Goal: Task Accomplishment & Management: Manage account settings

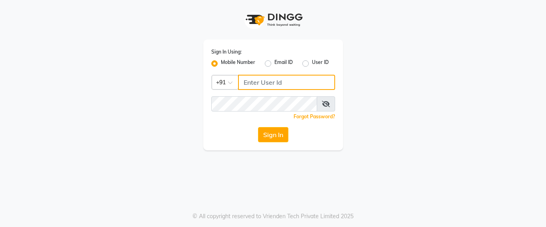
click at [246, 79] on input "Username" at bounding box center [286, 82] width 97 height 15
type input "7666797294"
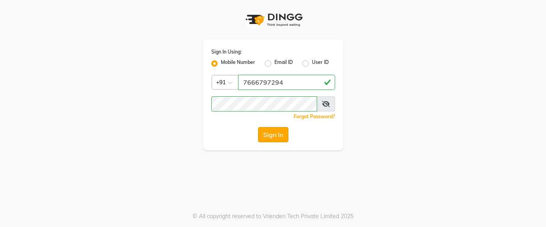
click at [265, 132] on button "Sign In" at bounding box center [273, 134] width 30 height 15
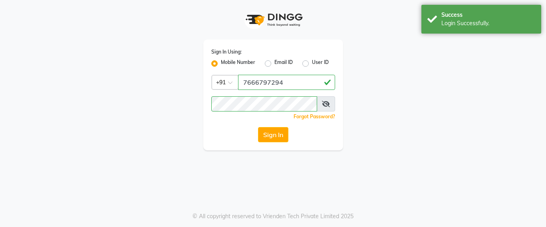
select select "service"
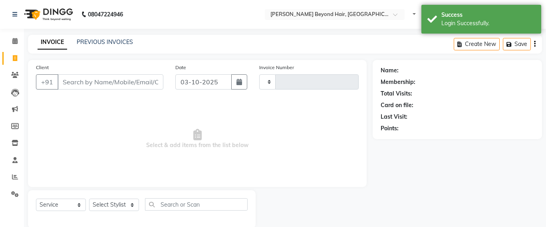
select select "en"
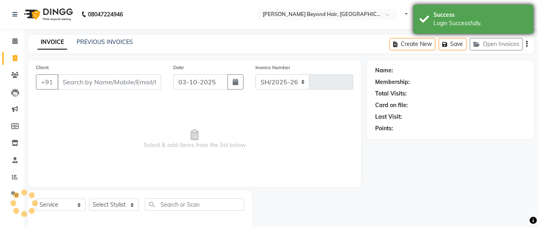
select select "6357"
type input "7109"
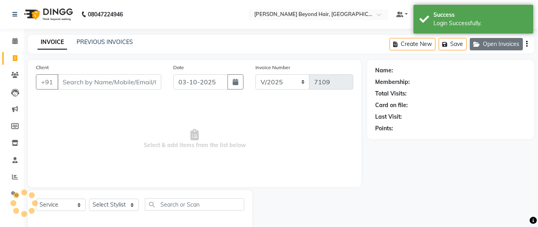
click at [499, 42] on button "Open Invoices" at bounding box center [496, 44] width 53 height 12
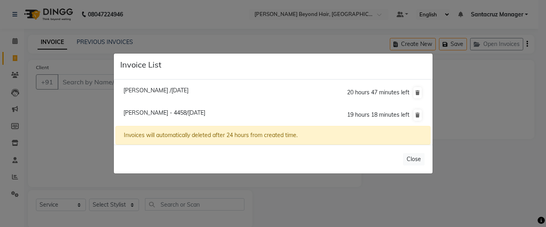
click at [211, 29] on ngb-modal-window "Invoice List Pooja Patil /03 October 2025 20 hours 47 minutes left Shama Patel …" at bounding box center [273, 113] width 546 height 227
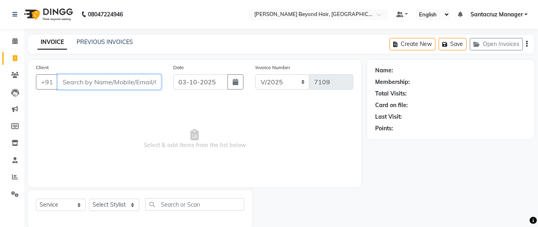
click at [82, 85] on input "Client" at bounding box center [109, 81] width 104 height 15
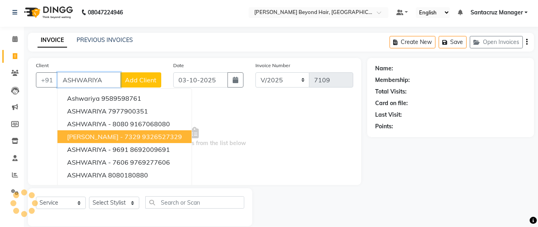
scroll to position [13, 0]
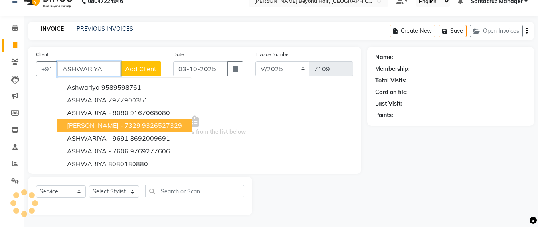
click at [106, 125] on span "ASHWARIYA DHARADHAR - 7329" at bounding box center [103, 125] width 73 height 8
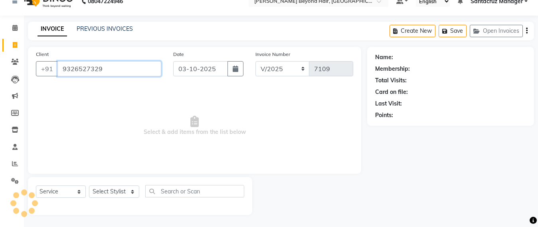
type input "9326527329"
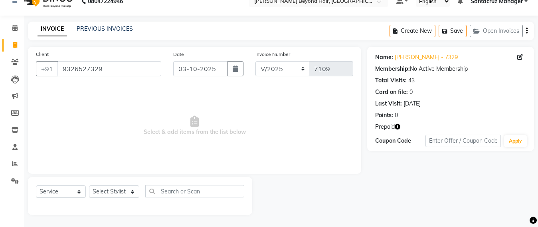
click at [398, 128] on icon "button" at bounding box center [398, 127] width 6 height 6
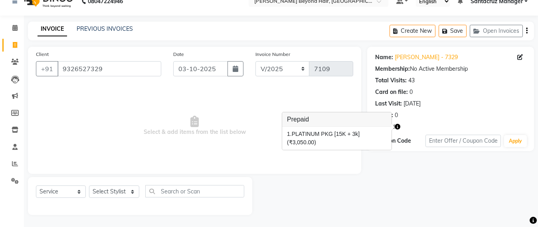
click at [194, 133] on span "Select & add items from the list below" at bounding box center [194, 126] width 317 height 80
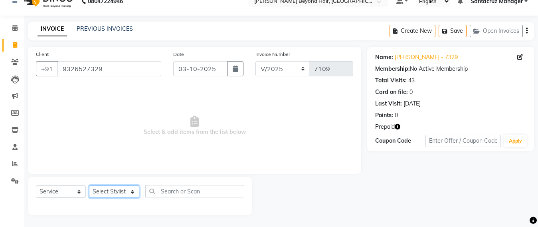
click at [113, 191] on select "Select Stylist Admin [PERSON_NAME] Sankat [PERSON_NAME] [PERSON_NAME] [PERSON_N…" at bounding box center [114, 191] width 50 height 12
select select "47914"
click at [89, 185] on select "Select Stylist Admin [PERSON_NAME] Sankat [PERSON_NAME] [PERSON_NAME] [PERSON_N…" at bounding box center [114, 191] width 50 height 12
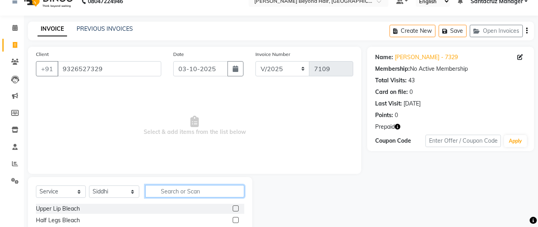
click at [166, 192] on input "text" at bounding box center [194, 191] width 99 height 12
type input "WASH"
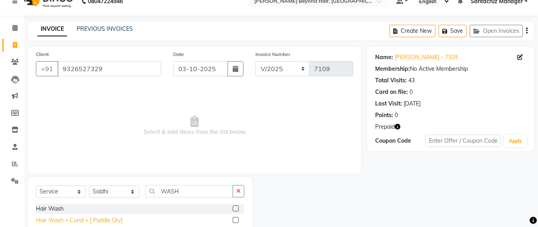
click at [105, 221] on div "Hair Wash + Cond + [ Paddle Dry]" at bounding box center [79, 220] width 87 height 8
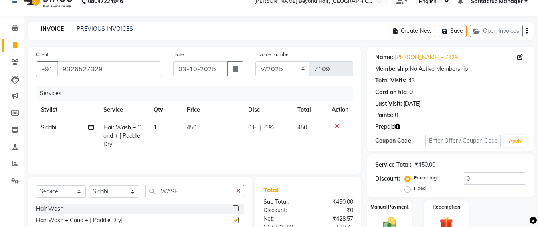
checkbox input "false"
click at [205, 197] on input "WASH" at bounding box center [189, 191] width 88 height 12
type input "W"
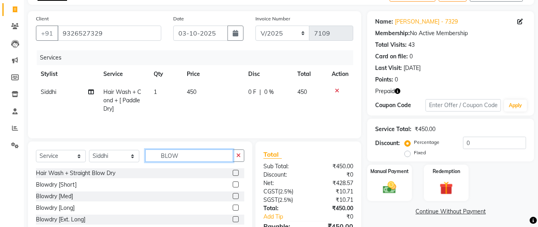
scroll to position [94, 0]
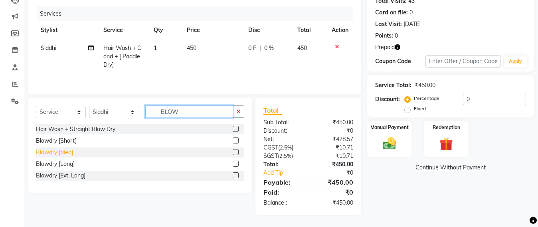
type input "BLOW"
click at [60, 150] on div "Blowdry [Med]" at bounding box center [54, 152] width 37 height 8
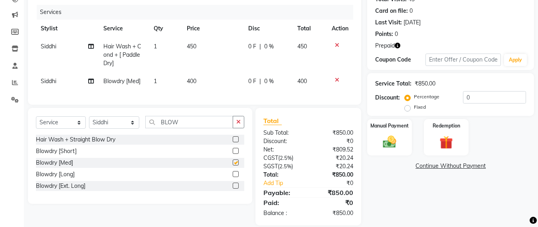
checkbox input "false"
click at [198, 77] on td "400" at bounding box center [212, 81] width 61 height 18
select select "47914"
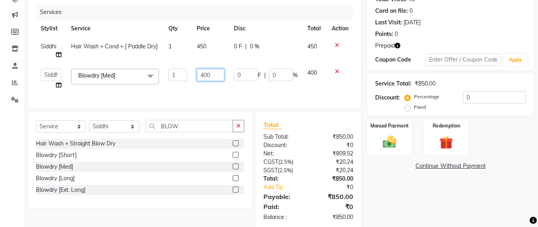
click at [216, 81] on input "400" at bounding box center [211, 75] width 28 height 12
type input "4"
type input "550"
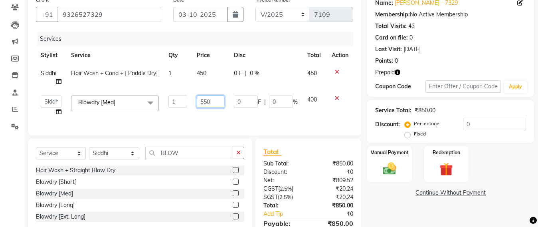
scroll to position [44, 0]
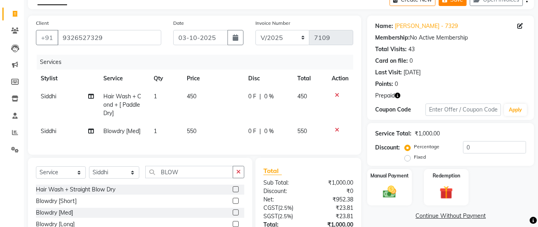
click at [452, 2] on button "Save" at bounding box center [453, 0] width 28 height 12
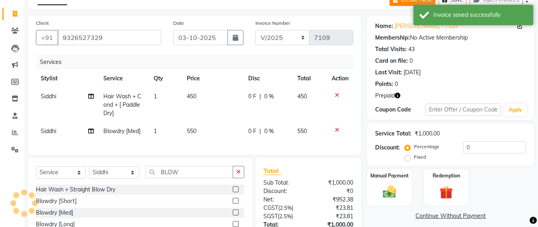
click at [399, 2] on button "Create New" at bounding box center [413, 0] width 46 height 12
select select "service"
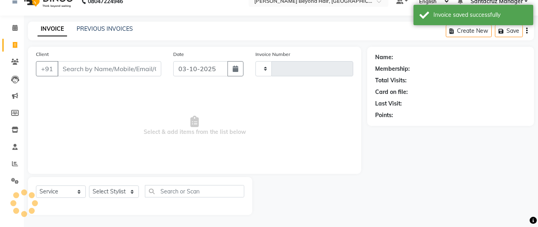
scroll to position [13, 0]
type input "T"
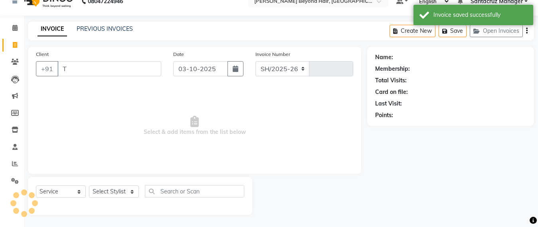
select select "6357"
type input "7109"
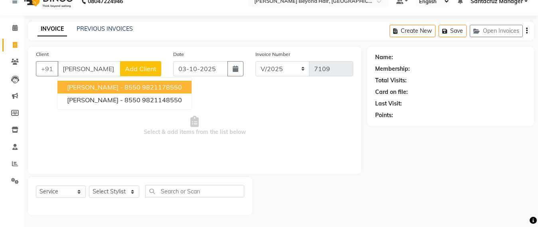
click at [152, 85] on ngb-highlight "9821178550" at bounding box center [162, 87] width 40 height 8
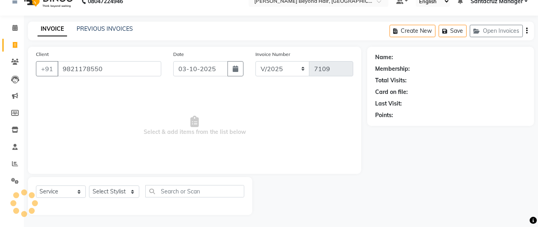
type input "9821178550"
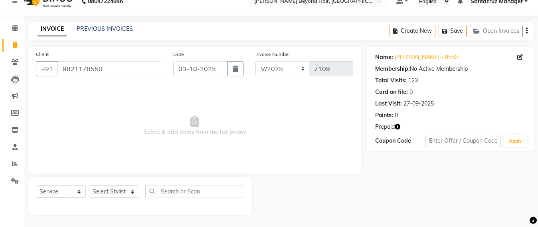
click at [398, 128] on icon "button" at bounding box center [398, 127] width 6 height 6
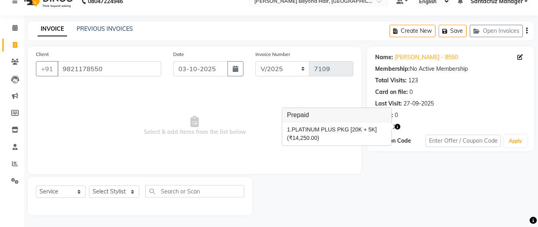
click at [173, 129] on span "Select & add items from the list below" at bounding box center [194, 126] width 317 height 80
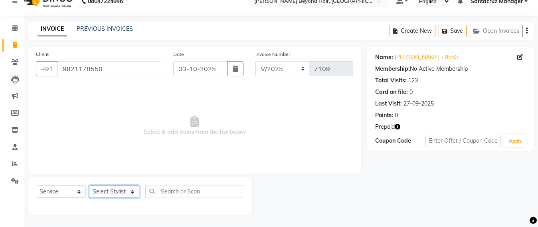
click at [104, 191] on select "Select Stylist Admin [PERSON_NAME] Sankat [PERSON_NAME] [PERSON_NAME] [PERSON_N…" at bounding box center [114, 191] width 50 height 12
select select "51588"
click at [89, 185] on select "Select Stylist Admin [PERSON_NAME] Sankat [PERSON_NAME] [PERSON_NAME] [PERSON_N…" at bounding box center [114, 191] width 50 height 12
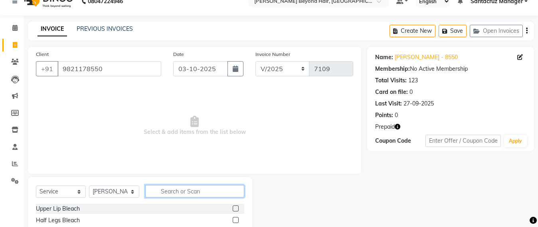
click at [159, 191] on input "text" at bounding box center [194, 191] width 99 height 12
type input "WASH"
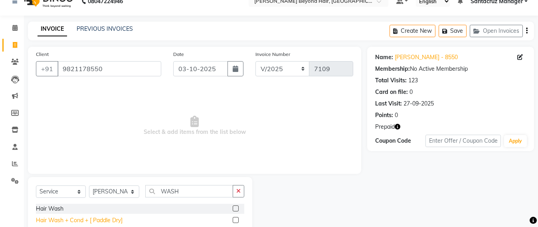
click at [105, 219] on div "Hair Wash + Cond + [ Paddle Dry]" at bounding box center [79, 220] width 87 height 8
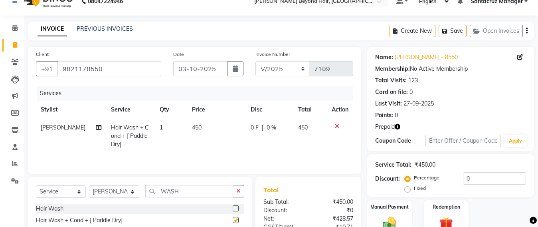
checkbox input "false"
click at [181, 191] on input "WASH" at bounding box center [189, 191] width 88 height 12
type input "W"
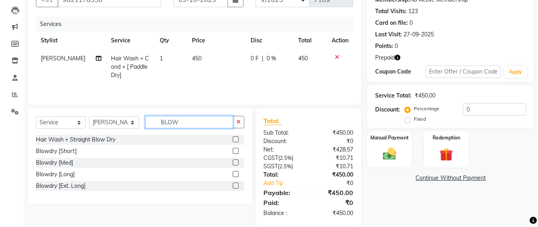
scroll to position [94, 0]
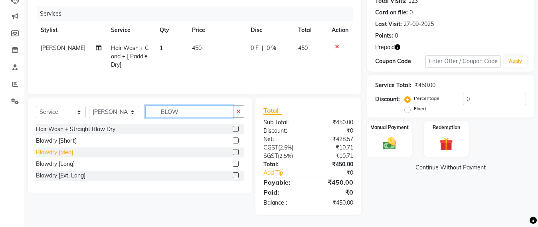
type input "BLOW"
click at [59, 156] on div "Blowdry [Med]" at bounding box center [54, 152] width 37 height 8
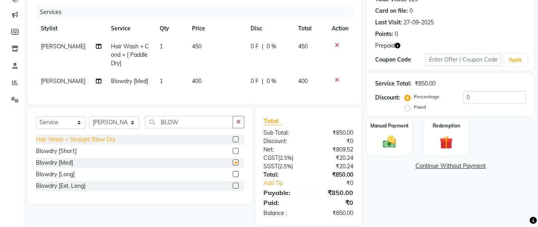
checkbox input "false"
click at [203, 81] on td "400" at bounding box center [216, 81] width 59 height 18
select select "51588"
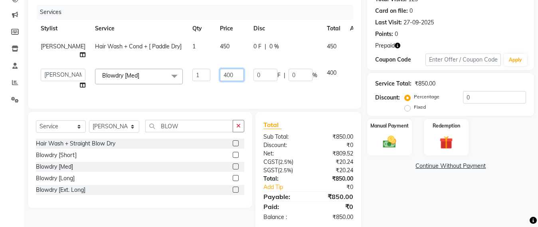
click at [220, 73] on input "400" at bounding box center [232, 75] width 24 height 12
type input "4"
type input "550"
click at [214, 96] on div "Services Stylist Service Qty Price Disc Total Action SAURAV Hair Wash + Cond + …" at bounding box center [194, 53] width 317 height 96
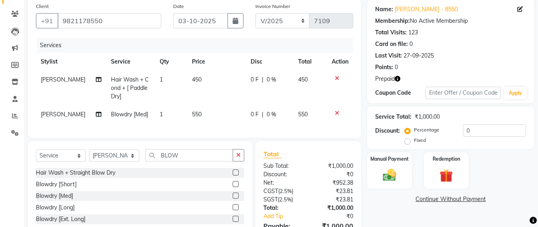
scroll to position [44, 0]
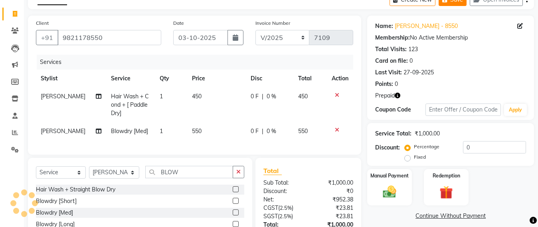
click at [454, 2] on button "Save" at bounding box center [453, 0] width 28 height 12
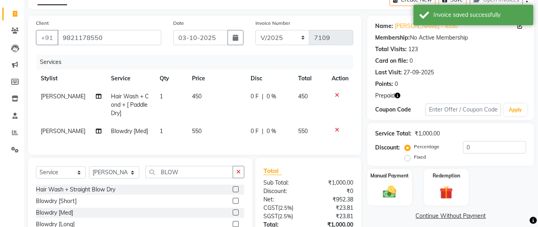
click at [493, 62] on div "Card on file: 0" at bounding box center [450, 61] width 151 height 8
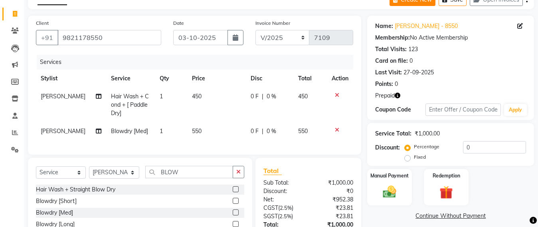
click at [407, 0] on button "Create New" at bounding box center [413, 0] width 46 height 12
select select "service"
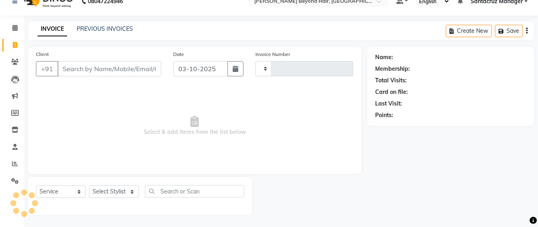
scroll to position [13, 0]
type input "7109"
select select "6357"
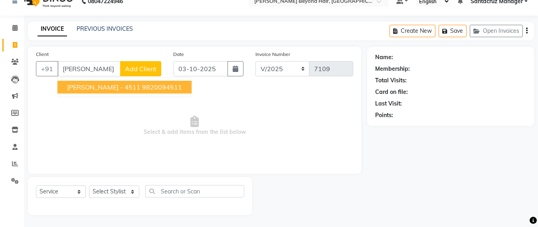
click at [131, 89] on span "ANITA BASRUR - 4511" at bounding box center [103, 87] width 73 height 8
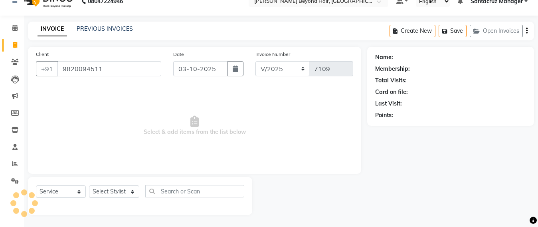
type input "9820094511"
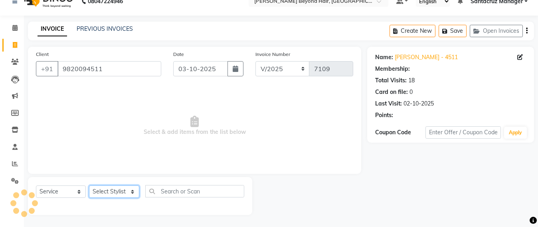
drag, startPoint x: 116, startPoint y: 190, endPoint x: 118, endPoint y: 186, distance: 4.3
click at [116, 190] on select "Select Stylist Admin [PERSON_NAME] Sankat [PERSON_NAME] [PERSON_NAME] [PERSON_N…" at bounding box center [114, 191] width 50 height 12
select select "47905"
click at [89, 185] on select "Select Stylist Admin [PERSON_NAME] Sankat [PERSON_NAME] [PERSON_NAME] [PERSON_N…" at bounding box center [114, 191] width 50 height 12
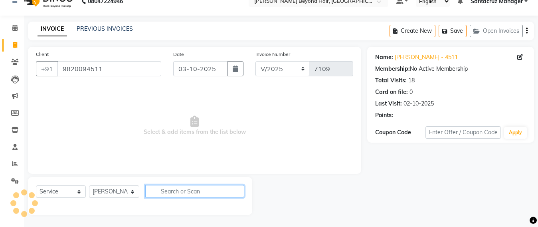
click at [162, 187] on input "text" at bounding box center [194, 191] width 99 height 12
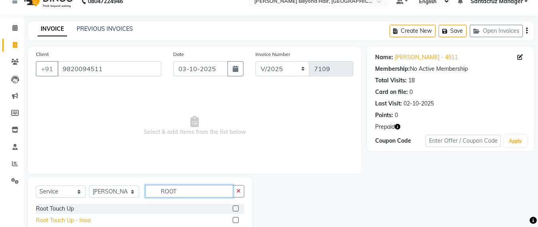
type input "ROOT"
click at [65, 220] on div "Root Touch Up - Inoa" at bounding box center [63, 220] width 55 height 8
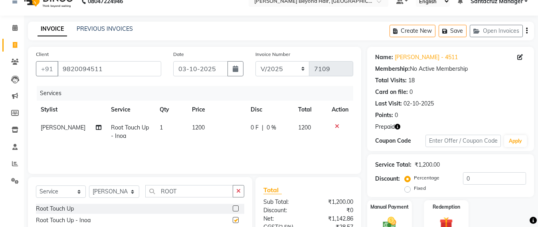
checkbox input "false"
click at [208, 129] on td "1200" at bounding box center [216, 132] width 59 height 26
select select "47905"
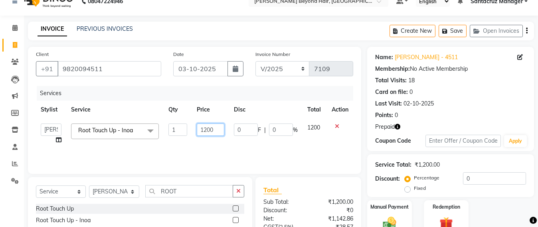
click at [218, 124] on input "1200" at bounding box center [211, 129] width 28 height 12
type input "1"
type input "2200"
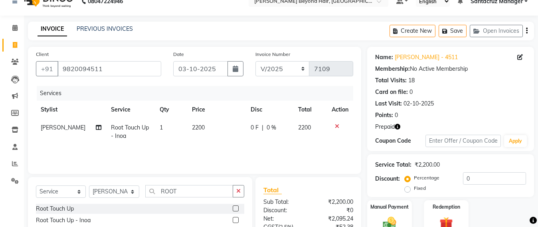
click at [203, 154] on div "Services Stylist Service Qty Price Disc Total Action Dhruv Gohil Root Touch Up …" at bounding box center [194, 126] width 317 height 80
click at [124, 192] on select "Select Stylist Admin [PERSON_NAME] Sankat [PERSON_NAME] [PERSON_NAME] [PERSON_N…" at bounding box center [114, 191] width 50 height 12
select select "48082"
click at [89, 185] on select "Select Stylist Admin [PERSON_NAME] Sankat [PERSON_NAME] [PERSON_NAME] [PERSON_N…" at bounding box center [114, 191] width 50 height 12
click at [180, 189] on input "ROOT" at bounding box center [189, 191] width 88 height 12
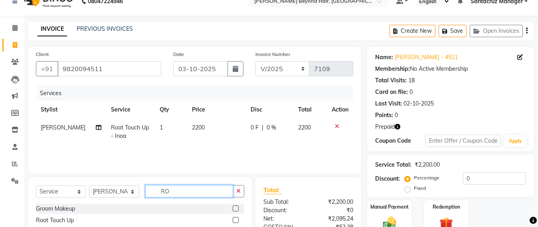
type input "R"
type input "PED"
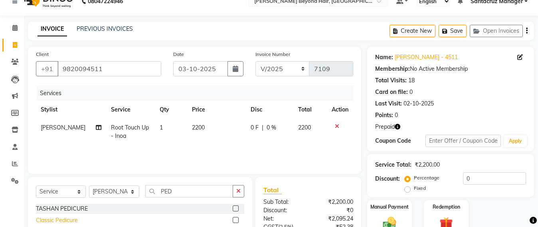
click at [72, 219] on div "Classic Pedicure" at bounding box center [57, 220] width 42 height 8
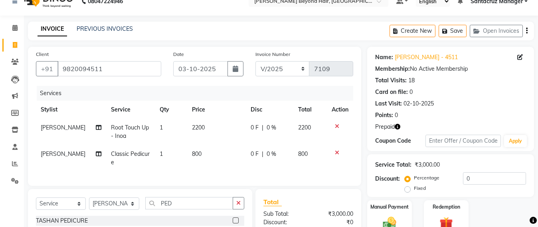
checkbox input "false"
click at [463, 30] on button "Save" at bounding box center [453, 31] width 28 height 12
click at [452, 32] on button "Save" at bounding box center [453, 31] width 28 height 12
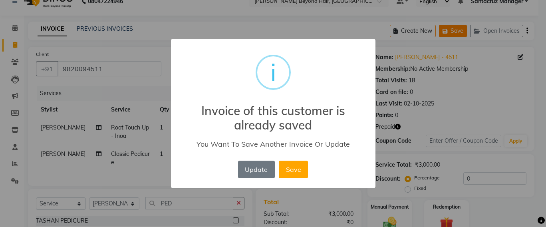
click at [404, 32] on div "× i Invoice of this customer is already saved You Want To Save Another Invoice …" at bounding box center [273, 113] width 546 height 227
click at [268, 168] on button "Update" at bounding box center [256, 169] width 37 height 18
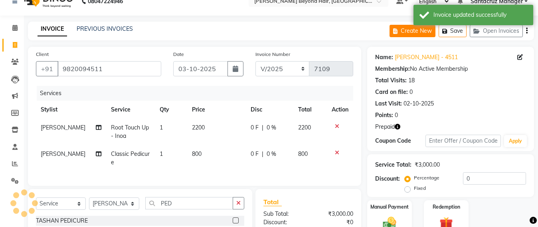
click at [411, 32] on button "Create New" at bounding box center [413, 31] width 46 height 12
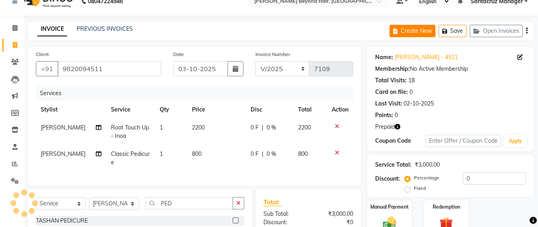
select select "service"
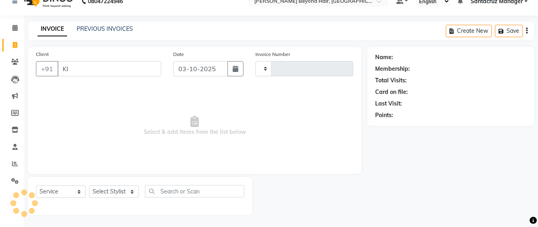
type input "KIN"
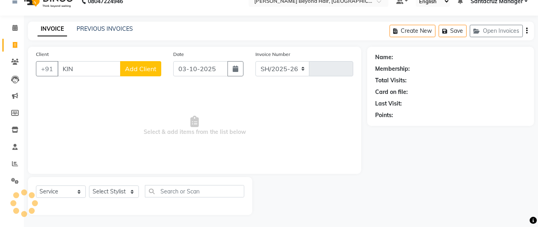
select select "6357"
type input "7109"
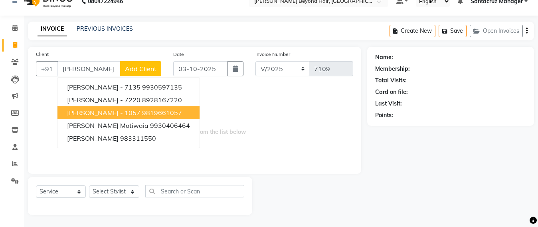
click at [89, 109] on span "KINNARI ANANDPARA - 1057" at bounding box center [103, 113] width 73 height 8
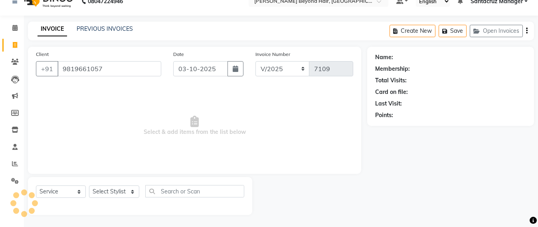
type input "9819661057"
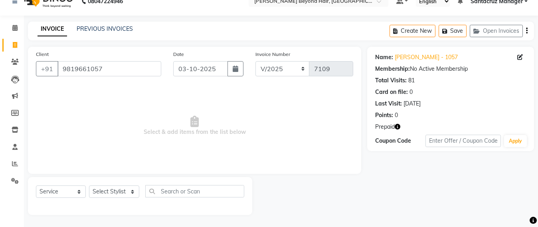
click at [384, 130] on div "Name: Kinnari Anandpara - 1057 Membership: No Active Membership Total Visits: 8…" at bounding box center [450, 99] width 167 height 104
click at [398, 128] on icon "button" at bounding box center [398, 127] width 6 height 6
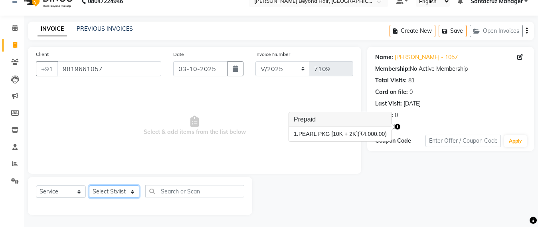
click at [100, 190] on select "Select Stylist Admin [PERSON_NAME] Sankat [PERSON_NAME] [PERSON_NAME] [PERSON_N…" at bounding box center [114, 191] width 50 height 12
select select "51588"
click at [89, 185] on select "Select Stylist Admin [PERSON_NAME] Sankat [PERSON_NAME] [PERSON_NAME] [PERSON_N…" at bounding box center [114, 191] width 50 height 12
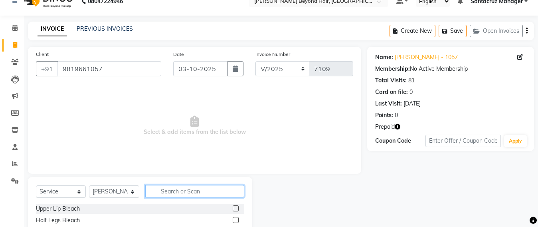
click at [164, 192] on input "text" at bounding box center [194, 191] width 99 height 12
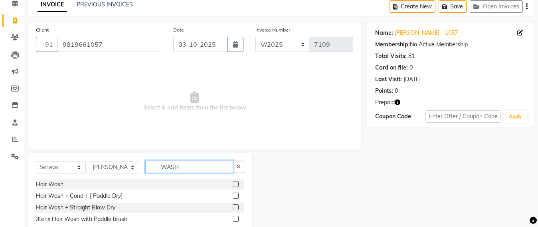
scroll to position [59, 0]
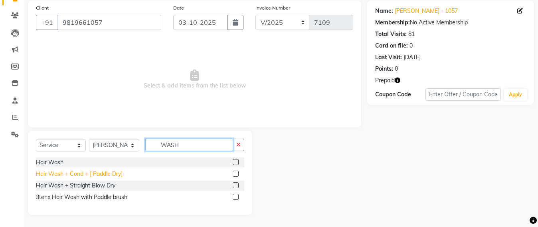
type input "WASH"
click at [103, 171] on div "Hair Wash + Cond + [ Paddle Dry]" at bounding box center [79, 174] width 87 height 8
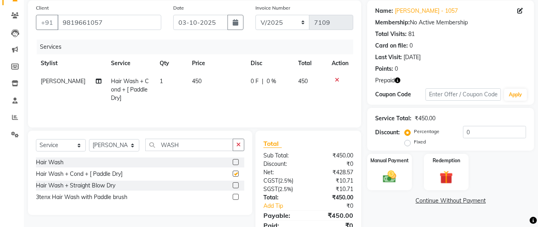
checkbox input "false"
click at [447, 174] on img at bounding box center [446, 176] width 22 height 17
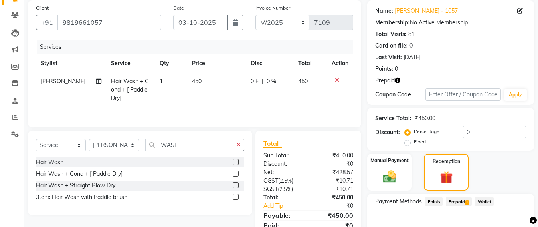
click at [464, 204] on span "Prepaid 1" at bounding box center [459, 201] width 26 height 9
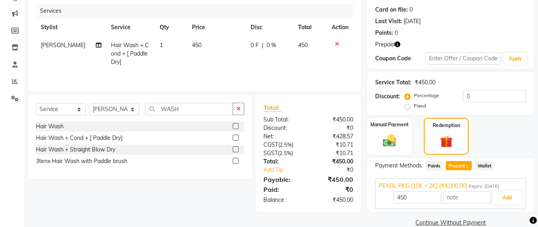
scroll to position [109, 0]
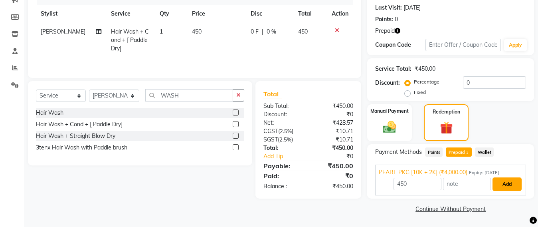
click at [511, 186] on button "Add" at bounding box center [507, 184] width 29 height 14
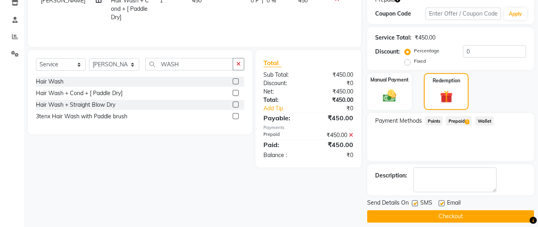
scroll to position [148, 0]
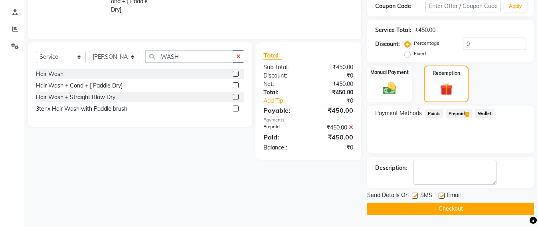
click at [461, 206] on button "Checkout" at bounding box center [450, 208] width 167 height 12
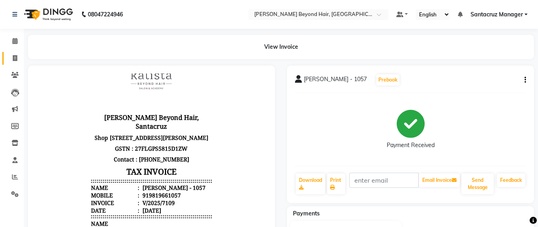
click at [6, 53] on link "Invoice" at bounding box center [11, 58] width 19 height 13
select select "service"
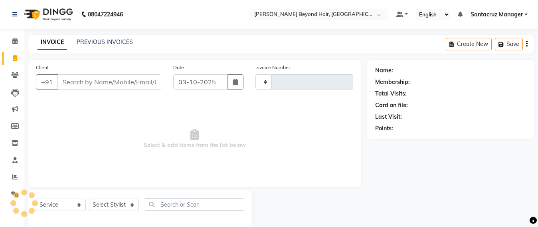
scroll to position [13, 0]
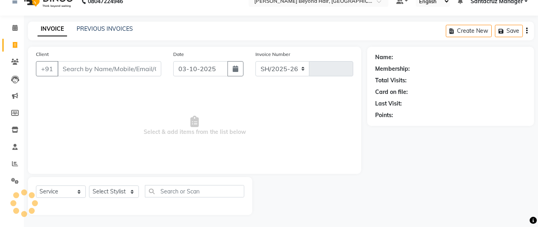
select select "6357"
type input "7110"
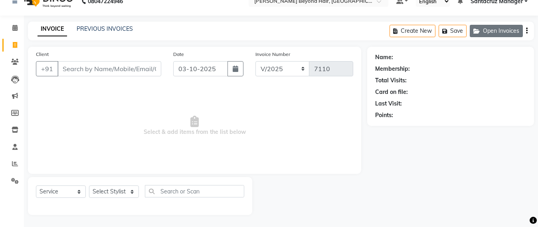
click at [489, 31] on button "Open Invoices" at bounding box center [496, 31] width 53 height 12
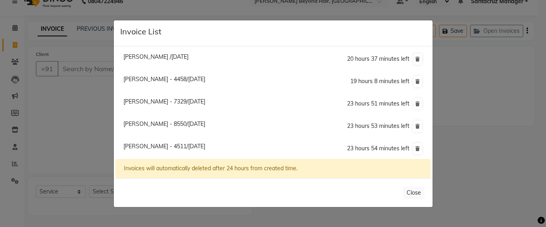
click at [167, 102] on span "Ashwariya Dharadhar - 7329/03 October 2025" at bounding box center [164, 101] width 82 height 7
type input "9326527329"
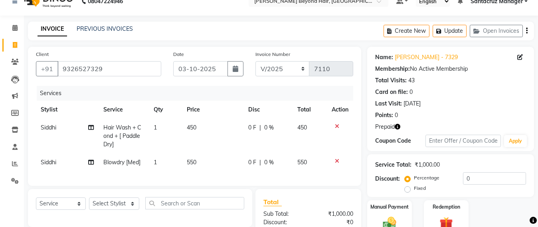
click at [398, 124] on icon "button" at bounding box center [398, 127] width 6 height 6
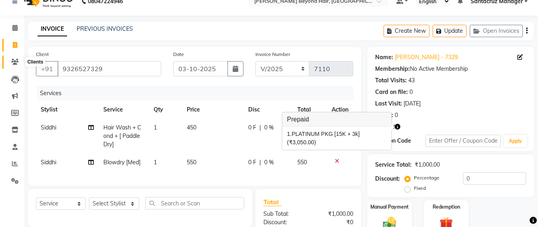
click at [13, 65] on span at bounding box center [15, 61] width 14 height 9
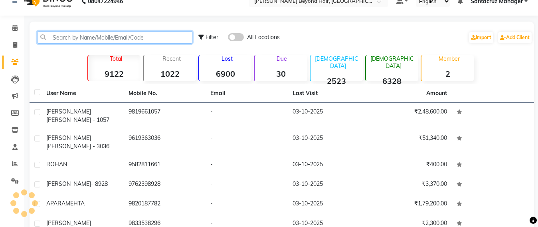
click at [71, 36] on input "text" at bounding box center [114, 37] width 155 height 12
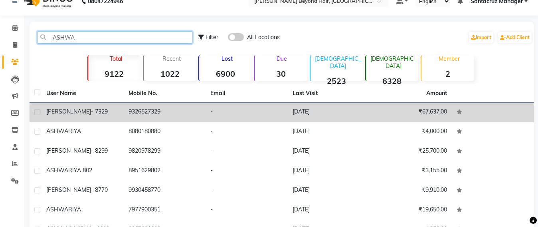
type input "ASHWA"
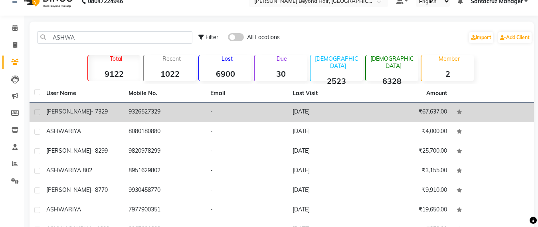
click at [146, 106] on td "9326527329" at bounding box center [165, 113] width 82 height 20
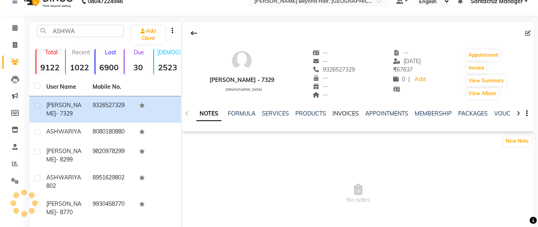
click at [344, 110] on link "INVOICES" at bounding box center [346, 113] width 26 height 7
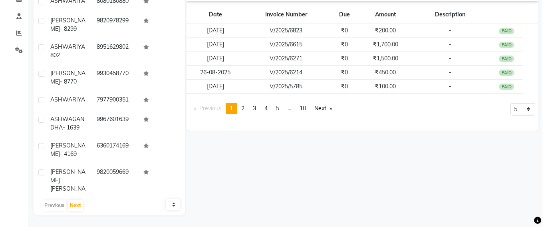
scroll to position [94, 0]
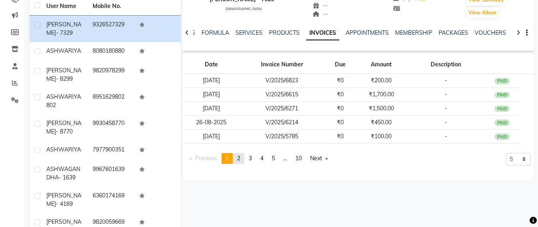
click at [240, 160] on span "2" at bounding box center [238, 157] width 3 height 7
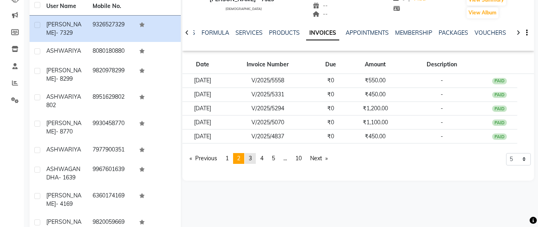
click at [250, 158] on link "page 3" at bounding box center [250, 158] width 11 height 11
click at [263, 158] on span "4" at bounding box center [261, 157] width 3 height 7
click at [274, 154] on span "5" at bounding box center [273, 157] width 3 height 7
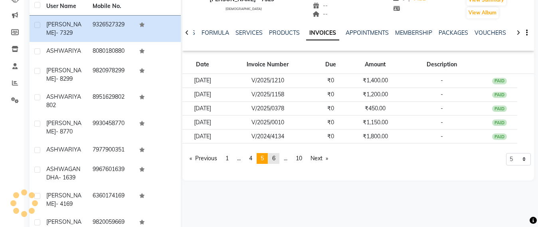
click at [275, 159] on span "6" at bounding box center [273, 157] width 3 height 7
click at [275, 159] on span "7" at bounding box center [273, 157] width 3 height 7
click at [275, 159] on span "8" at bounding box center [273, 157] width 3 height 7
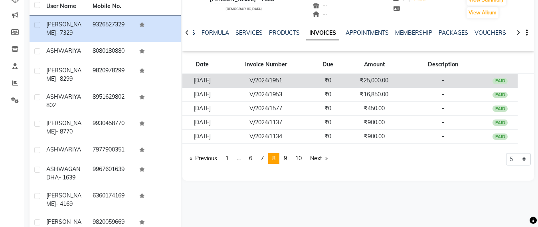
click at [381, 80] on td "₹25,000.00" at bounding box center [373, 81] width 57 height 14
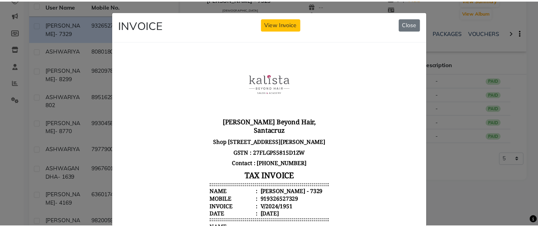
scroll to position [200, 0]
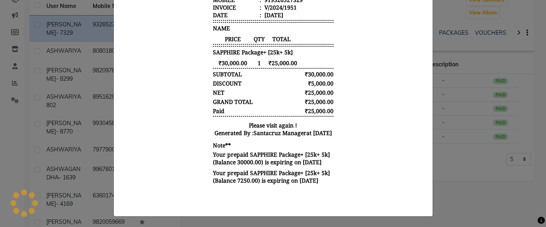
click at [447, 101] on ngb-modal-window "INVOICE View Invoice Close" at bounding box center [273, 113] width 546 height 227
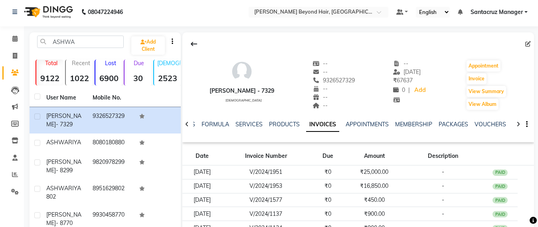
scroll to position [0, 0]
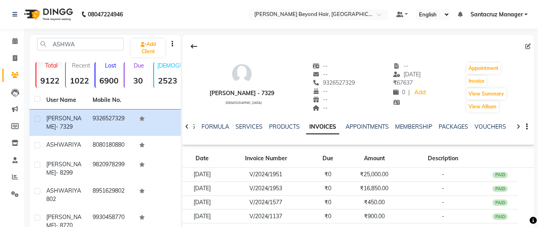
click at [0, 55] on li "Invoice" at bounding box center [12, 58] width 24 height 17
click at [16, 56] on icon at bounding box center [15, 58] width 4 height 6
select select "service"
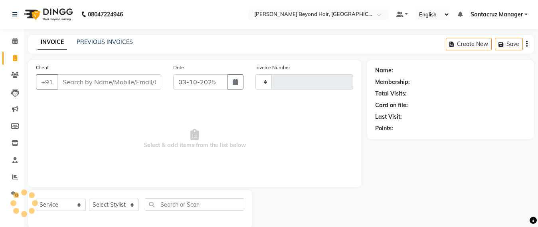
scroll to position [13, 0]
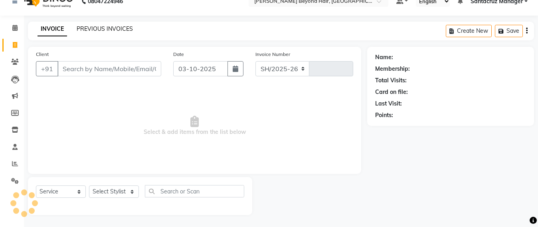
select select "6357"
type input "7110"
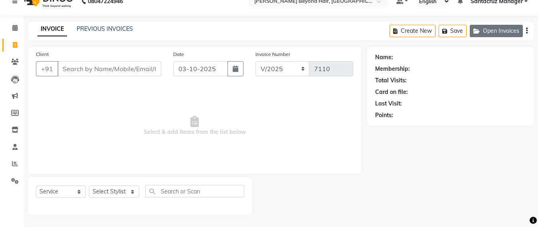
click at [505, 33] on button "Open Invoices" at bounding box center [496, 31] width 53 height 12
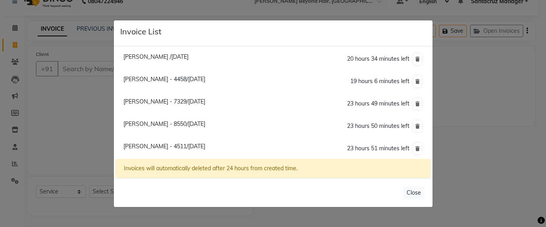
click at [148, 145] on span "Anita Basrur - 4511/03 October 2025" at bounding box center [164, 146] width 82 height 7
type input "9820094511"
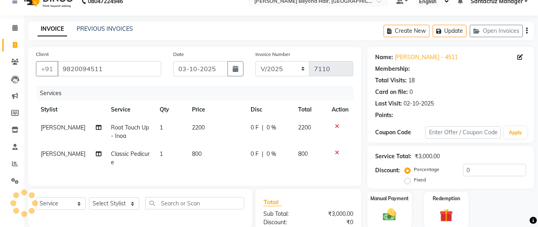
scroll to position [104, 0]
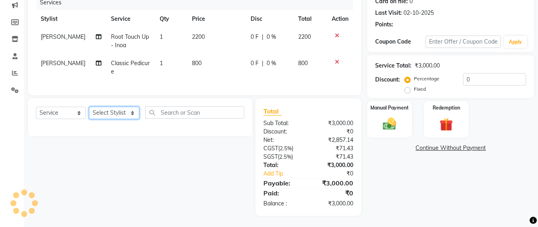
drag, startPoint x: 115, startPoint y: 123, endPoint x: 119, endPoint y: 114, distance: 9.0
click at [115, 119] on select "Select Stylist Admin [PERSON_NAME] Sankat [PERSON_NAME] [PERSON_NAME] [PERSON_N…" at bounding box center [114, 113] width 50 height 12
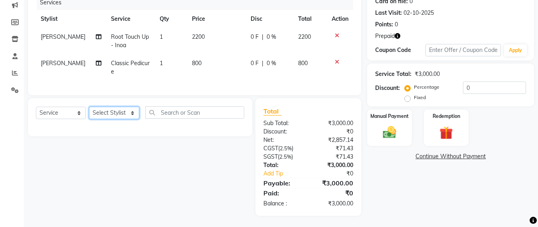
select select "47899"
click at [89, 114] on select "Select Stylist Admin [PERSON_NAME] Sankat [PERSON_NAME] [PERSON_NAME] [PERSON_N…" at bounding box center [114, 113] width 50 height 12
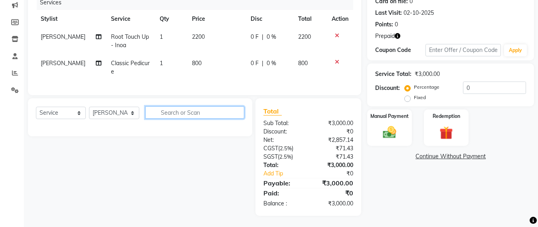
click at [176, 116] on input "text" at bounding box center [194, 112] width 99 height 12
select select
type input "UPPER"
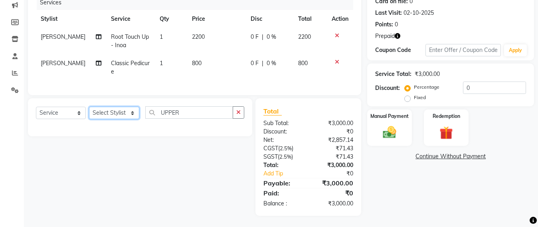
click at [99, 119] on select "Select Stylist Admin [PERSON_NAME] Sankat [PERSON_NAME] [PERSON_NAME] [PERSON_N…" at bounding box center [114, 113] width 50 height 12
select select "47899"
click at [89, 114] on select "Select Stylist Admin [PERSON_NAME] Sankat [PERSON_NAME] [PERSON_NAME] [PERSON_N…" at bounding box center [114, 113] width 50 height 12
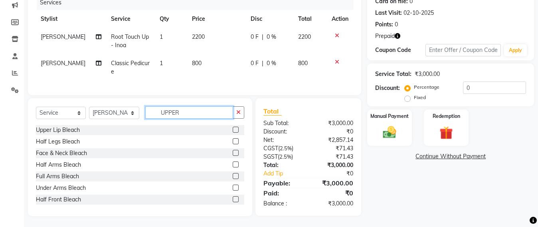
click at [193, 119] on input "UPPER" at bounding box center [189, 112] width 88 height 12
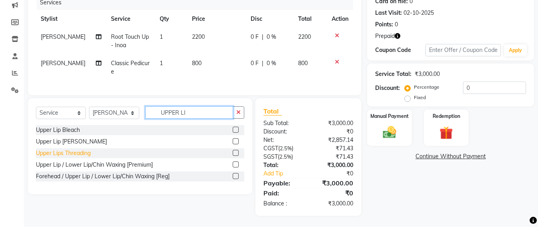
type input "UPPER LI"
click at [67, 156] on div "Upper Lips Threading" at bounding box center [63, 153] width 55 height 8
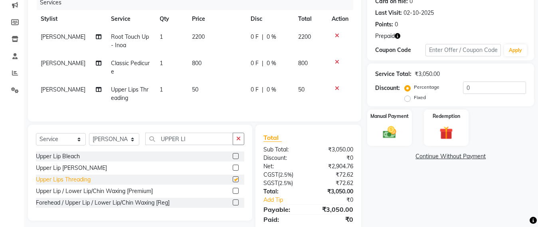
checkbox input "false"
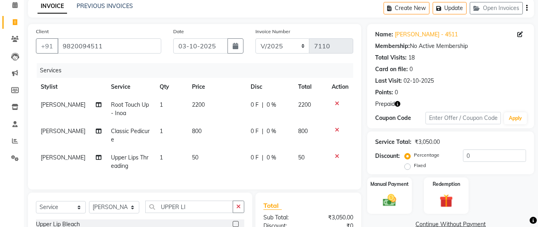
scroll to position [4, 0]
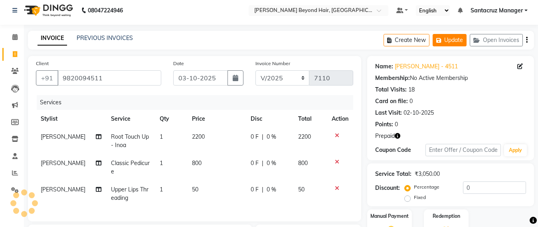
click at [449, 35] on button "Update" at bounding box center [450, 40] width 34 height 12
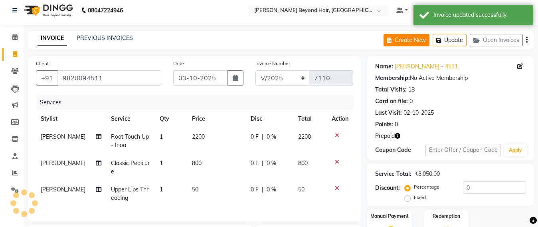
click at [399, 39] on button "Create New" at bounding box center [407, 40] width 46 height 12
select select "service"
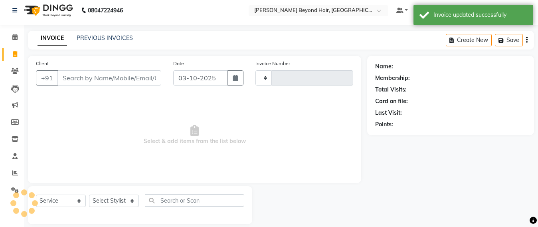
scroll to position [13, 0]
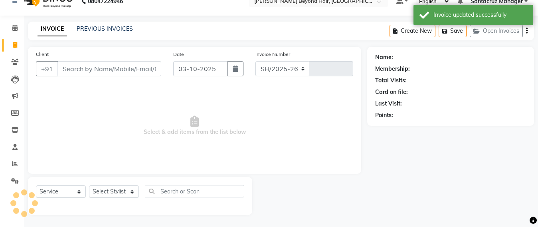
select select "6357"
type input "7110"
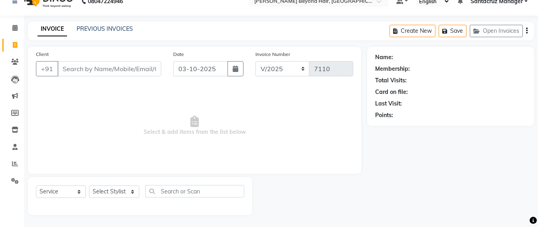
scroll to position [13, 0]
click at [508, 35] on button "Open Invoices" at bounding box center [496, 31] width 53 height 12
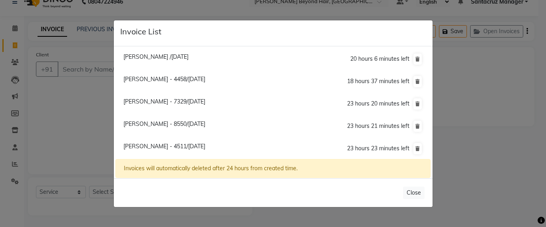
click at [198, 99] on span "Ashwariya Dharadhar - 7329/03 October 2025" at bounding box center [164, 101] width 82 height 7
type input "9326527329"
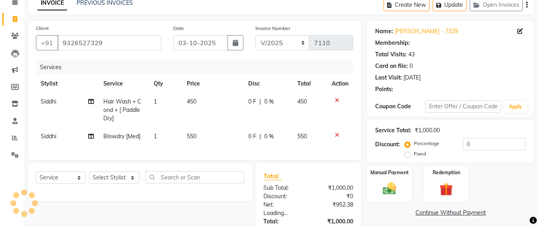
scroll to position [104, 0]
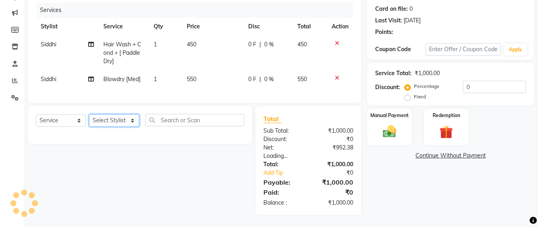
click at [103, 119] on select "Select Stylist Admin [PERSON_NAME] Sankat [PERSON_NAME] [PERSON_NAME] [PERSON_N…" at bounding box center [114, 120] width 50 height 12
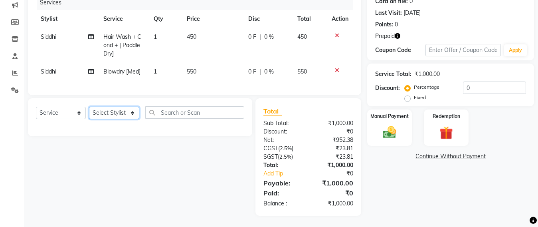
select select "47899"
click at [89, 114] on select "Select Stylist Admin [PERSON_NAME] Sankat [PERSON_NAME] [PERSON_NAME] [PERSON_N…" at bounding box center [114, 113] width 50 height 12
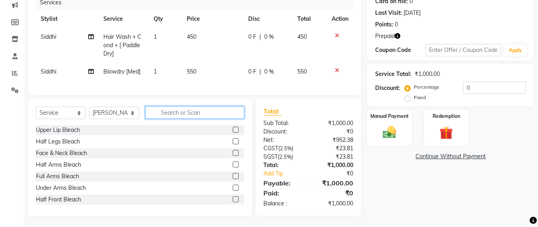
click at [163, 119] on input "text" at bounding box center [194, 112] width 99 height 12
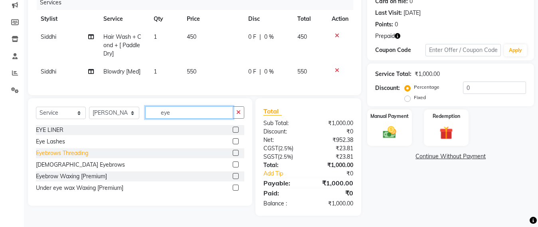
type input "eye"
click at [85, 157] on div "Eyebrows Threading" at bounding box center [62, 153] width 52 height 8
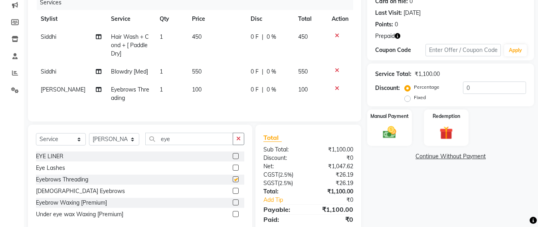
checkbox input "false"
click at [181, 145] on input "eye" at bounding box center [189, 139] width 88 height 12
type input "e"
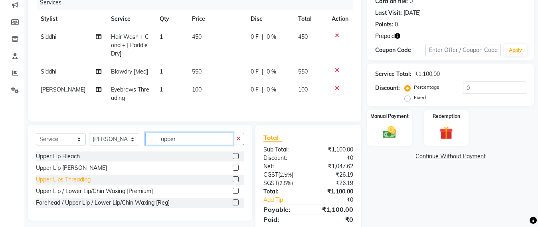
type input "upper"
click at [38, 184] on div "Upper Lips Threading" at bounding box center [63, 179] width 55 height 8
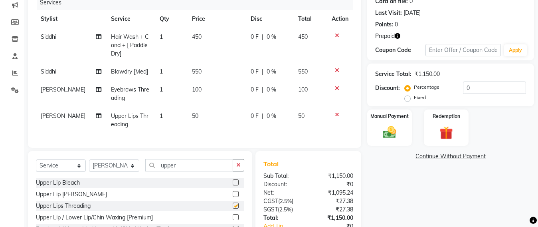
checkbox input "false"
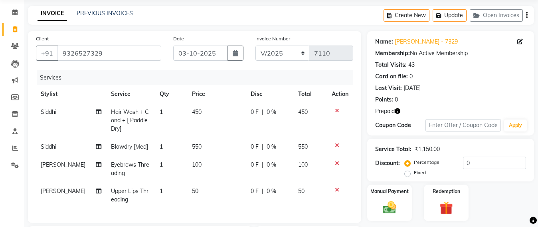
scroll to position [0, 0]
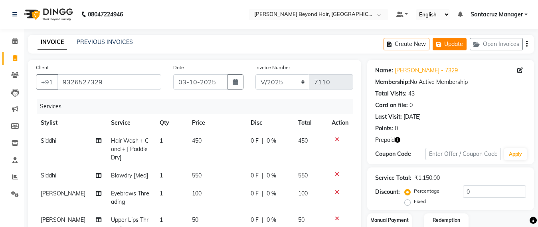
click at [458, 44] on button "Update" at bounding box center [450, 44] width 34 height 12
click at [446, 48] on button "Update" at bounding box center [450, 44] width 34 height 12
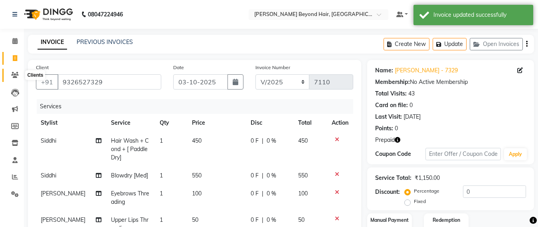
click at [8, 72] on span at bounding box center [15, 75] width 14 height 9
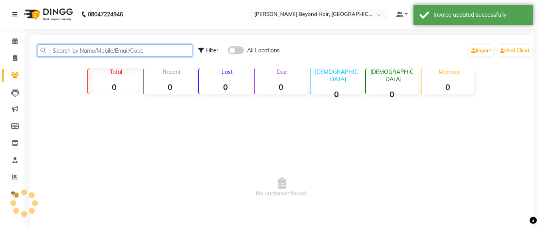
click at [65, 46] on input "text" at bounding box center [114, 50] width 155 height 12
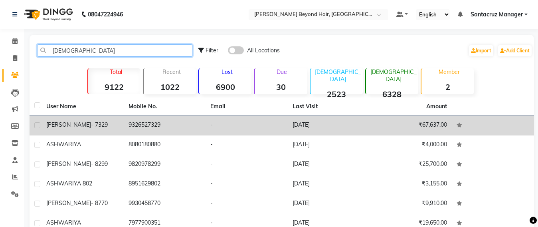
type input "ashwa"
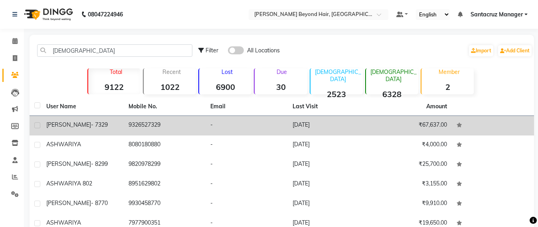
click at [67, 128] on span "[PERSON_NAME]" at bounding box center [68, 124] width 45 height 7
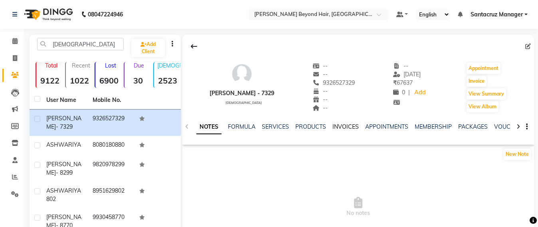
click at [344, 128] on link "INVOICES" at bounding box center [346, 126] width 26 height 7
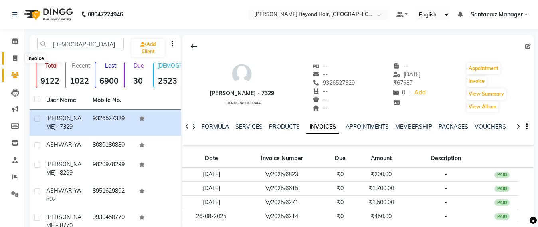
click at [12, 56] on span at bounding box center [15, 58] width 14 height 9
select select "service"
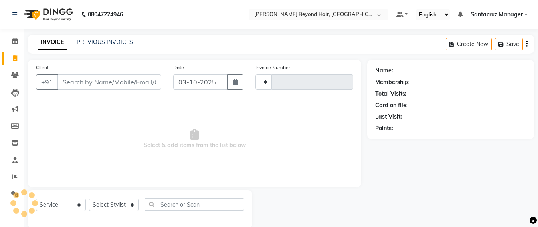
scroll to position [13, 0]
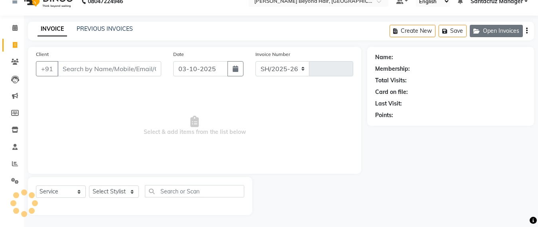
select select "6357"
type input "7110"
click at [499, 30] on button "Open Invoices" at bounding box center [496, 31] width 53 height 12
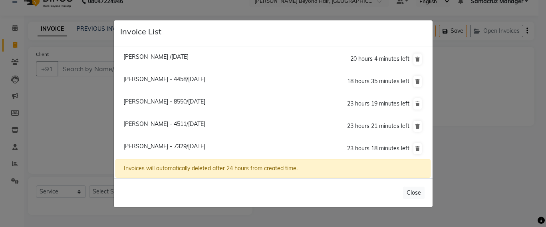
click at [170, 146] on span "Ashwariya Dharadhar - 7329/03 October 2025" at bounding box center [164, 146] width 82 height 7
type input "9326527329"
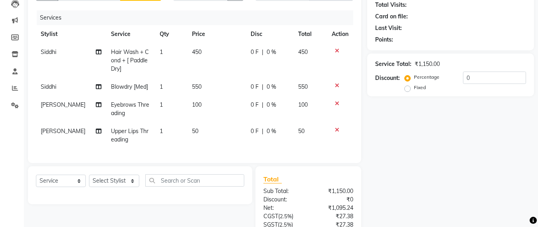
scroll to position [165, 0]
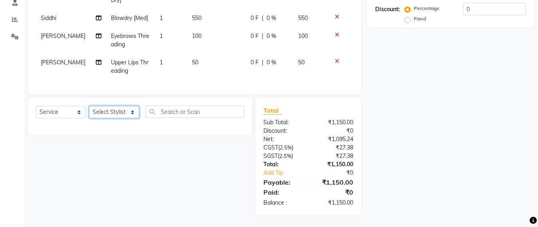
click at [112, 106] on select "Select Stylist Admin [PERSON_NAME] Sankat [PERSON_NAME] [PERSON_NAME] [PERSON_N…" at bounding box center [114, 112] width 50 height 12
select select "47899"
click at [89, 106] on select "Select Stylist Admin [PERSON_NAME] Sankat [PERSON_NAME] [PERSON_NAME] [PERSON_N…" at bounding box center [114, 112] width 50 height 12
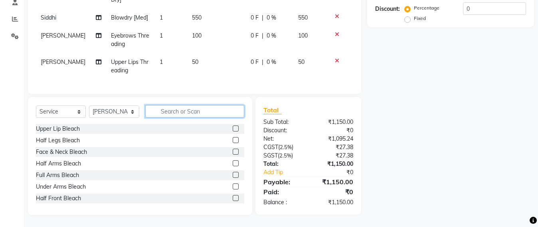
click at [164, 114] on input "text" at bounding box center [194, 111] width 99 height 12
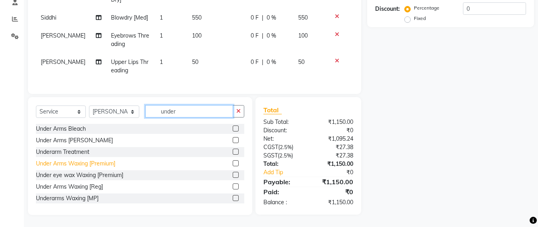
type input "under"
click at [74, 165] on div "Under Arms Waxing [Premium]" at bounding box center [75, 163] width 79 height 8
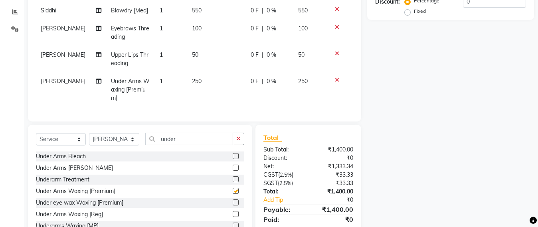
checkbox input "false"
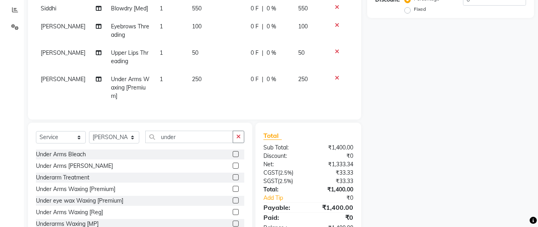
scroll to position [50, 0]
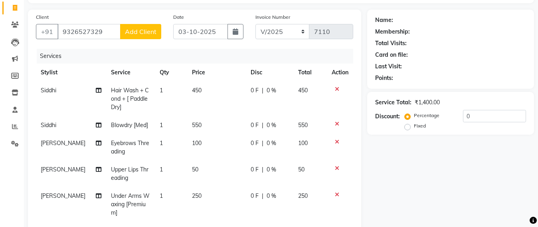
click at [503, 156] on div "Name: Membership: Total Visits: Card on file: Last Visit: Points: Service Total…" at bounding box center [453, 183] width 173 height 347
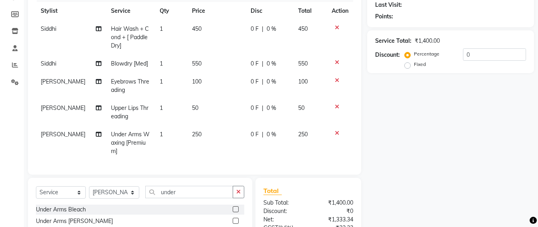
scroll to position [0, 0]
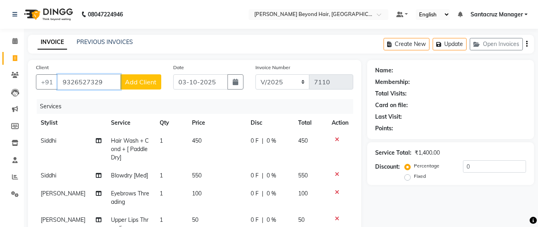
click at [109, 85] on input "9326527329" at bounding box center [88, 81] width 63 height 15
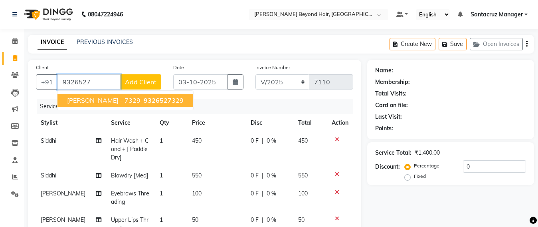
click at [109, 99] on span "ASHWARIYA DHARADHAR - 7329" at bounding box center [103, 100] width 73 height 8
type input "9326527329"
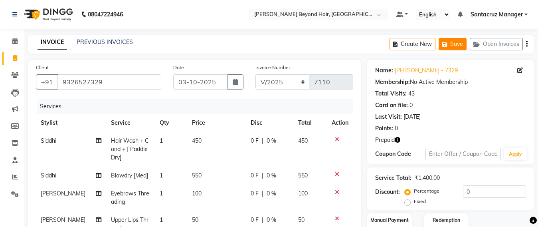
click at [447, 47] on button "Save" at bounding box center [453, 44] width 28 height 12
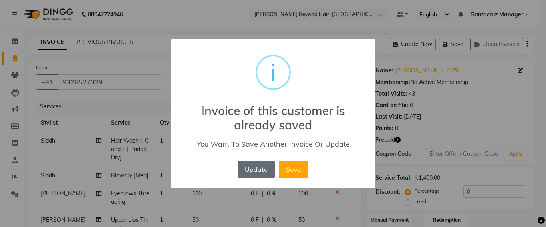
click at [248, 170] on button "Update" at bounding box center [256, 169] width 37 height 18
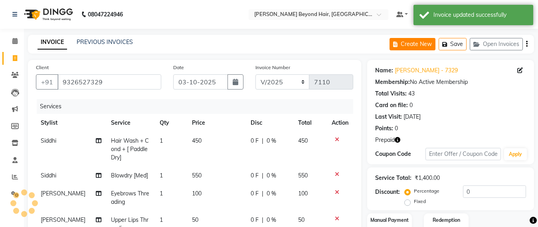
click at [420, 45] on button "Create New" at bounding box center [413, 44] width 46 height 12
select select "service"
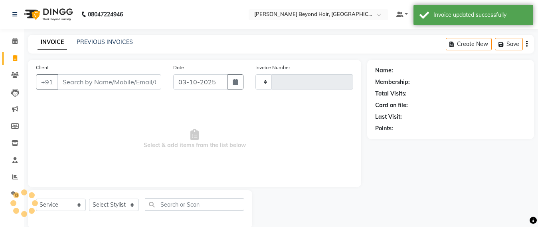
scroll to position [13, 0]
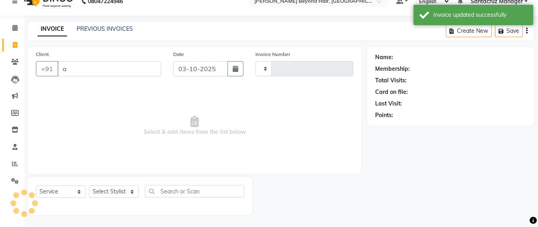
type input "as"
select select "6357"
type input "7110"
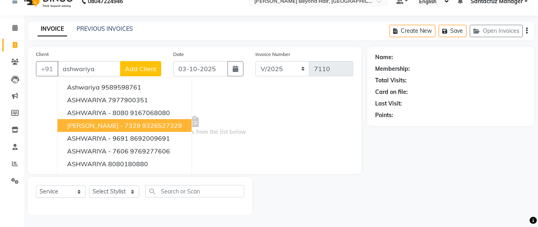
click at [95, 123] on span "ASHWARIYA DHARADHAR - 7329" at bounding box center [103, 125] width 73 height 8
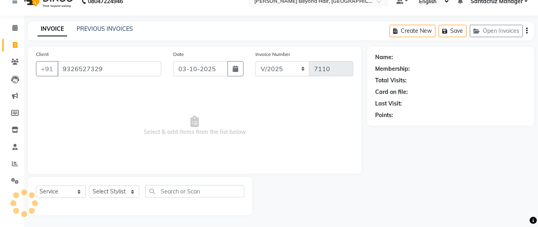
type input "9326527329"
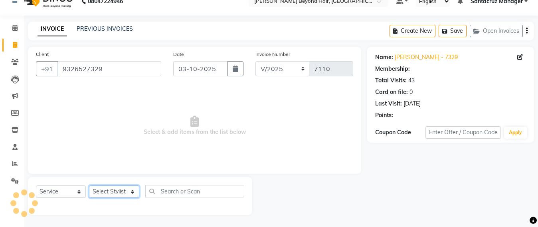
click at [116, 196] on select "Select Stylist Admin [PERSON_NAME] Sankat [PERSON_NAME] [PERSON_NAME] [PERSON_N…" at bounding box center [114, 191] width 50 height 12
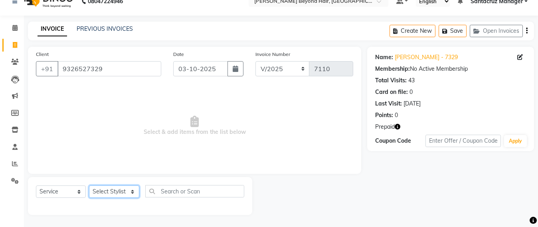
select select "48409"
click at [89, 185] on select "Select Stylist Admin [PERSON_NAME] Sankat [PERSON_NAME] [PERSON_NAME] [PERSON_N…" at bounding box center [114, 191] width 50 height 12
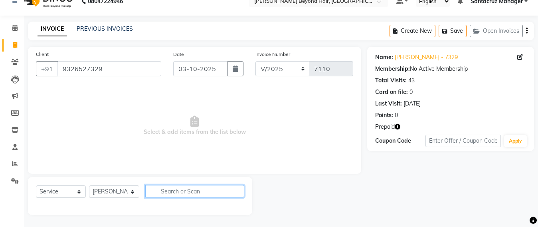
click at [174, 192] on input "text" at bounding box center [194, 191] width 99 height 12
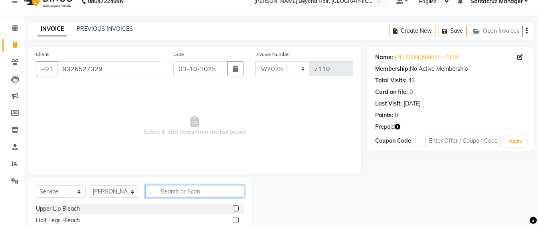
click at [174, 192] on input "text" at bounding box center [194, 191] width 99 height 12
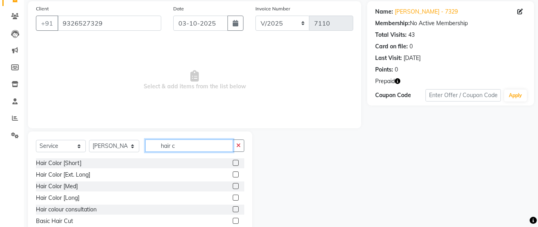
scroll to position [93, 0]
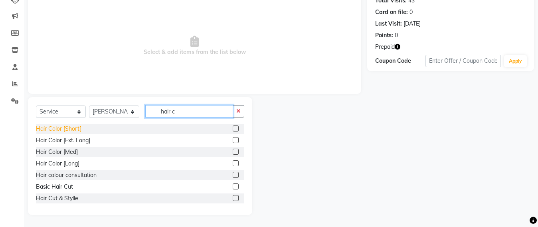
type input "hair c"
click at [55, 126] on div "Hair Color [Short]" at bounding box center [59, 129] width 46 height 8
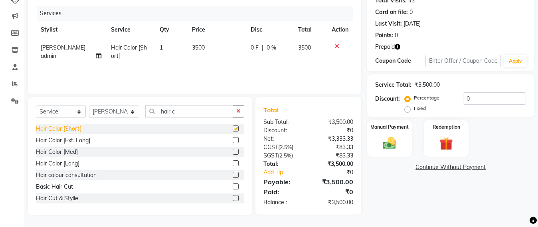
checkbox input "false"
click at [400, 47] on icon "button" at bounding box center [398, 47] width 6 height 6
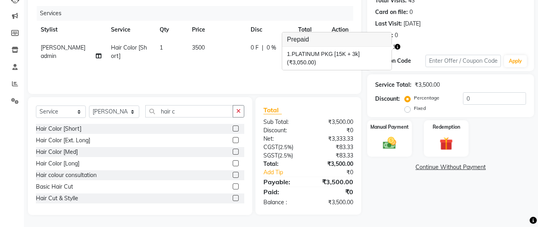
click at [202, 45] on td "3500" at bounding box center [216, 52] width 59 height 26
select select "48409"
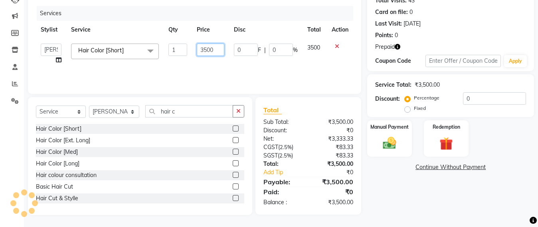
click at [216, 48] on input "3500" at bounding box center [211, 50] width 28 height 12
type input "3050"
click at [204, 69] on div "Services Stylist Service Qty Price Disc Total Action Admin Avesh Sankat AZHER S…" at bounding box center [194, 46] width 317 height 80
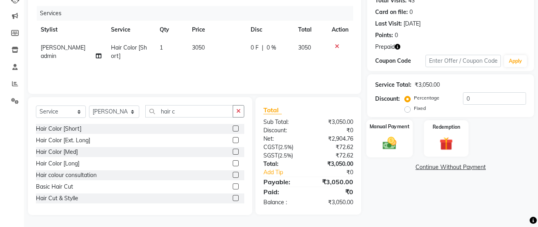
click at [385, 145] on img at bounding box center [389, 143] width 22 height 16
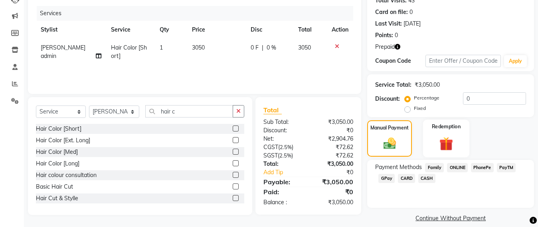
click at [441, 146] on img at bounding box center [446, 143] width 22 height 17
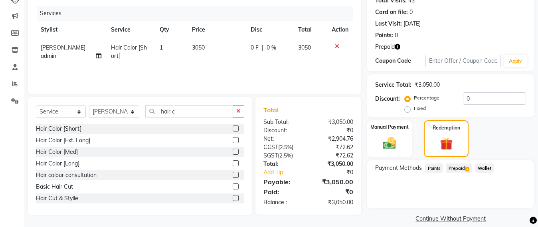
click at [457, 167] on span "Prepaid 1" at bounding box center [459, 167] width 26 height 9
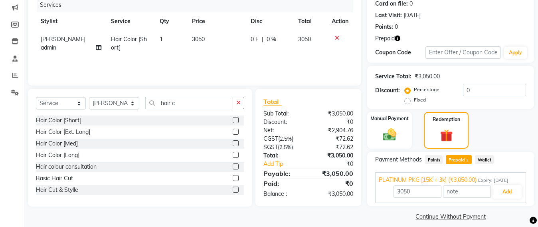
scroll to position [109, 0]
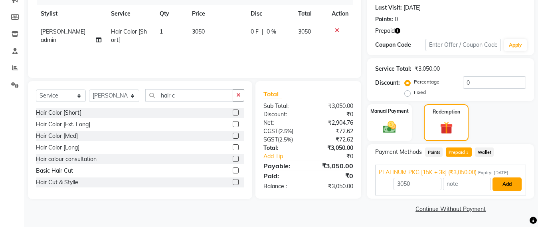
click at [515, 187] on button "Add" at bounding box center [507, 184] width 29 height 14
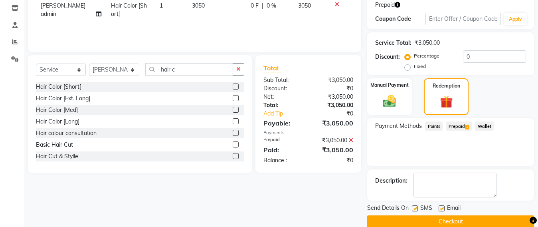
scroll to position [148, 0]
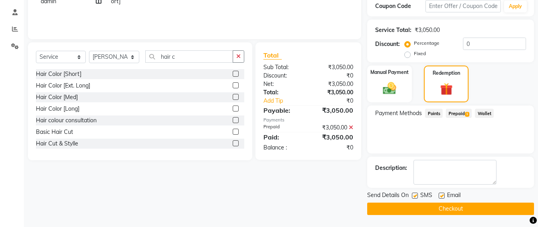
click at [387, 210] on button "Checkout" at bounding box center [450, 208] width 167 height 12
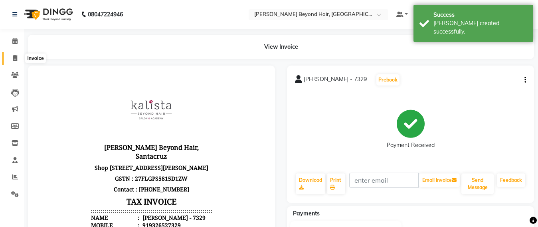
click at [14, 57] on icon at bounding box center [15, 58] width 4 height 6
select select "service"
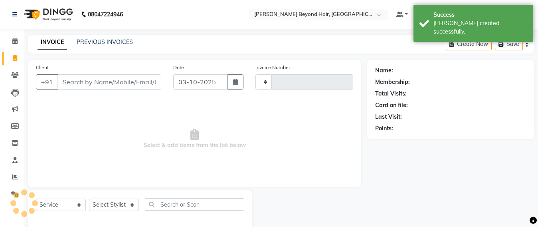
scroll to position [13, 0]
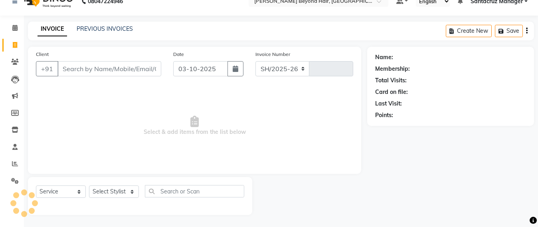
select select "6357"
type input "7111"
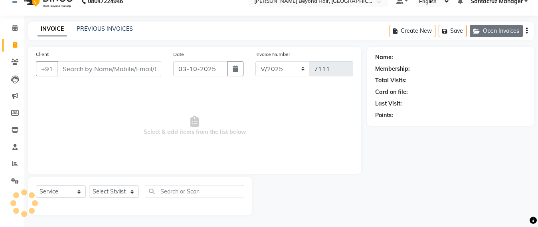
click at [494, 34] on button "Open Invoices" at bounding box center [496, 31] width 53 height 12
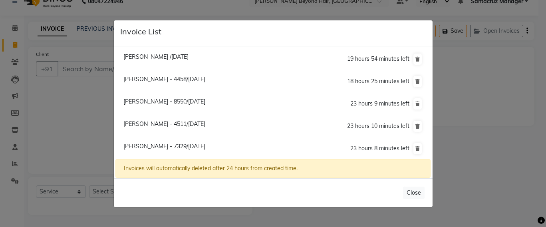
click at [153, 148] on span "Ashwariya Dharadhar - 7329/03 October 2025" at bounding box center [164, 146] width 82 height 7
type input "9326527329"
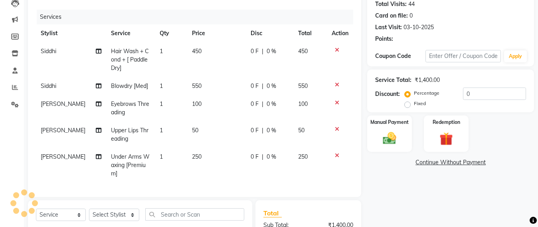
scroll to position [191, 0]
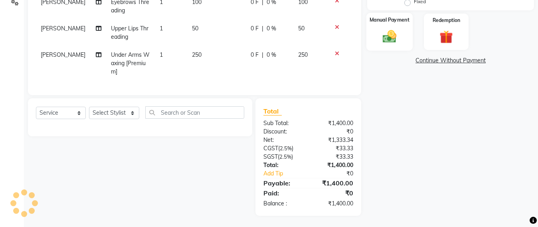
click at [383, 42] on img at bounding box center [389, 36] width 22 height 16
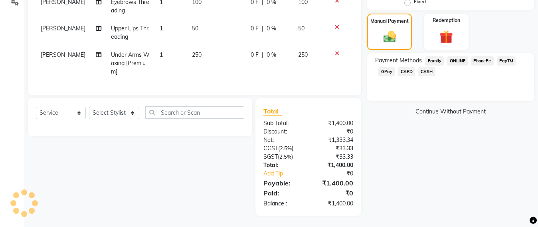
click at [384, 70] on span "GPay" at bounding box center [386, 71] width 16 height 9
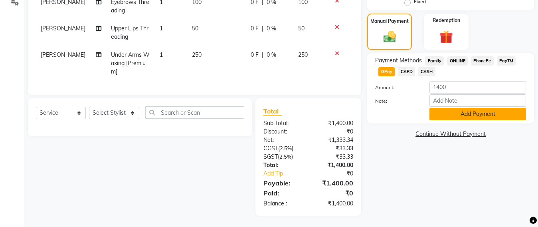
click at [459, 110] on button "Add Payment" at bounding box center [478, 114] width 97 height 12
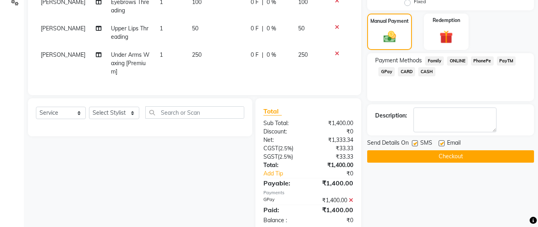
click at [435, 150] on button "Checkout" at bounding box center [450, 156] width 167 height 12
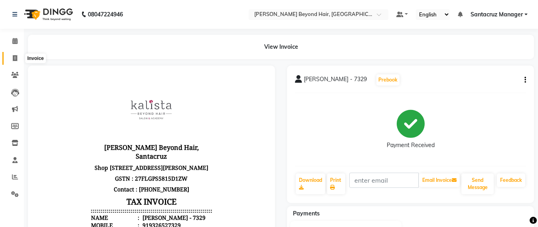
click at [16, 58] on icon at bounding box center [15, 58] width 4 height 6
select select "service"
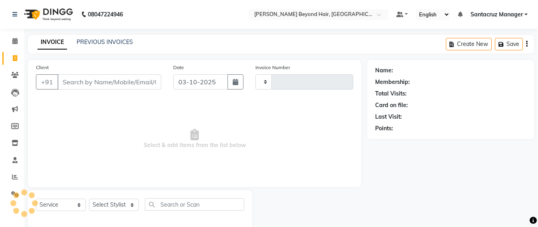
scroll to position [13, 0]
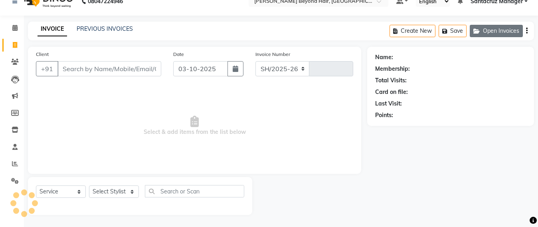
select select "6357"
type input "7112"
click at [507, 31] on button "Open Invoices" at bounding box center [496, 31] width 53 height 12
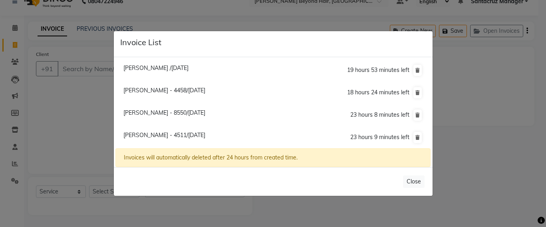
click at [160, 111] on span "Tina Pathak - 8550/03 October 2025" at bounding box center [164, 112] width 82 height 7
type input "9821178550"
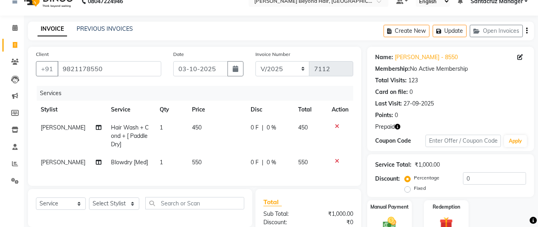
click at [129, 129] on span "Hair Wash + Cond + [ Paddle Dry]" at bounding box center [130, 136] width 38 height 24
select select "51588"
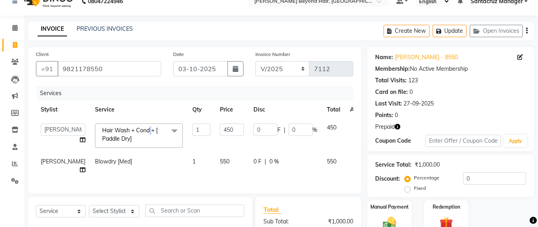
click at [129, 129] on span "Hair Wash + Cond + [ Paddle Dry]" at bounding box center [129, 135] width 55 height 16
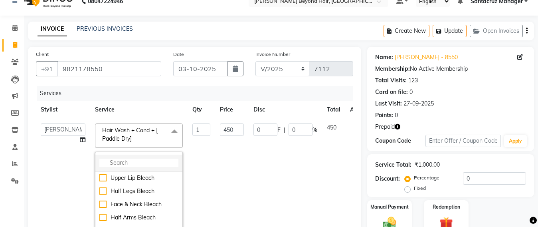
click at [99, 166] on input "multiselect-search" at bounding box center [138, 162] width 79 height 8
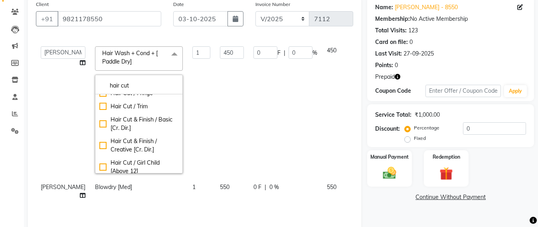
scroll to position [82, 0]
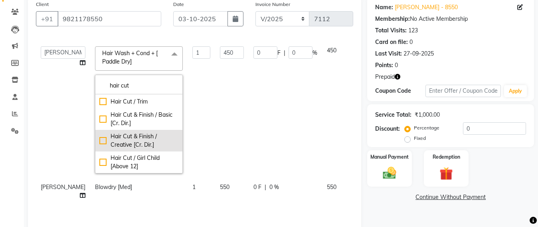
type input "hair cut"
click at [121, 132] on div "Hair Cut & Finish / Creative [Cr. Dir.]" at bounding box center [138, 140] width 79 height 17
checkbox input"] "true"
type input "1000"
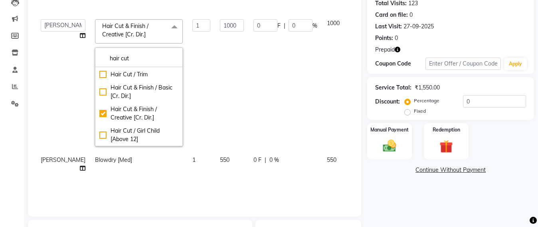
scroll to position [113, 0]
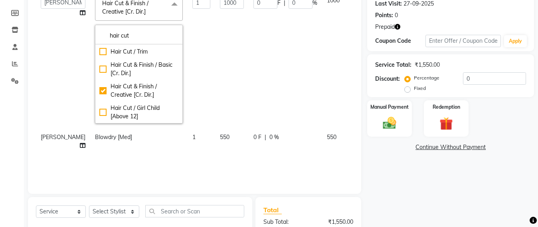
click at [295, 92] on td "0 F | 0 %" at bounding box center [285, 60] width 73 height 137
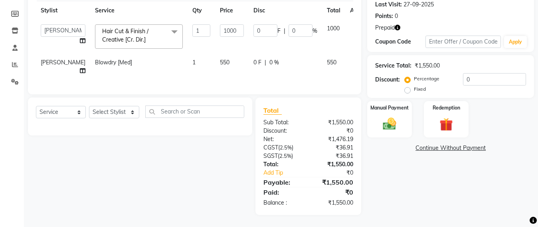
click at [353, 60] on icon at bounding box center [355, 61] width 4 height 6
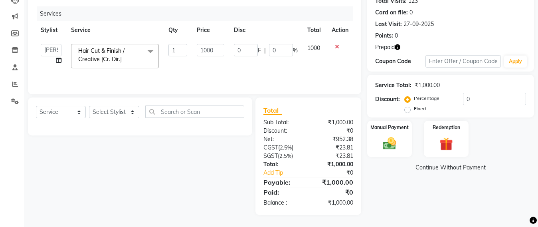
scroll to position [93, 0]
click at [108, 111] on select "Select Stylist Admin [PERSON_NAME] Sankat [PERSON_NAME] [PERSON_NAME] [PERSON_N…" at bounding box center [114, 112] width 50 height 12
select select "47907"
click at [89, 106] on select "Select Stylist Admin [PERSON_NAME] Sankat [PERSON_NAME] [PERSON_NAME] [PERSON_N…" at bounding box center [114, 112] width 50 height 12
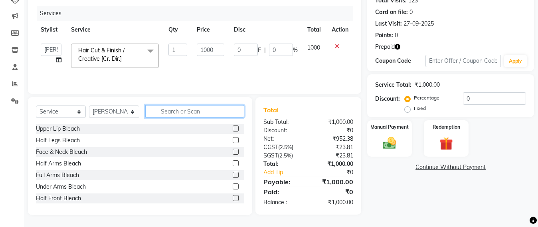
click at [168, 114] on input "text" at bounding box center [194, 111] width 99 height 12
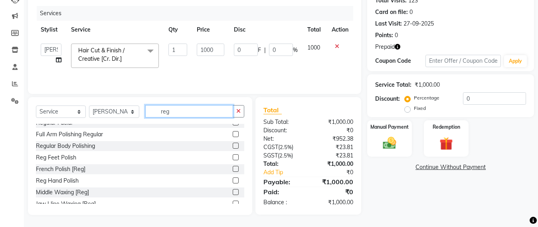
scroll to position [50, 0]
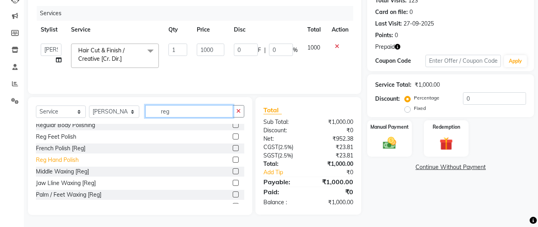
type input "reg"
click at [62, 159] on div "Reg Hand Polish" at bounding box center [57, 160] width 43 height 8
checkbox input "false"
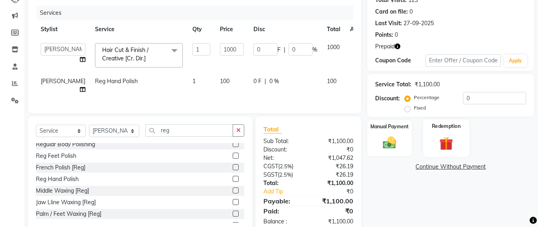
click at [449, 145] on img at bounding box center [446, 143] width 22 height 17
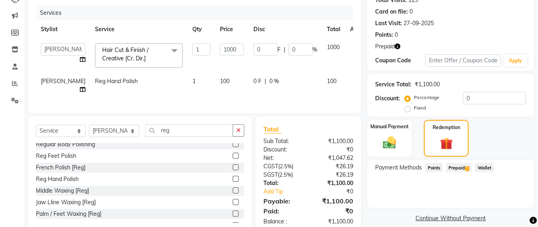
click at [449, 169] on span "Prepaid 1" at bounding box center [459, 167] width 26 height 9
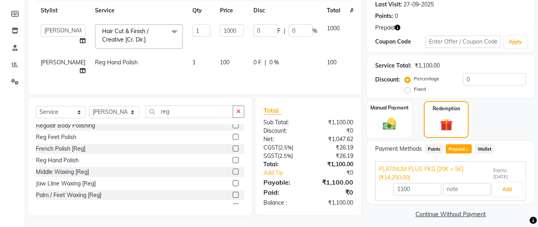
scroll to position [129, 0]
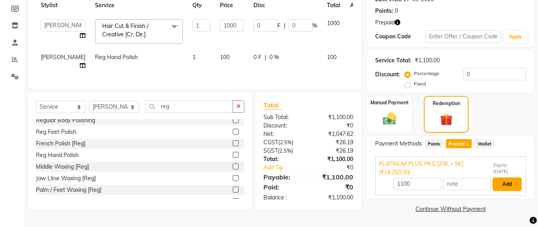
click at [502, 177] on button "Add" at bounding box center [507, 184] width 29 height 14
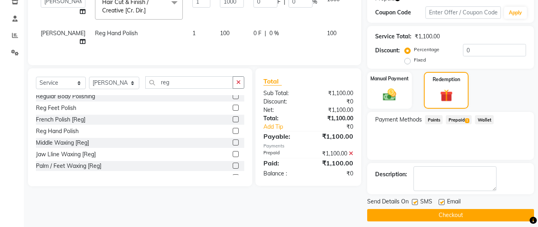
scroll to position [148, 0]
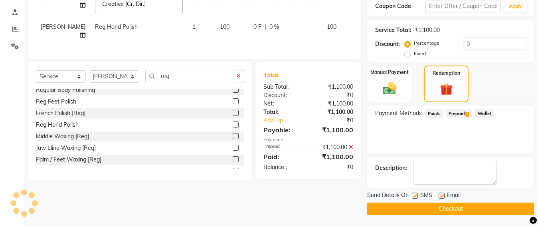
click at [385, 209] on button "Checkout" at bounding box center [450, 208] width 167 height 12
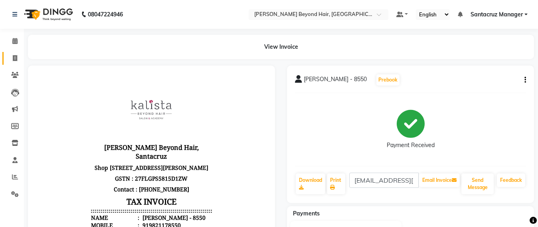
click at [4, 55] on link "Invoice" at bounding box center [11, 58] width 19 height 13
select select "service"
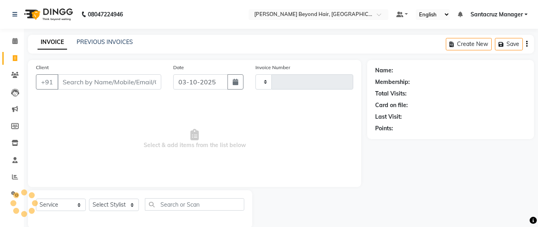
scroll to position [13, 0]
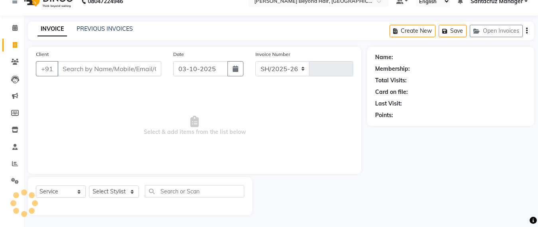
select select "6357"
type input "7113"
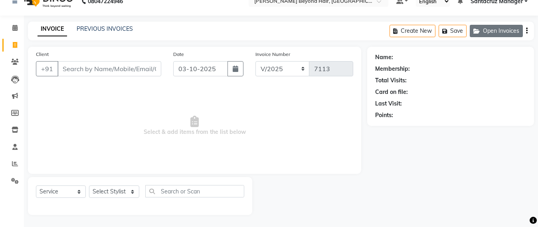
click at [502, 32] on button "Open Invoices" at bounding box center [496, 31] width 53 height 12
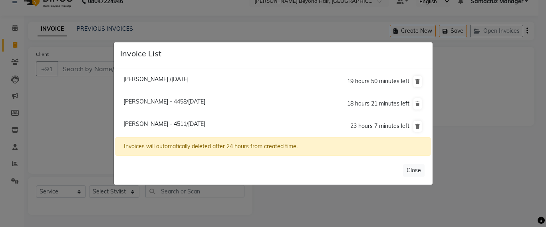
click at [140, 79] on span "[PERSON_NAME] /[DATE]" at bounding box center [155, 78] width 65 height 7
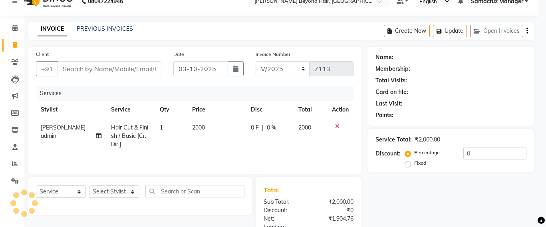
type input "9004624844"
click at [184, 63] on span "[PERSON_NAME] /[DATE]" at bounding box center [155, 58] width 65 height 7
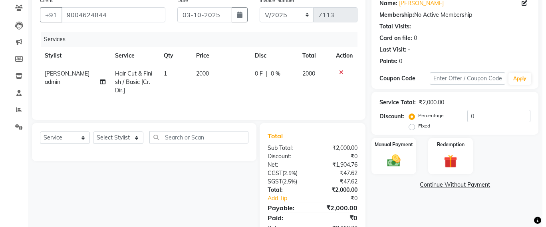
scroll to position [44, 0]
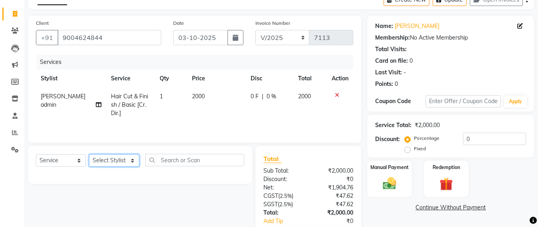
click at [102, 161] on select "Select Stylist Admin [PERSON_NAME] Sankat [PERSON_NAME] [PERSON_NAME] [PERSON_N…" at bounding box center [114, 160] width 50 height 12
select select "47842"
click at [89, 156] on select "Select Stylist Admin [PERSON_NAME] Sankat [PERSON_NAME] [PERSON_NAME] [PERSON_N…" at bounding box center [114, 160] width 50 height 12
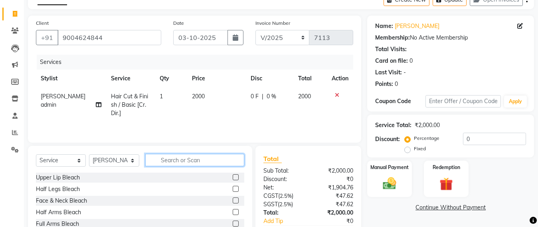
click at [170, 159] on input "text" at bounding box center [194, 160] width 99 height 12
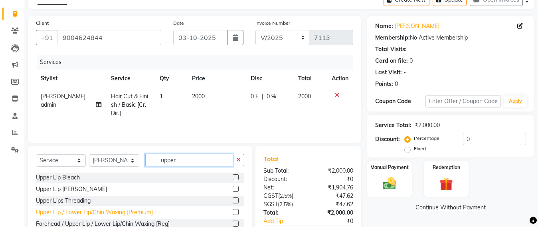
type input "upper"
click at [95, 213] on div "Upper Lip / Lower Lip/Chin Waxing [Premium]" at bounding box center [94, 212] width 117 height 8
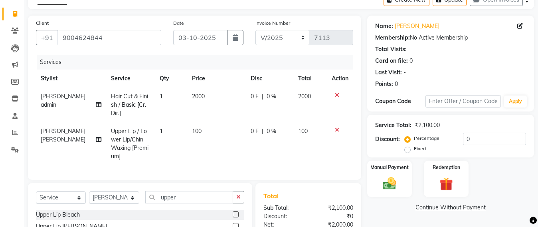
checkbox input "false"
click at [448, 0] on button "Update" at bounding box center [450, 0] width 34 height 12
click at [491, 3] on button "Open Invoices" at bounding box center [496, 0] width 53 height 12
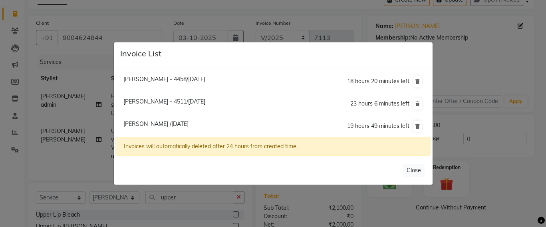
click at [150, 103] on span "Anita Basrur - 4511/03 October 2025" at bounding box center [164, 101] width 82 height 7
type input "9820094511"
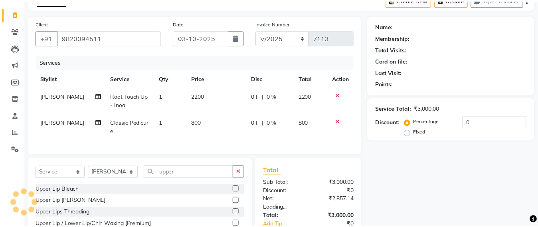
scroll to position [38, 0]
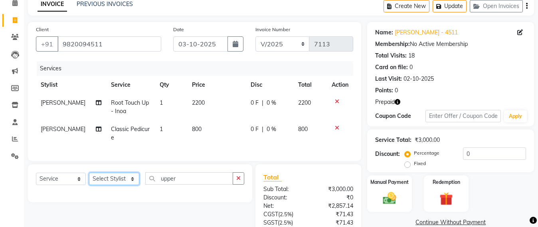
click at [118, 185] on select "Select Stylist Admin [PERSON_NAME] Sankat [PERSON_NAME] [PERSON_NAME] [PERSON_N…" at bounding box center [114, 178] width 50 height 12
select select "47842"
click at [89, 180] on select "Select Stylist Admin [PERSON_NAME] Sankat [PERSON_NAME] [PERSON_NAME] [PERSON_N…" at bounding box center [114, 178] width 50 height 12
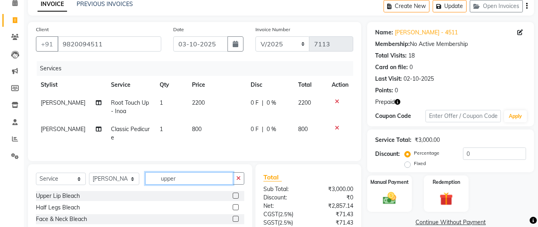
click at [180, 184] on input "upper" at bounding box center [189, 178] width 88 height 12
type input "u"
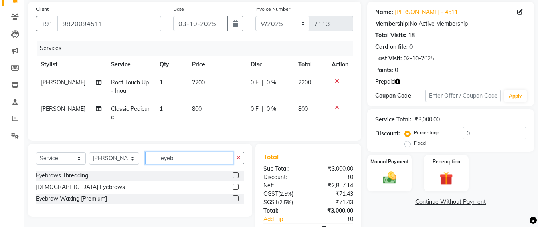
scroll to position [88, 0]
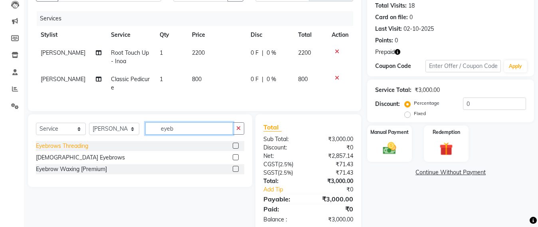
type input "eyeb"
click at [76, 150] on div "Eyebrows Threading" at bounding box center [62, 146] width 52 height 8
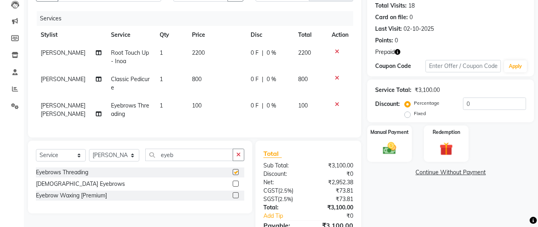
checkbox input "false"
click at [180, 161] on input "eyeb" at bounding box center [189, 154] width 88 height 12
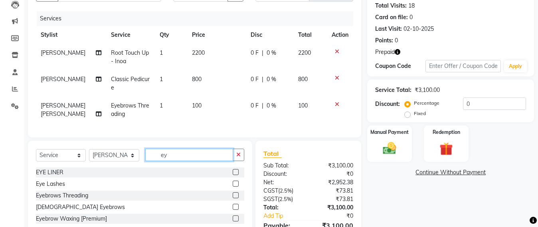
type input "e"
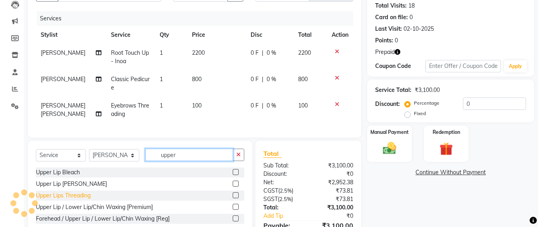
type input "upper"
click at [70, 200] on div "Upper Lips Threading" at bounding box center [63, 195] width 55 height 8
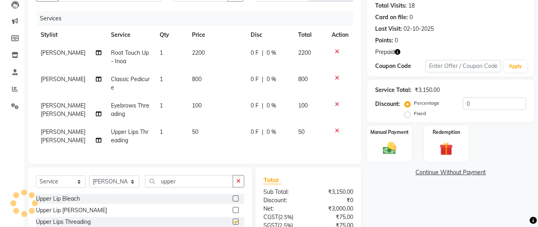
checkbox input "false"
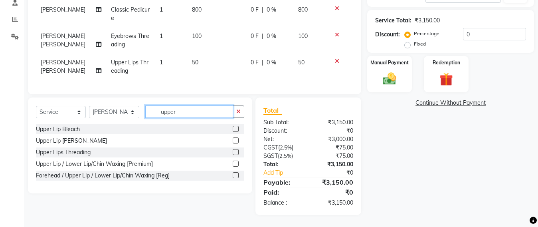
click at [179, 115] on input "upper" at bounding box center [189, 111] width 88 height 12
type input "u"
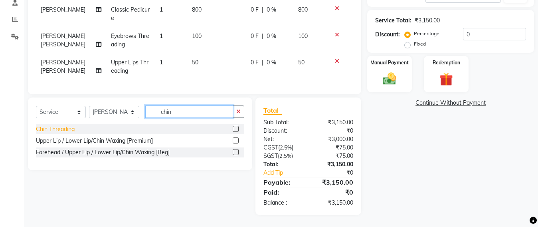
type input "chin"
click at [69, 128] on div "Chin Threading" at bounding box center [55, 129] width 39 height 8
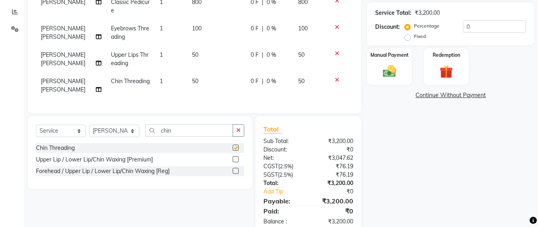
checkbox input "false"
click at [125, 137] on select "Select Stylist Admin [PERSON_NAME] Sankat [PERSON_NAME] [PERSON_NAME] [PERSON_N…" at bounding box center [114, 131] width 50 height 12
select select "47899"
click at [89, 132] on select "Select Stylist Admin [PERSON_NAME] Sankat [PERSON_NAME] [PERSON_NAME] [PERSON_N…" at bounding box center [114, 131] width 50 height 12
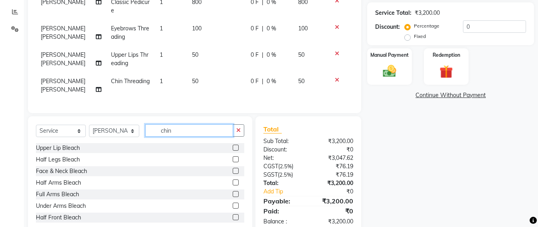
click at [175, 134] on input "chin" at bounding box center [189, 130] width 88 height 12
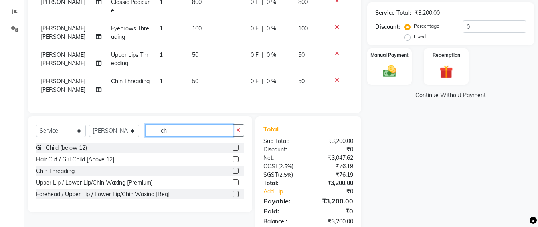
type input "c"
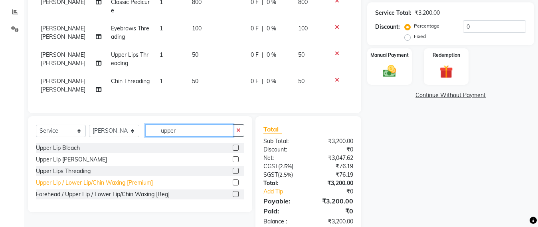
type input "upper"
click at [114, 187] on div "Upper Lip / Lower Lip/Chin Waxing [Premium]" at bounding box center [94, 182] width 117 height 8
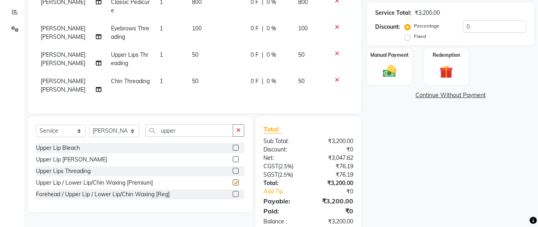
checkbox input "false"
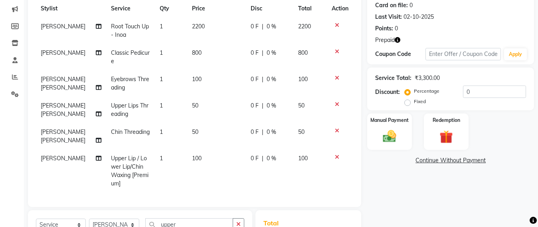
scroll to position [150, 0]
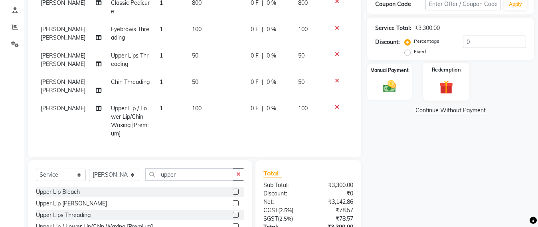
click at [443, 90] on img at bounding box center [446, 86] width 22 height 17
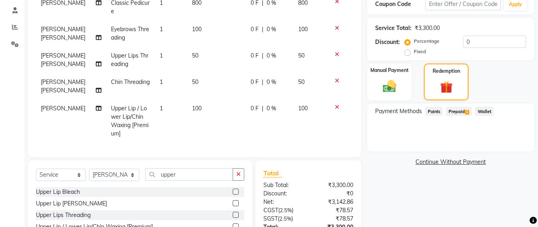
click at [460, 110] on span "Prepaid 1" at bounding box center [459, 111] width 26 height 9
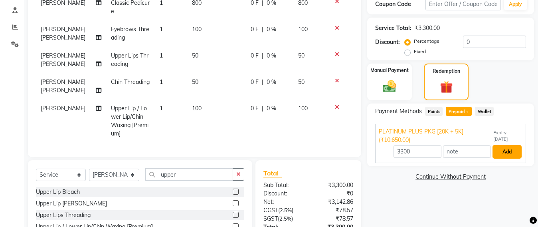
click at [498, 155] on button "Add" at bounding box center [507, 152] width 29 height 14
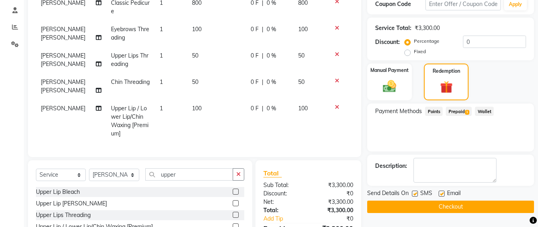
click at [434, 206] on button "Checkout" at bounding box center [450, 206] width 167 height 12
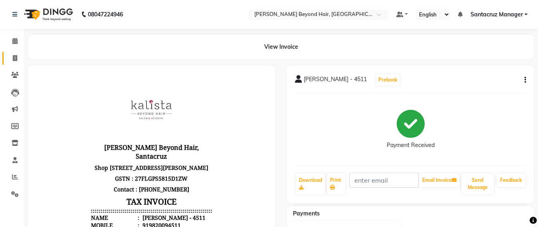
click at [7, 61] on link "Invoice" at bounding box center [11, 58] width 19 height 13
select select "service"
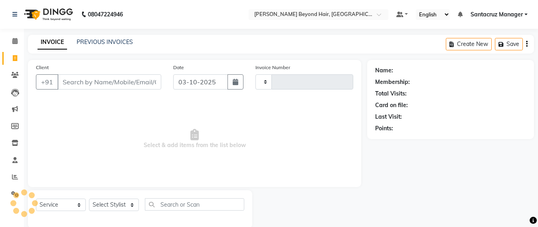
scroll to position [13, 0]
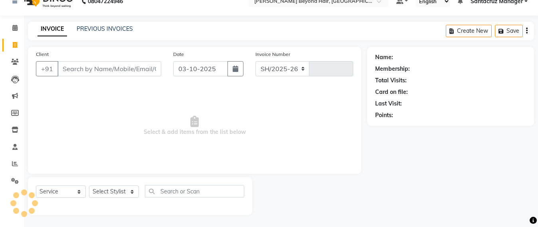
select select "6357"
type input "7114"
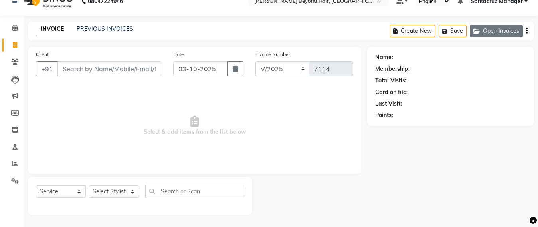
click at [505, 33] on button "Open Invoices" at bounding box center [496, 31] width 53 height 12
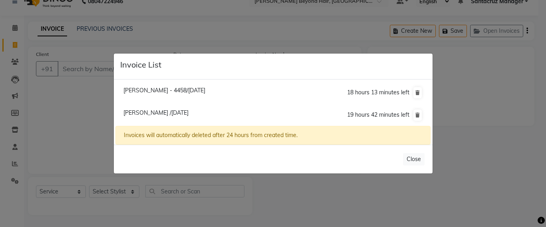
click at [101, 30] on ngb-modal-window "Invoice List Shama Patel - 4458/03 October 2025 18 hours 13 minutes left Pooja …" at bounding box center [273, 113] width 546 height 227
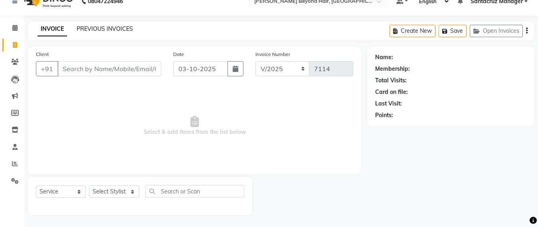
click at [101, 30] on link "PREVIOUS INVOICES" at bounding box center [105, 28] width 56 height 7
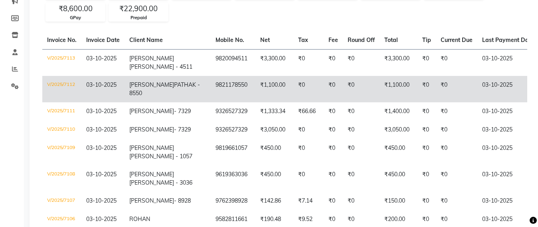
scroll to position [100, 0]
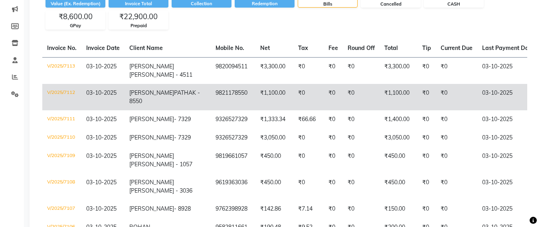
click at [211, 90] on td "9821178550" at bounding box center [233, 97] width 45 height 26
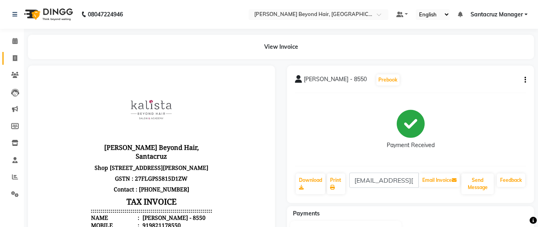
click at [13, 53] on link "Invoice" at bounding box center [11, 58] width 19 height 13
select select "service"
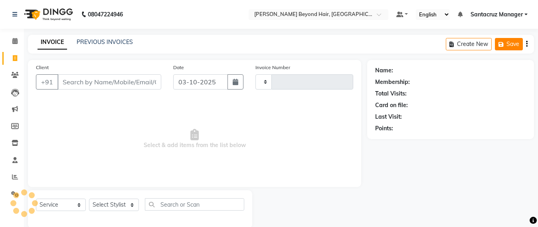
scroll to position [13, 0]
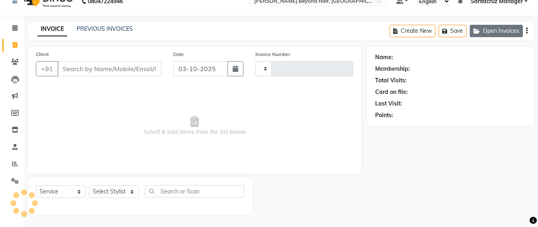
type input "7114"
select select "6357"
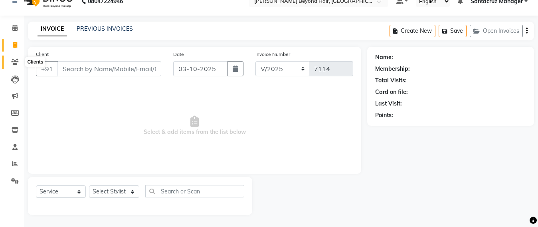
click at [17, 63] on icon at bounding box center [15, 62] width 8 height 6
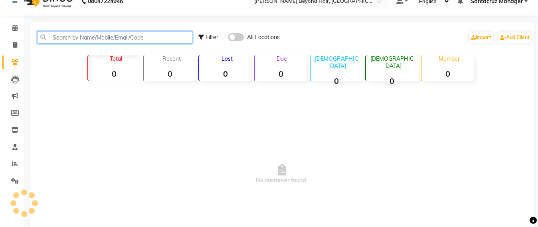
click at [82, 34] on input "text" at bounding box center [114, 37] width 155 height 12
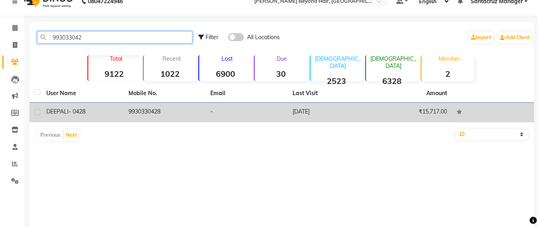
type input "993033042"
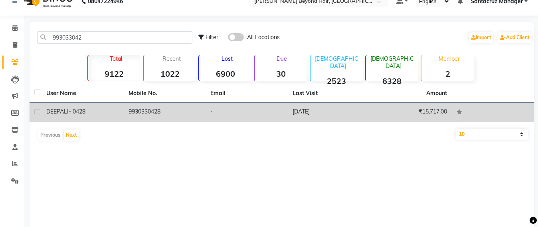
click at [304, 109] on td "08-06-2025" at bounding box center [329, 113] width 82 height 20
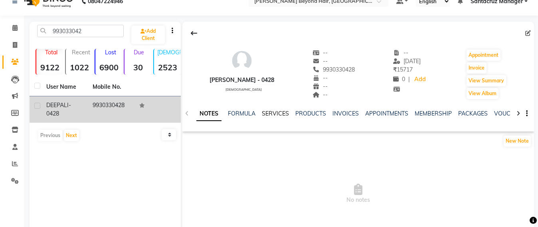
click at [273, 115] on link "SERVICES" at bounding box center [275, 113] width 27 height 7
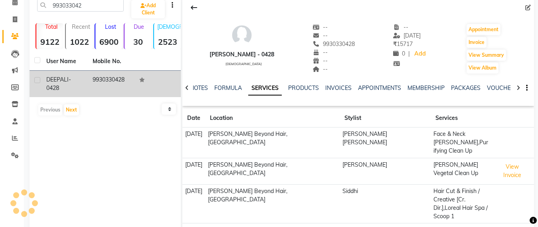
scroll to position [63, 0]
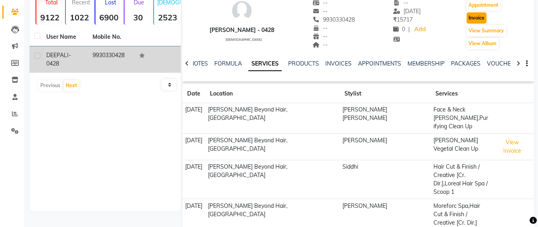
click at [474, 15] on button "Invoice" at bounding box center [477, 17] width 20 height 11
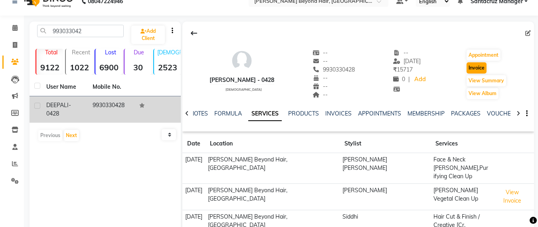
select select "service"
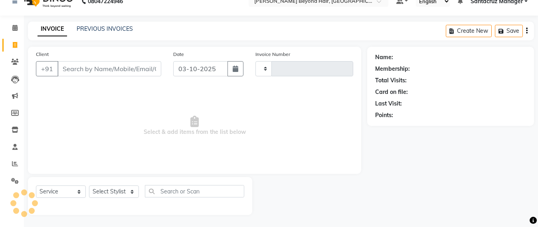
type input "7114"
select select "6357"
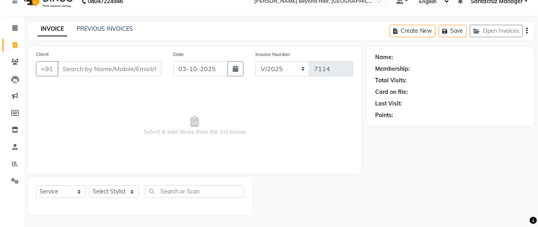
type input "9930330428"
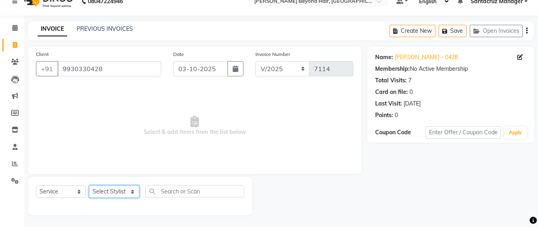
click at [99, 189] on select "Select Stylist Admin [PERSON_NAME] Sankat [PERSON_NAME] [PERSON_NAME] [PERSON_N…" at bounding box center [114, 191] width 50 height 12
select select "47899"
click at [89, 185] on select "Select Stylist Admin [PERSON_NAME] Sankat [PERSON_NAME] [PERSON_NAME] [PERSON_N…" at bounding box center [114, 191] width 50 height 12
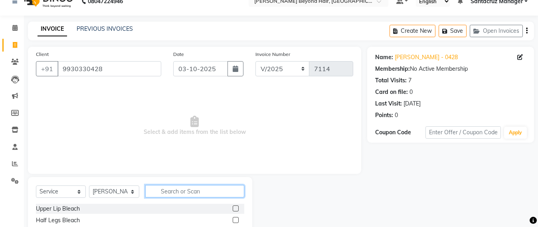
drag, startPoint x: 148, startPoint y: 187, endPoint x: 159, endPoint y: 184, distance: 11.4
click at [156, 186] on input "text" at bounding box center [194, 191] width 99 height 12
type input "0"
type input "facial"
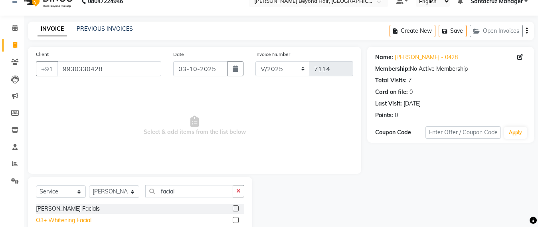
click at [72, 218] on div "O3+ Whitening Facial" at bounding box center [63, 220] width 55 height 8
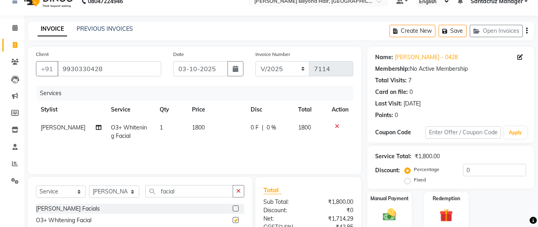
checkbox input "false"
click at [460, 27] on button "Save" at bounding box center [453, 31] width 28 height 12
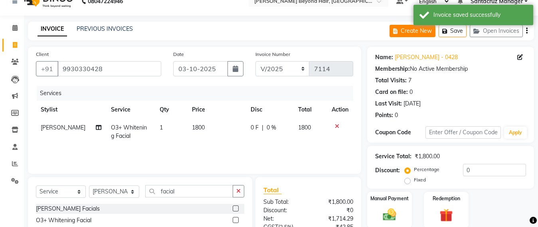
click at [413, 34] on button "Create New" at bounding box center [413, 31] width 46 height 12
select select "service"
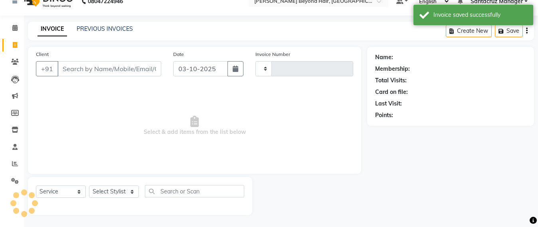
type input "7114"
select select "6357"
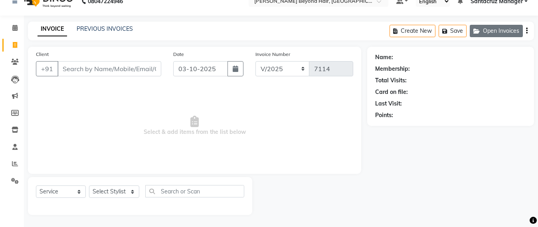
click at [489, 26] on button "Open Invoices" at bounding box center [496, 31] width 53 height 12
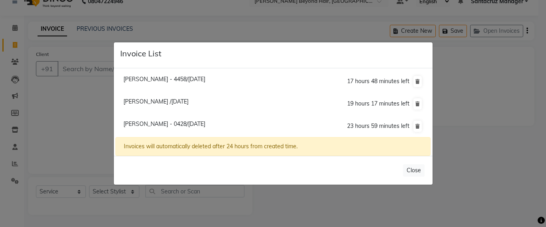
click at [173, 83] on li "Shama Patel - 4458/03 October 2025 17 hours 48 minutes left" at bounding box center [272, 81] width 315 height 23
click at [186, 81] on span "Shama Patel - 4458/03 October 2025" at bounding box center [164, 78] width 82 height 7
type input "9819314458"
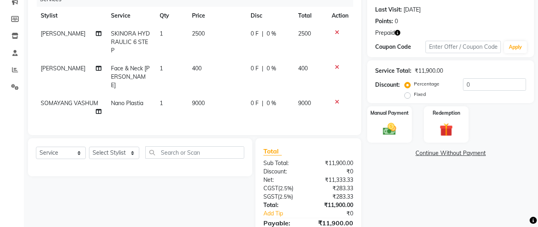
scroll to position [113, 0]
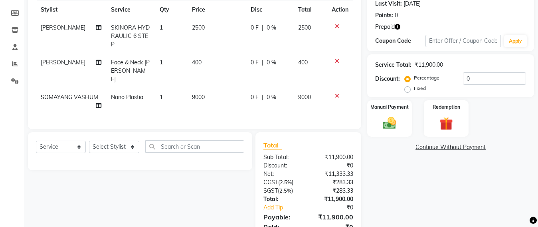
click at [204, 89] on td "9000" at bounding box center [216, 101] width 59 height 26
select select "59106"
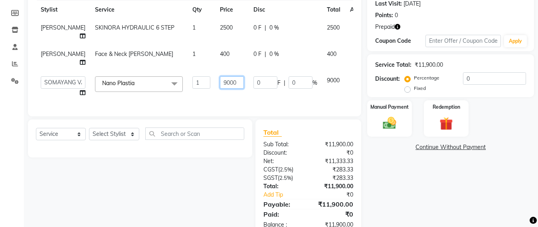
click at [222, 89] on input "9000" at bounding box center [232, 82] width 24 height 12
type input "9"
type input "1200"
click at [166, 181] on div "Select Service Product Membership Package Voucher Prepaid Gift Card Select Styl…" at bounding box center [137, 177] width 230 height 117
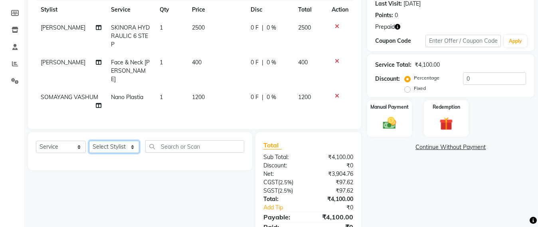
click at [107, 146] on select "Select Stylist Admin [PERSON_NAME] Sankat [PERSON_NAME] [PERSON_NAME] [PERSON_N…" at bounding box center [114, 147] width 50 height 12
select select "47899"
click at [89, 141] on select "Select Stylist Admin [PERSON_NAME] Sankat [PERSON_NAME] [PERSON_NAME] [PERSON_N…" at bounding box center [114, 147] width 50 height 12
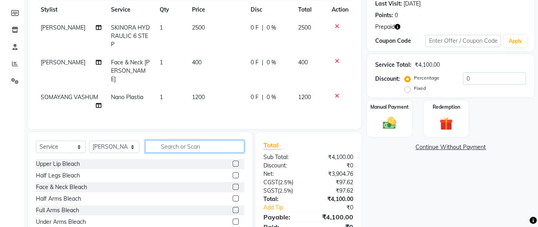
click at [162, 147] on input "text" at bounding box center [194, 146] width 99 height 12
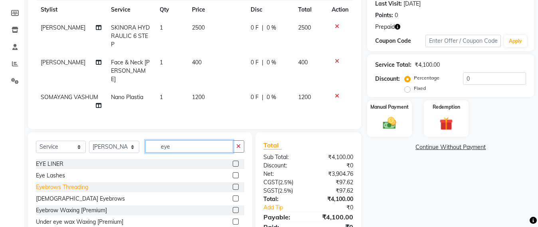
type input "eye"
click at [46, 188] on div "Eyebrows Threading" at bounding box center [62, 187] width 52 height 8
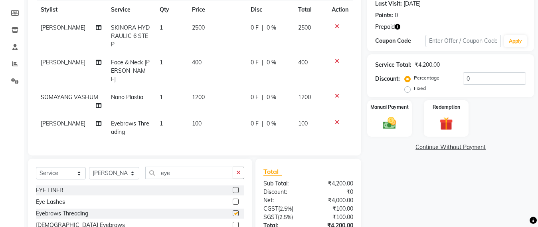
checkbox input "false"
click at [180, 169] on input "eye" at bounding box center [189, 172] width 88 height 12
type input "e"
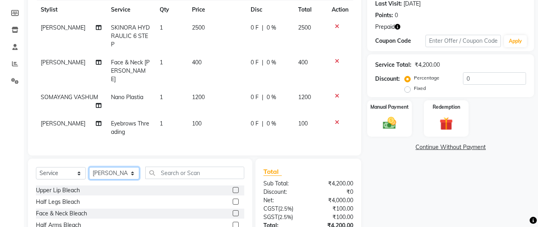
click at [109, 174] on select "Select Stylist Admin [PERSON_NAME] Sankat [PERSON_NAME] [PERSON_NAME] [PERSON_N…" at bounding box center [114, 173] width 50 height 12
select select "59106"
click at [89, 167] on select "Select Stylist Admin [PERSON_NAME] Sankat [PERSON_NAME] [PERSON_NAME] [PERSON_N…" at bounding box center [114, 173] width 50 height 12
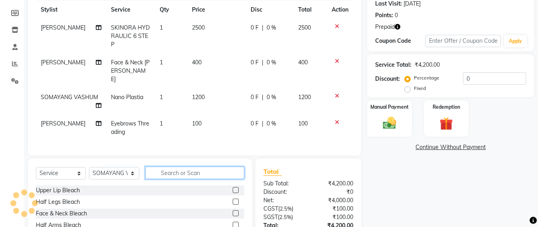
click at [171, 166] on input "text" at bounding box center [194, 172] width 99 height 12
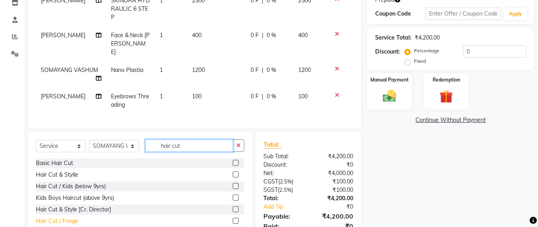
scroll to position [163, 0]
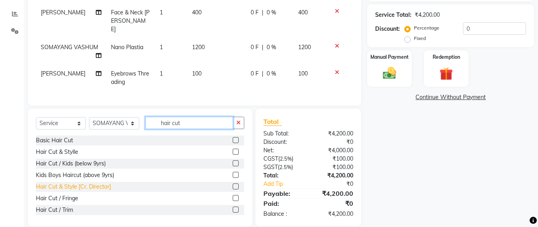
type input "hair cut"
click at [77, 188] on div "Hair Cut & Style [Cr. Director]" at bounding box center [73, 186] width 75 height 8
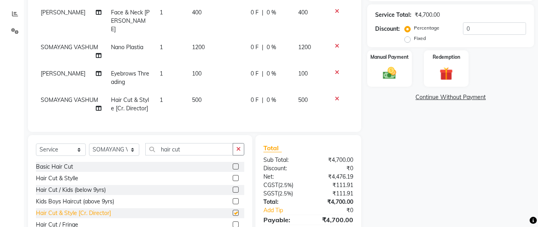
checkbox input "false"
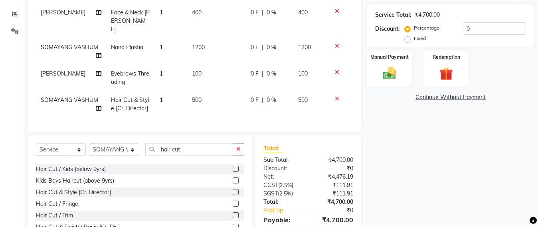
scroll to position [36, 0]
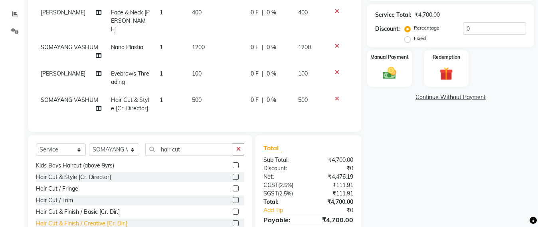
click at [83, 222] on div "Hair Cut & Finish / Creative [Cr. Dir.]" at bounding box center [81, 223] width 91 height 8
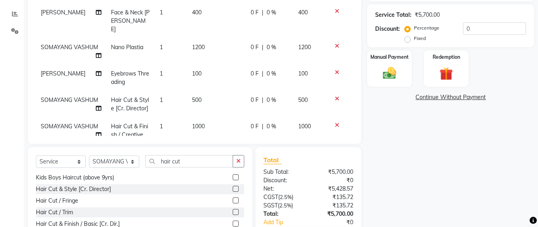
checkbox input "false"
click at [335, 96] on icon at bounding box center [337, 99] width 4 height 6
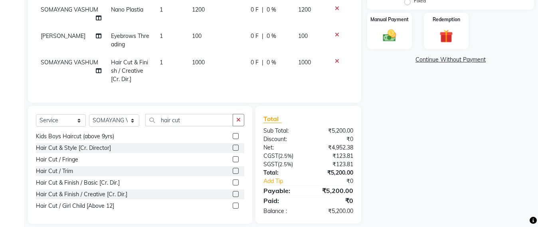
scroll to position [201, 0]
drag, startPoint x: 107, startPoint y: 111, endPoint x: 106, endPoint y: 106, distance: 4.9
click at [107, 114] on select "Select Stylist Admin [PERSON_NAME] Sankat [PERSON_NAME] [PERSON_NAME] [PERSON_N…" at bounding box center [114, 120] width 50 height 12
select select "48082"
click at [89, 114] on select "Select Stylist Admin [PERSON_NAME] Sankat [PERSON_NAME] [PERSON_NAME] [PERSON_N…" at bounding box center [114, 120] width 50 height 12
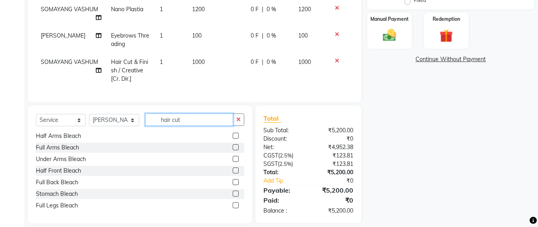
click at [200, 113] on input "hair cut" at bounding box center [189, 119] width 88 height 12
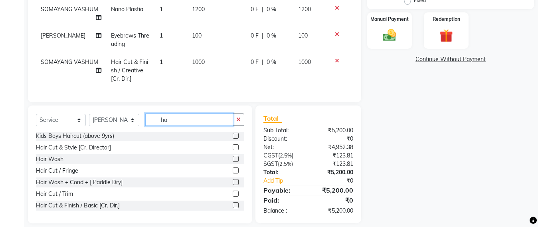
type input "h"
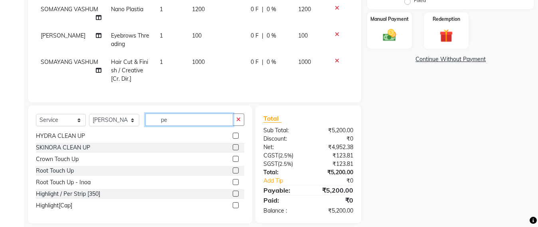
scroll to position [0, 0]
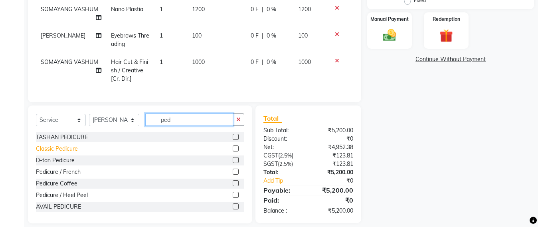
type input "ped"
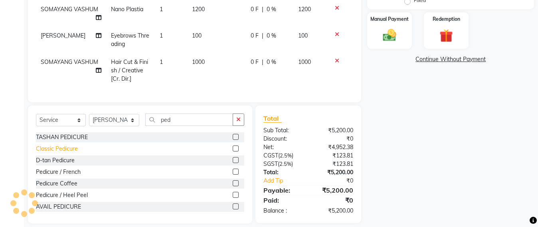
click at [68, 145] on div "Classic Pedicure" at bounding box center [57, 149] width 42 height 8
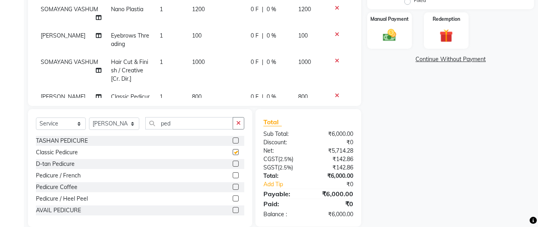
checkbox input "false"
drag, startPoint x: 108, startPoint y: 125, endPoint x: 111, endPoint y: 119, distance: 6.6
click at [108, 125] on select "Select Stylist Admin [PERSON_NAME] Sankat [PERSON_NAME] [PERSON_NAME] [PERSON_N…" at bounding box center [114, 123] width 50 height 12
select select "47905"
click at [89, 117] on select "Select Stylist Admin [PERSON_NAME] Sankat [PERSON_NAME] [PERSON_NAME] [PERSON_N…" at bounding box center [114, 123] width 50 height 12
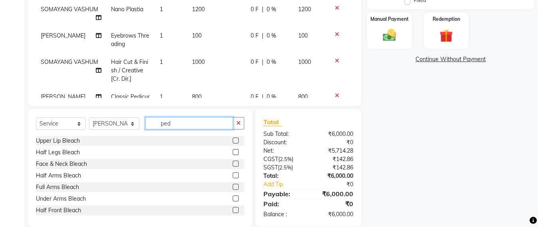
click at [176, 121] on input "ped" at bounding box center [189, 123] width 88 height 12
type input "p"
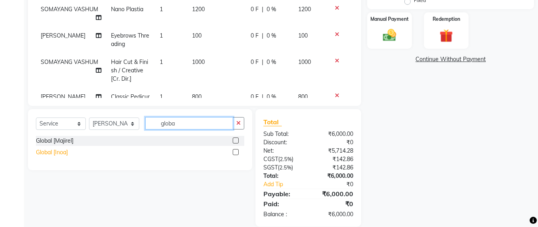
type input "globa"
click at [37, 149] on div "Global [Inoa]" at bounding box center [52, 152] width 32 height 8
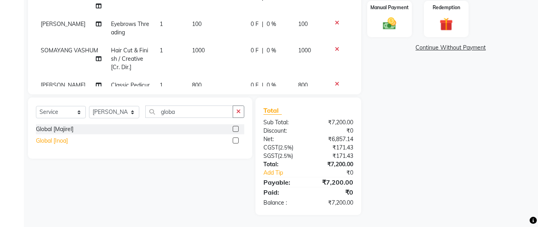
click at [62, 141] on div "Global [Inoa]" at bounding box center [52, 141] width 32 height 8
checkbox input "false"
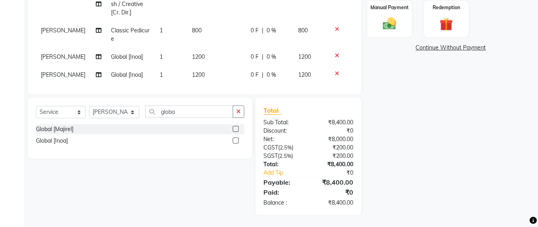
scroll to position [58, 0]
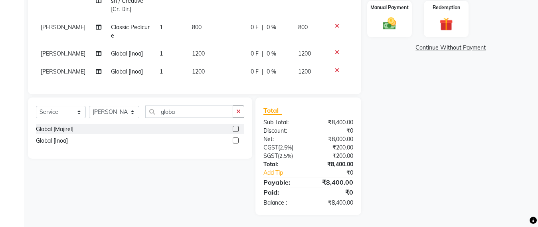
click at [335, 49] on icon at bounding box center [337, 52] width 4 height 6
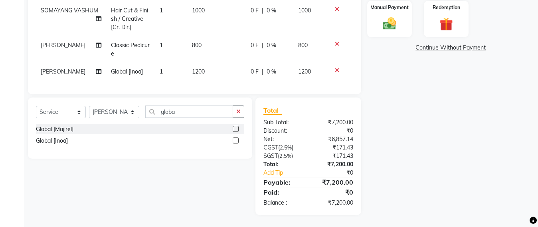
click at [203, 63] on td "1200" at bounding box center [216, 72] width 59 height 18
select select "47905"
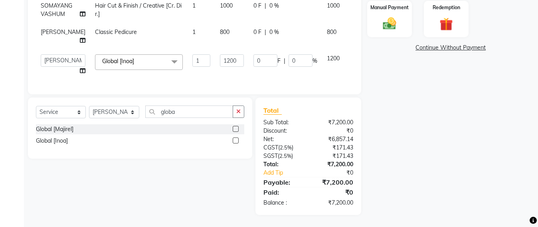
scroll to position [36, 0]
click at [230, 54] on input "1200" at bounding box center [232, 60] width 24 height 12
type input "1500"
click at [179, 113] on input "globa" at bounding box center [189, 111] width 88 height 12
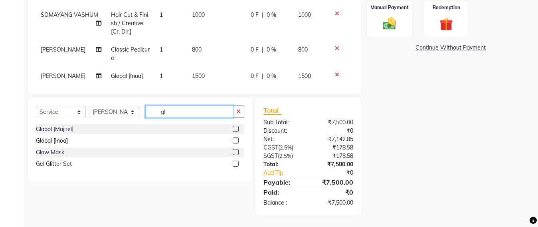
type input "g"
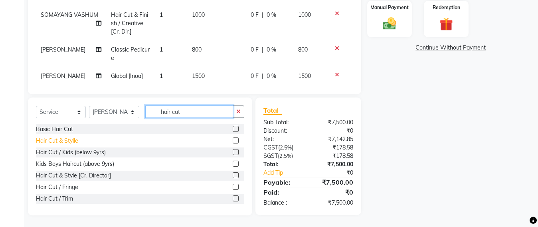
type input "hair cut"
click at [65, 141] on div "Hair Cut & Stylle" at bounding box center [57, 141] width 42 height 8
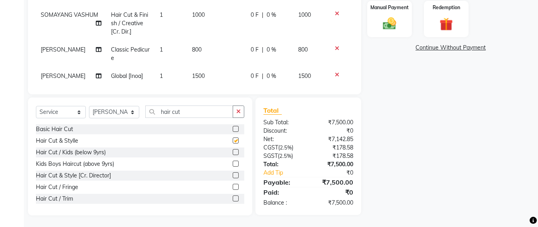
checkbox input "false"
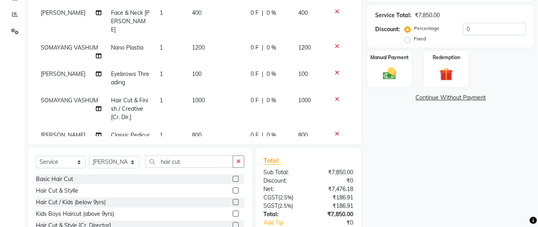
scroll to position [163, 0]
click at [204, 38] on td "1200" at bounding box center [216, 51] width 59 height 26
select select "59106"
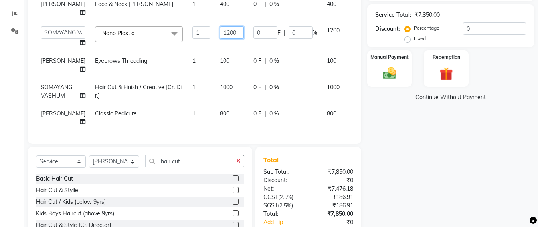
click at [228, 31] on input "1200" at bounding box center [232, 32] width 24 height 12
type input "12000"
click at [275, 94] on td "0 F | 0 %" at bounding box center [285, 91] width 73 height 26
select select "59106"
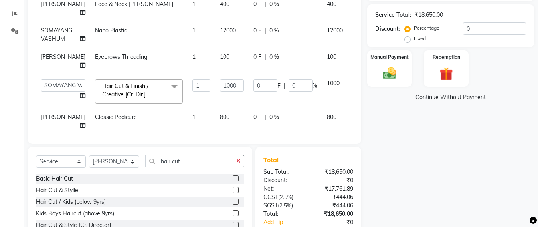
scroll to position [113, 0]
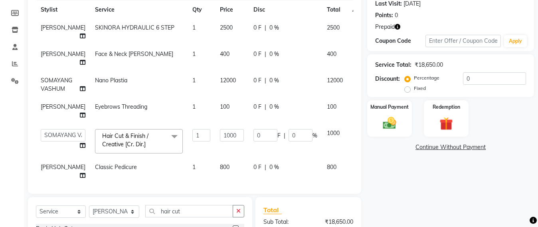
click at [400, 25] on icon "button" at bounding box center [398, 27] width 6 height 6
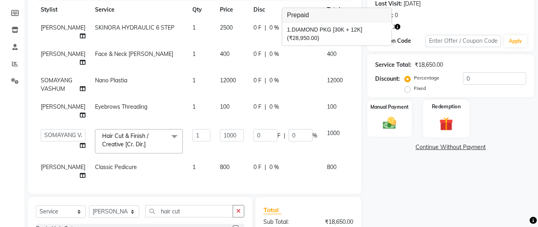
click at [446, 123] on img at bounding box center [446, 123] width 22 height 17
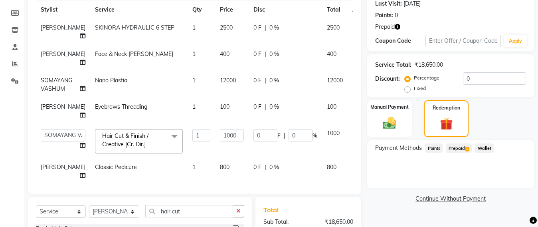
click at [459, 148] on span "Prepaid 1" at bounding box center [459, 147] width 26 height 9
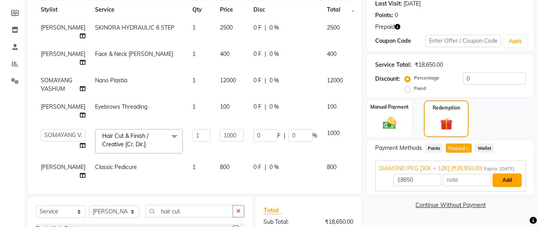
click at [505, 187] on button "Add" at bounding box center [507, 180] width 29 height 14
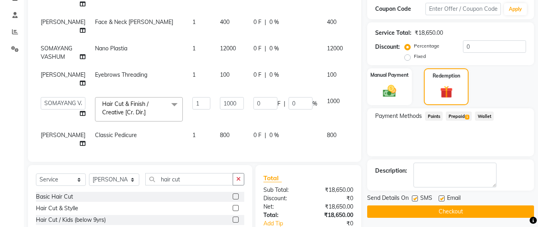
scroll to position [213, 0]
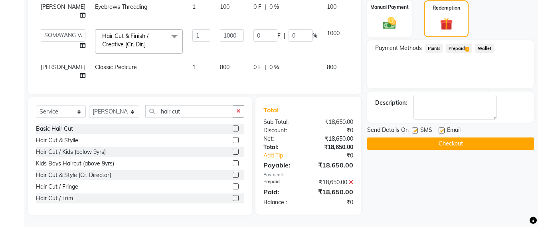
click at [466, 141] on button "Checkout" at bounding box center [450, 143] width 167 height 12
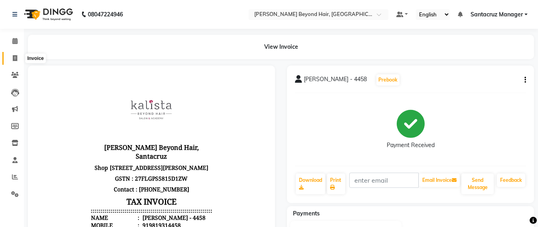
click at [13, 59] on icon at bounding box center [15, 58] width 4 height 6
select select "service"
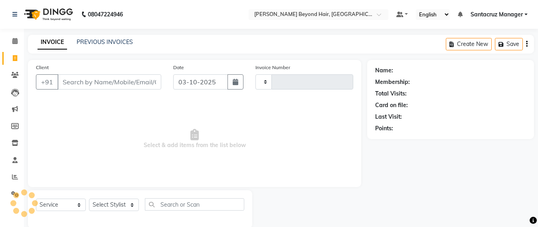
scroll to position [13, 0]
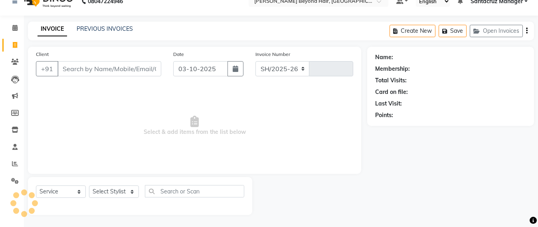
select select "6357"
type input "7115"
click at [103, 26] on link "PREVIOUS INVOICES" at bounding box center [105, 28] width 56 height 7
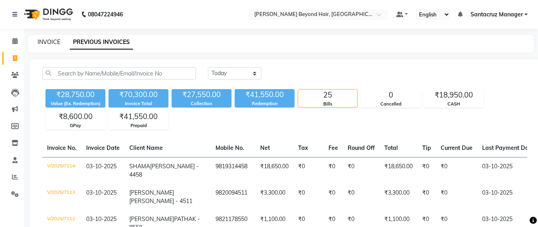
click at [44, 43] on link "INVOICE" at bounding box center [49, 41] width 23 height 7
select select "service"
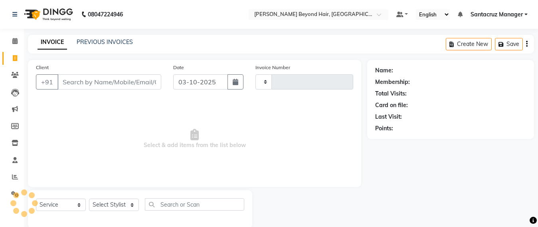
scroll to position [13, 0]
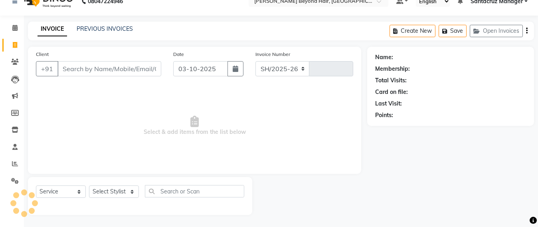
select select "6357"
type input "7115"
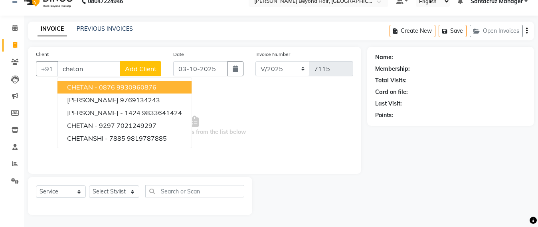
click at [150, 87] on ngb-highlight "9930960876" at bounding box center [137, 87] width 40 height 8
type input "9930960876"
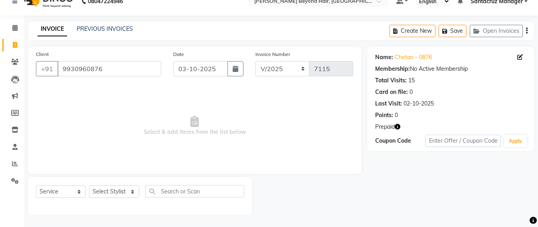
click at [400, 125] on icon "button" at bounding box center [398, 127] width 6 height 6
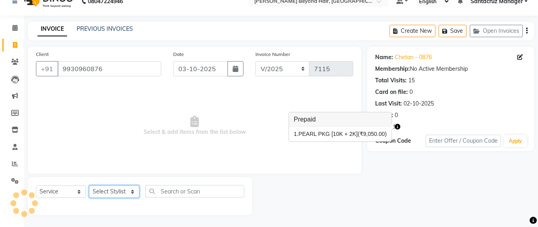
click at [98, 190] on select "Select Stylist Admin [PERSON_NAME] Sankat [PERSON_NAME] [PERSON_NAME] [PERSON_N…" at bounding box center [114, 191] width 50 height 12
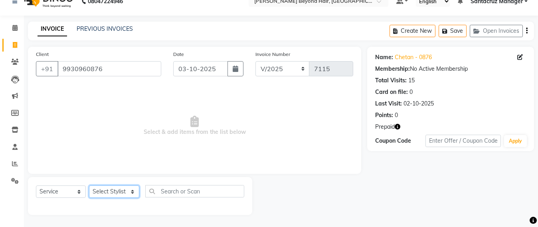
select select "47842"
click at [89, 185] on select "Select Stylist Admin [PERSON_NAME] Sankat [PERSON_NAME] [PERSON_NAME] [PERSON_N…" at bounding box center [114, 191] width 50 height 12
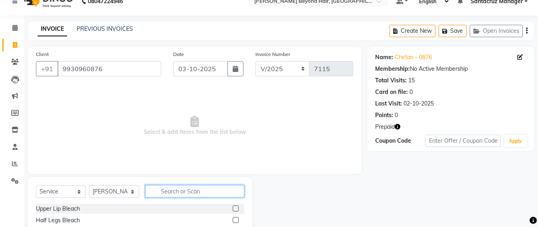
click at [171, 189] on input "text" at bounding box center [194, 191] width 99 height 12
type input "0"
type input "facia"
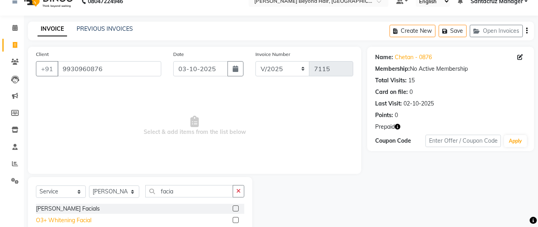
click at [66, 218] on div "O3+ Whitening Facial" at bounding box center [63, 220] width 55 height 8
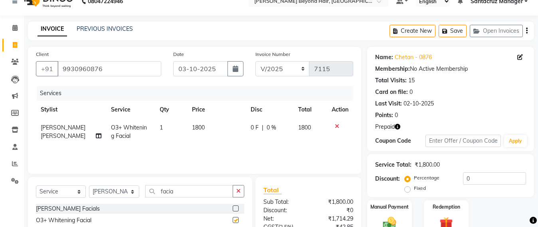
checkbox input "false"
click at [184, 194] on input "facia" at bounding box center [189, 191] width 88 height 12
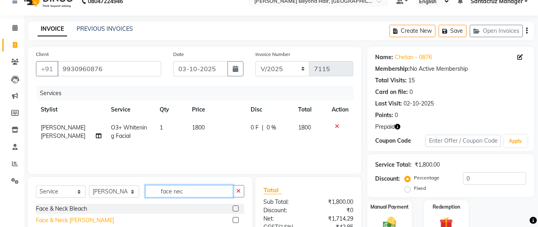
type input "face nec"
click at [63, 221] on div "Face & Neck [PERSON_NAME]" at bounding box center [75, 220] width 78 height 8
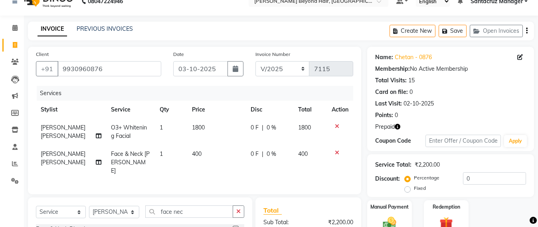
checkbox input "false"
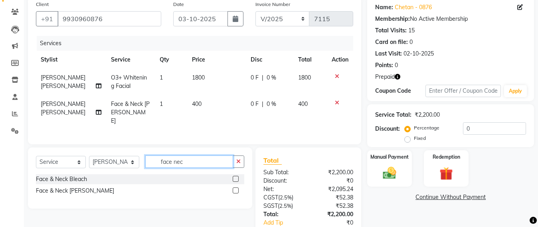
click at [187, 160] on input "face nec" at bounding box center [189, 161] width 88 height 12
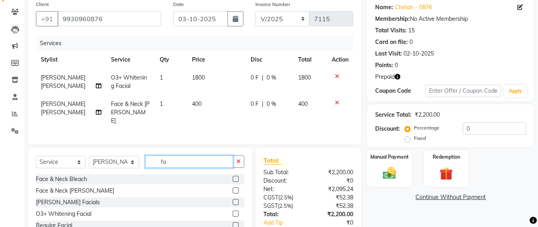
type input "f"
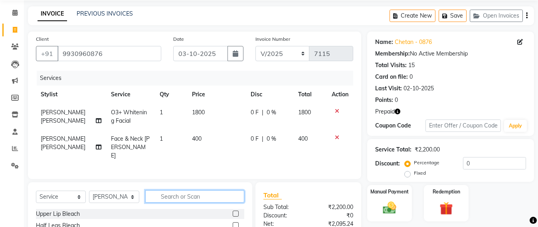
scroll to position [13, 0]
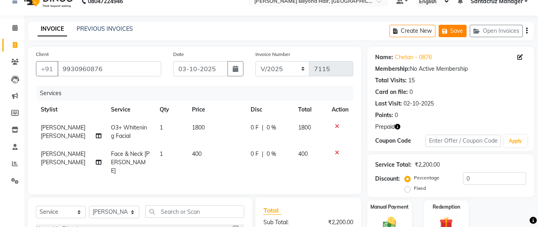
click at [451, 33] on button "Save" at bounding box center [453, 31] width 28 height 12
click at [454, 33] on button "Save" at bounding box center [453, 31] width 28 height 12
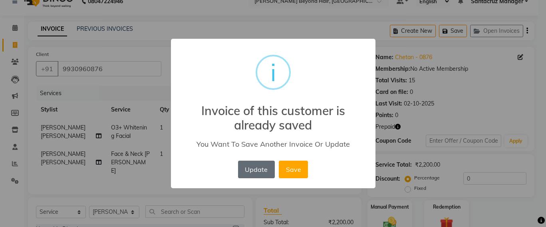
click at [254, 170] on button "Update" at bounding box center [256, 169] width 37 height 18
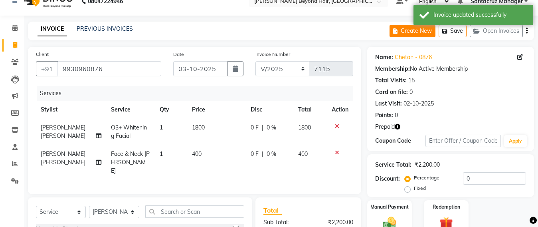
click at [399, 30] on icon "button" at bounding box center [397, 31] width 8 height 6
select select "service"
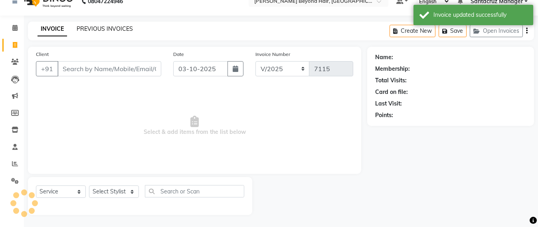
click at [99, 26] on link "PREVIOUS INVOICES" at bounding box center [105, 28] width 56 height 7
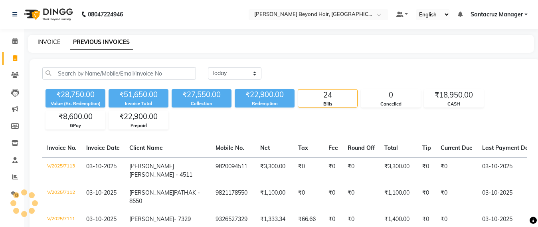
click at [46, 42] on link "INVOICE" at bounding box center [49, 41] width 23 height 7
select select "service"
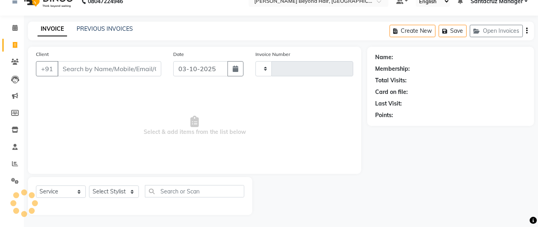
type input "7115"
select select "6357"
click at [503, 30] on button "Open Invoices" at bounding box center [496, 31] width 53 height 12
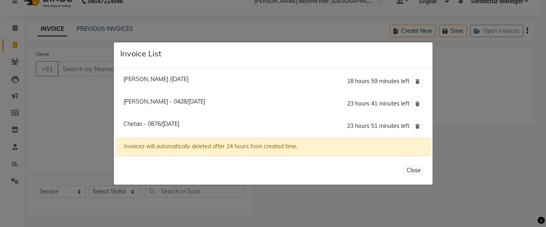
click at [134, 79] on span "[PERSON_NAME] /[DATE]" at bounding box center [155, 78] width 65 height 7
type input "9004624844"
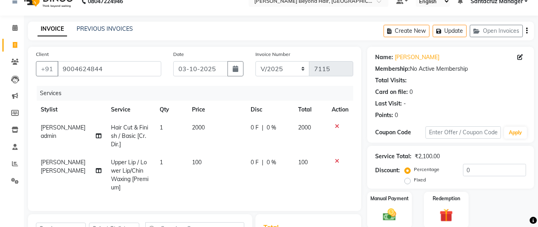
click at [337, 125] on icon at bounding box center [337, 126] width 4 height 6
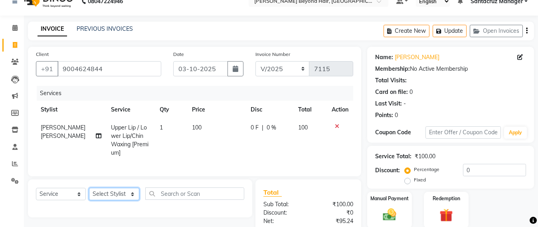
click at [105, 200] on select "Select Stylist Admin [PERSON_NAME] Sankat [PERSON_NAME] [PERSON_NAME] [PERSON_N…" at bounding box center [114, 194] width 50 height 12
select select "47842"
click at [89, 195] on select "Select Stylist Admin [PERSON_NAME] Sankat [PERSON_NAME] [PERSON_NAME] [PERSON_N…" at bounding box center [114, 194] width 50 height 12
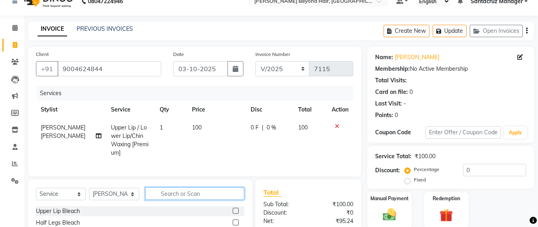
click at [170, 196] on input "text" at bounding box center [194, 193] width 99 height 12
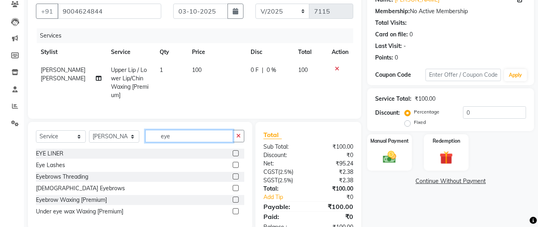
scroll to position [103, 0]
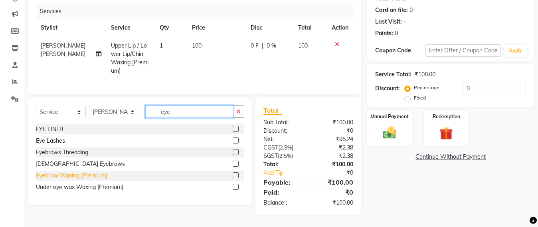
type input "eye"
click at [68, 177] on div "Eyebrow Waxing [Premium]" at bounding box center [71, 175] width 71 height 8
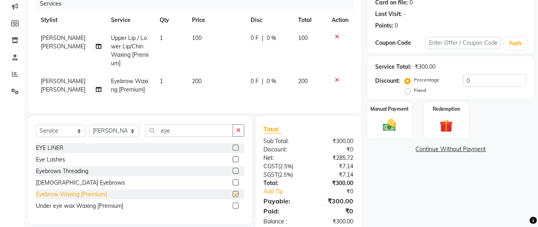
checkbox input "false"
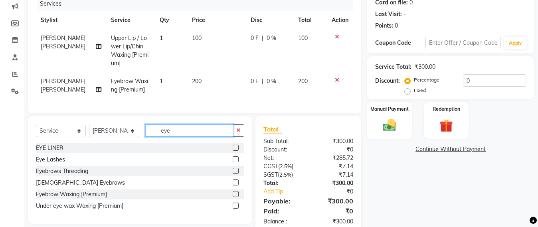
click at [180, 135] on input "eye" at bounding box center [189, 130] width 88 height 12
type input "e"
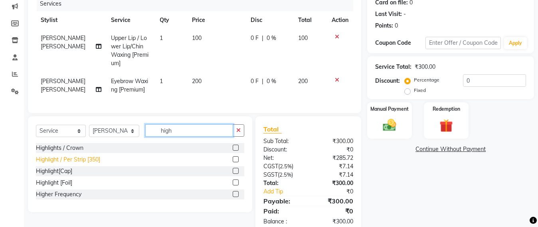
type input "high"
click at [81, 164] on div "Highlight / Per Strip [350]" at bounding box center [68, 159] width 64 height 8
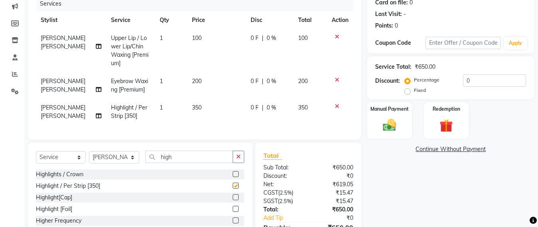
checkbox input "false"
click at [207, 107] on td "350" at bounding box center [216, 112] width 59 height 26
select select "47842"
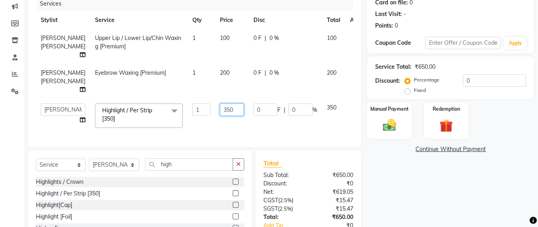
click at [220, 116] on input "350" at bounding box center [232, 109] width 24 height 12
type input "3"
type input "15000"
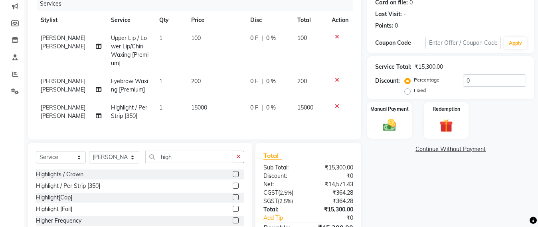
click at [269, 151] on div "Client +91 9004624844 Date 03-10-2025 Invoice Number SH/2025-26 V/2025 V/2025-2…" at bounding box center [194, 108] width 345 height 303
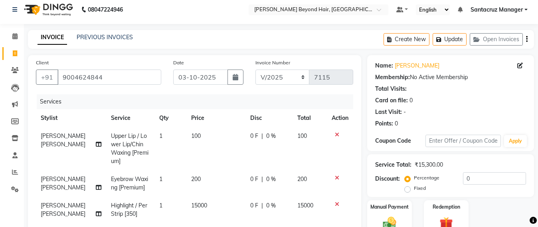
scroll to position [0, 0]
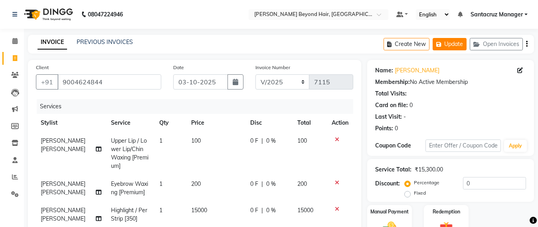
click at [462, 44] on button "Update" at bounding box center [450, 44] width 34 height 12
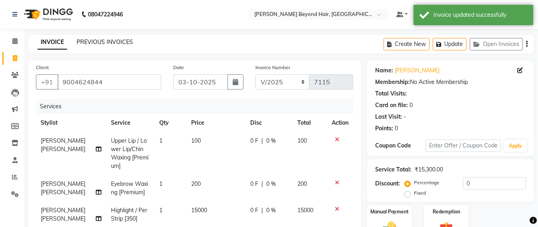
click at [104, 43] on link "PREVIOUS INVOICES" at bounding box center [105, 41] width 56 height 7
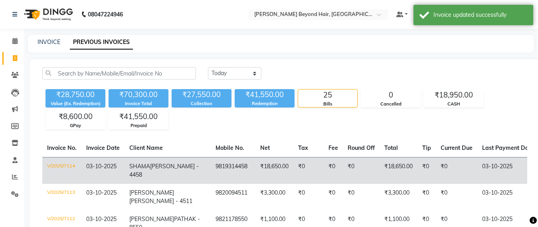
click at [149, 164] on span "[PERSON_NAME] - 4458" at bounding box center [163, 170] width 69 height 16
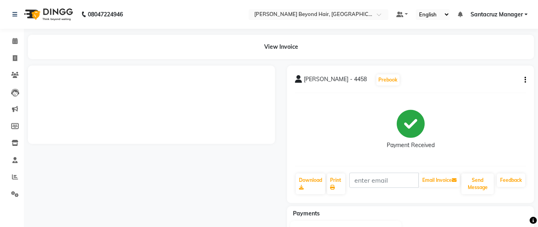
click at [527, 79] on div "[PERSON_NAME] - 4458 Prebook Payment Received Download Print Email Invoice Send…" at bounding box center [410, 133] width 247 height 137
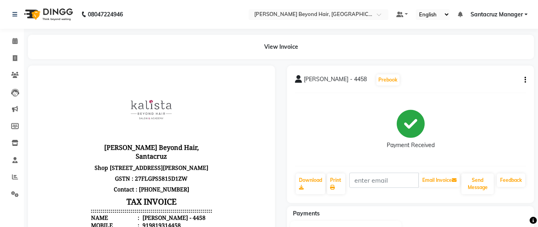
click at [525, 80] on icon "button" at bounding box center [526, 80] width 2 height 0
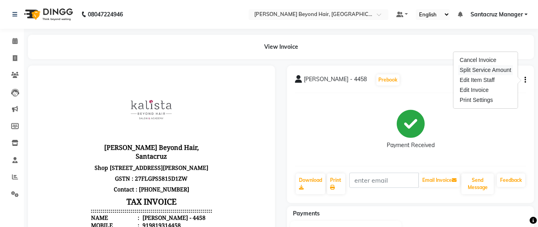
click at [467, 68] on div "Split Service Amount" at bounding box center [485, 70] width 55 height 10
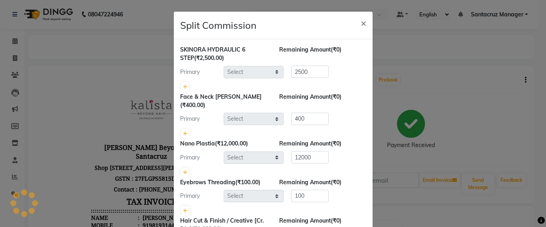
select select "47899"
select select "59106"
select select "47899"
select select "59106"
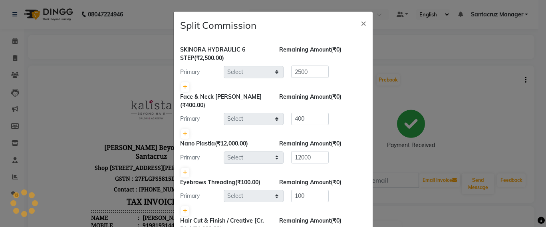
select select "48082"
select select "47905"
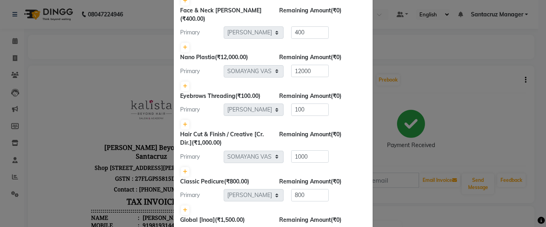
scroll to position [100, 0]
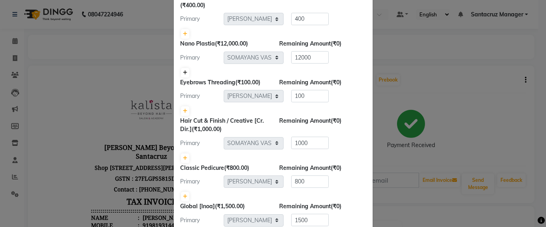
click at [183, 70] on icon at bounding box center [185, 72] width 4 height 5
type input "6000"
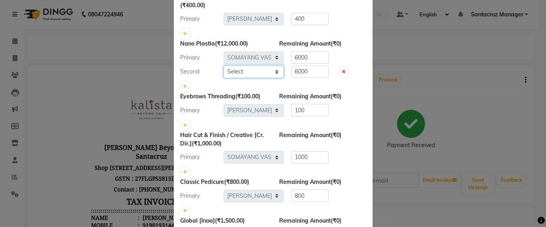
click at [249, 65] on select "Select Admin [PERSON_NAME] Sankat [PERSON_NAME] [PERSON_NAME] Jayeshree [PERSON…" at bounding box center [254, 71] width 60 height 12
select select "48409"
click at [224, 65] on select "Select Admin [PERSON_NAME] Sankat [PERSON_NAME] [PERSON_NAME] Jayeshree [PERSON…" at bounding box center [254, 71] width 60 height 12
click at [183, 84] on icon at bounding box center [185, 86] width 4 height 5
type input "4000"
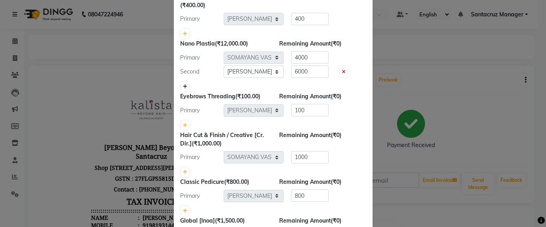
type input "4000"
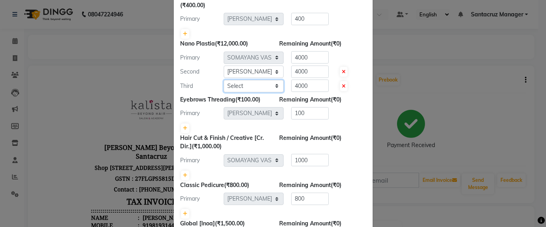
click at [250, 80] on select "Select Admin [PERSON_NAME] Sankat [PERSON_NAME] [PERSON_NAME] Jayeshree [PERSON…" at bounding box center [254, 86] width 60 height 12
select select "84296"
click at [224, 80] on select "Select Admin [PERSON_NAME] Sankat [PERSON_NAME] [PERSON_NAME] Jayeshree [PERSON…" at bounding box center [254, 86] width 60 height 12
click at [314, 65] on input "4000" at bounding box center [310, 71] width 38 height 12
type input "4"
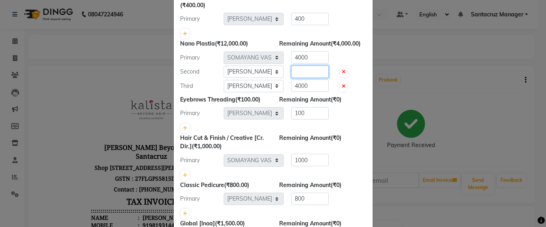
type input "6"
type input "5000"
click at [310, 79] on input "4000" at bounding box center [310, 85] width 38 height 12
click at [307, 51] on input "4000" at bounding box center [310, 57] width 38 height 12
click at [307, 79] on input "4000" at bounding box center [310, 85] width 38 height 12
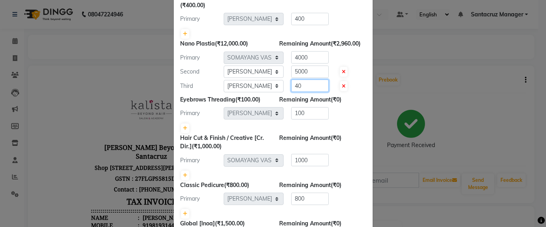
type input "4"
type input "2000"
click at [314, 51] on input "4000" at bounding box center [310, 57] width 38 height 12
type input "4"
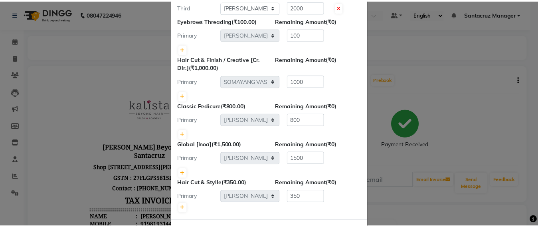
scroll to position [204, 0]
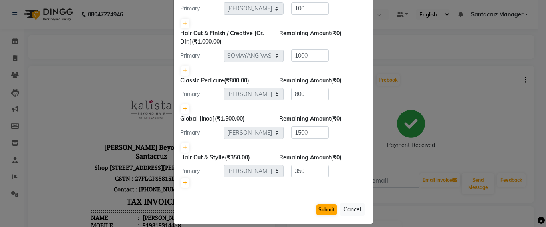
type input "5000"
click at [319, 204] on button "Submit" at bounding box center [326, 209] width 20 height 11
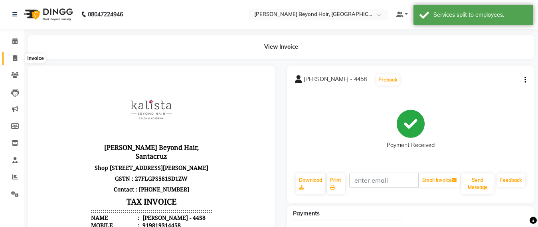
click at [8, 59] on span at bounding box center [15, 58] width 14 height 9
select select "service"
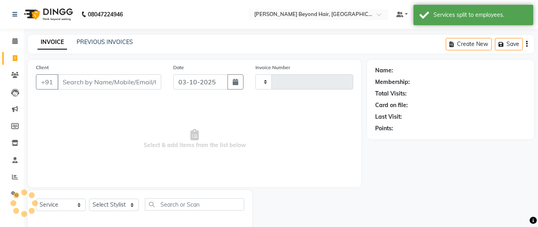
scroll to position [13, 0]
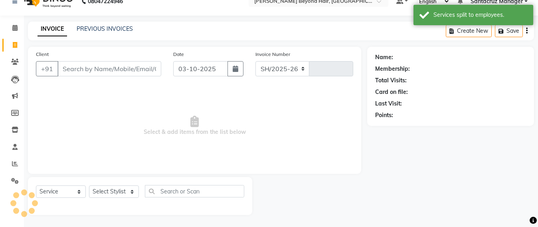
select select "6357"
type input "7115"
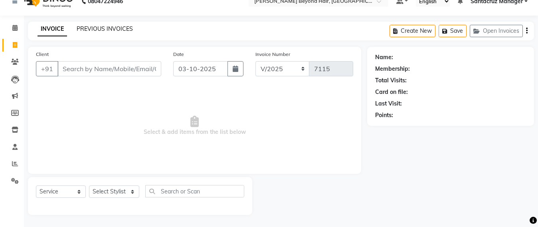
click at [105, 25] on link "PREVIOUS INVOICES" at bounding box center [105, 28] width 56 height 7
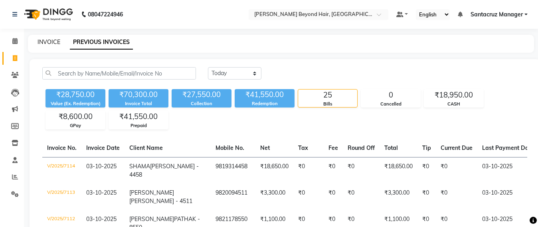
click at [51, 40] on link "INVOICE" at bounding box center [49, 41] width 23 height 7
select select "service"
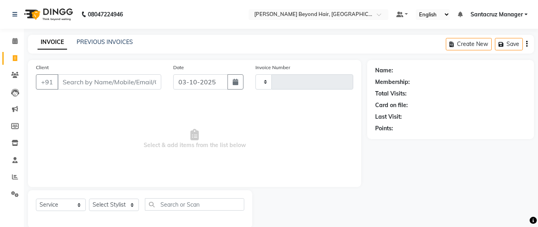
scroll to position [13, 0]
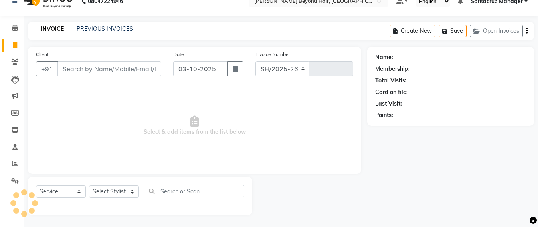
select select "6357"
type input "7115"
click at [104, 28] on link "PREVIOUS INVOICES" at bounding box center [105, 28] width 56 height 7
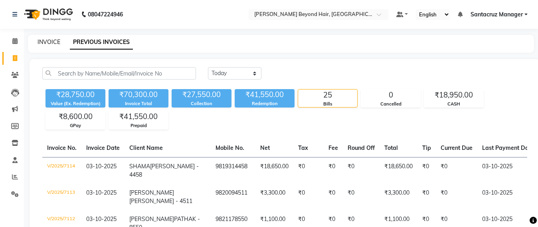
click at [51, 41] on link "INVOICE" at bounding box center [49, 41] width 23 height 7
select select "service"
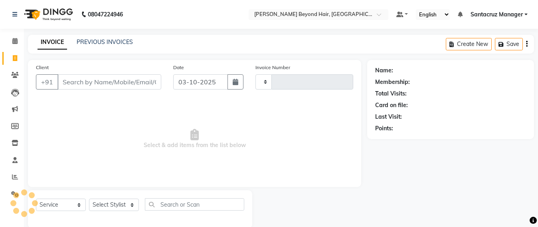
scroll to position [13, 0]
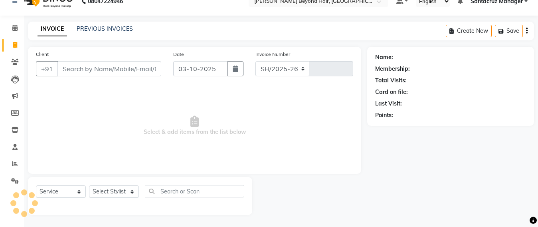
select select "6357"
type input "7115"
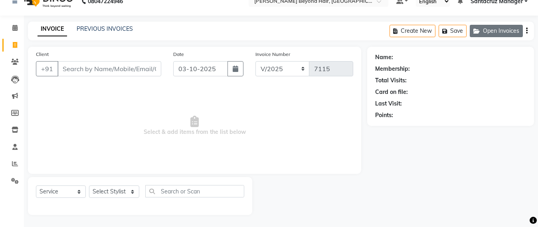
click at [487, 32] on button "Open Invoices" at bounding box center [496, 31] width 53 height 12
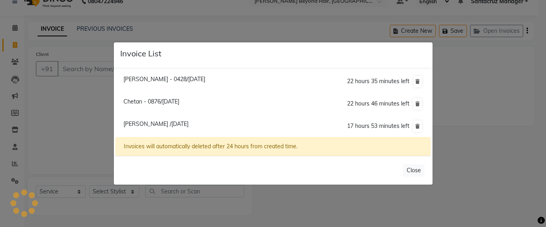
click at [175, 125] on span "[PERSON_NAME] /[DATE]" at bounding box center [155, 123] width 65 height 7
type input "9004624844"
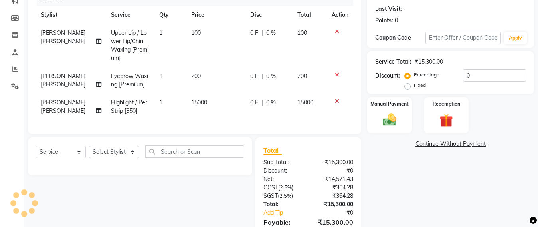
scroll to position [113, 0]
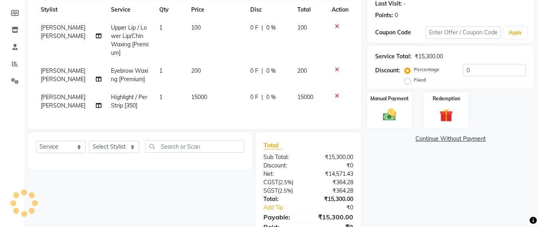
click at [206, 97] on td "15000" at bounding box center [215, 101] width 59 height 26
select select "47842"
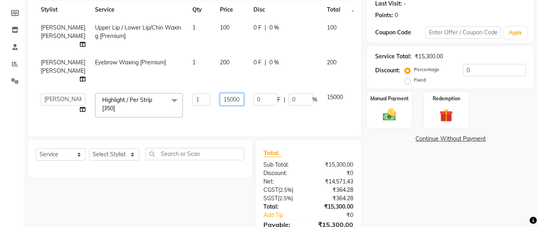
click at [222, 105] on input "15000" at bounding box center [232, 99] width 24 height 12
click at [220, 105] on input "15000" at bounding box center [232, 99] width 24 height 12
type input "1"
type input "3"
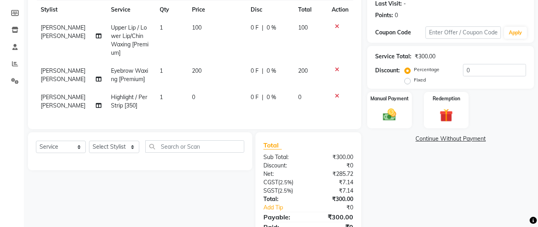
click at [338, 69] on icon at bounding box center [337, 70] width 4 height 6
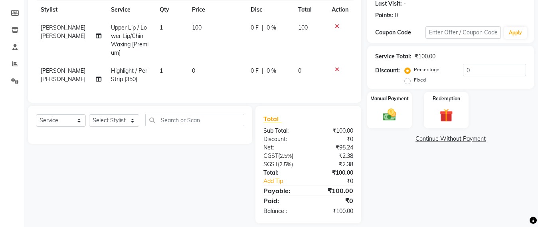
click at [332, 26] on div at bounding box center [340, 27] width 17 height 6
click at [337, 26] on icon at bounding box center [337, 27] width 4 height 6
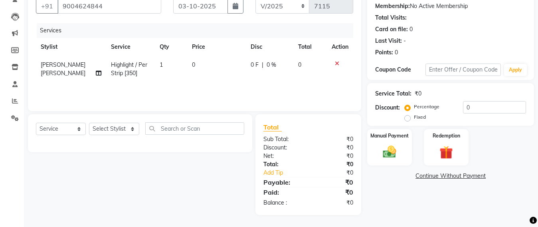
click at [199, 63] on td "0" at bounding box center [216, 69] width 59 height 26
select select "47842"
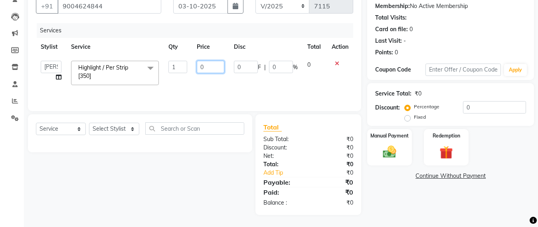
click at [209, 66] on input "0" at bounding box center [211, 67] width 28 height 12
type input "18000"
click at [111, 131] on select "Select Stylist Admin [PERSON_NAME] Sankat [PERSON_NAME] [PERSON_NAME] [PERSON_N…" at bounding box center [114, 129] width 50 height 12
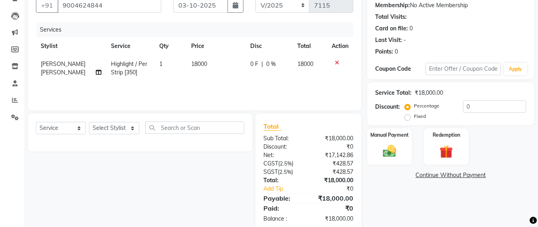
click at [225, 83] on div "Services Stylist Service Qty Price Disc Total Action [PERSON_NAME] [PERSON_NAME…" at bounding box center [194, 62] width 317 height 80
click at [53, 71] on span "[PERSON_NAME] [PERSON_NAME]" at bounding box center [63, 68] width 45 height 16
select select "47842"
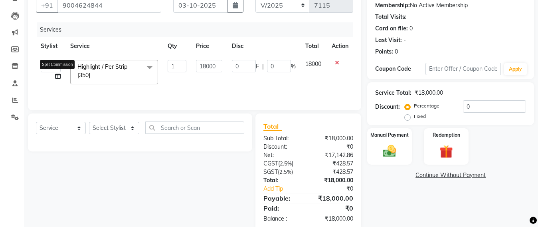
click at [55, 77] on icon at bounding box center [58, 76] width 6 height 6
select select "47842"
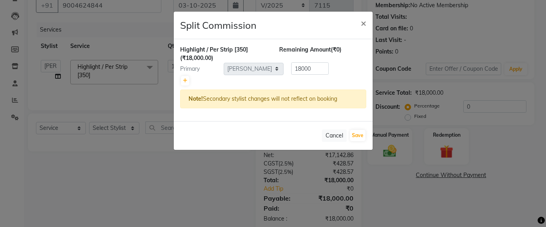
click at [53, 64] on ngb-modal-window "Split Commission × Highlight / Per Strip [350] (₹18,000.00) Remaining Amount (₹…" at bounding box center [273, 113] width 546 height 227
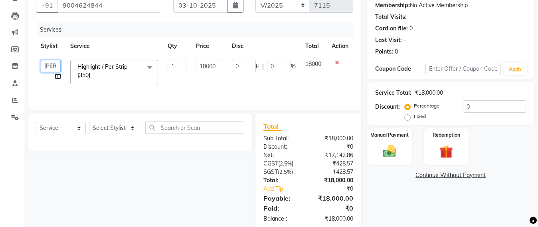
click at [51, 66] on select "Admin [PERSON_NAME] Sankat [PERSON_NAME] [PERSON_NAME] Jayeshree [PERSON_NAME] …" at bounding box center [51, 66] width 20 height 12
select select "48409"
click at [59, 73] on icon at bounding box center [58, 76] width 6 height 6
select select "48409"
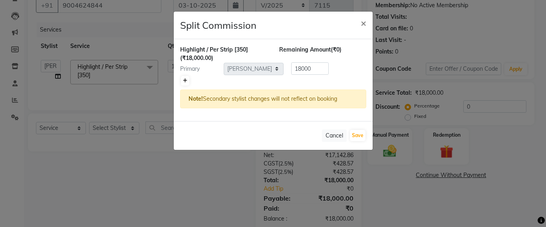
click at [184, 80] on icon at bounding box center [185, 80] width 4 height 5
type input "9000"
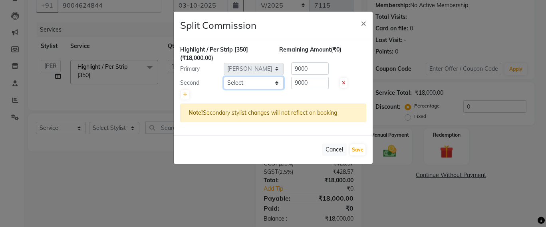
click at [269, 82] on select "Select Admin [PERSON_NAME] Sankat [PERSON_NAME] [PERSON_NAME] Jayeshree [PERSON…" at bounding box center [254, 83] width 60 height 12
select select "47914"
click at [224, 77] on select "Select Admin [PERSON_NAME] Sankat [PERSON_NAME] [PERSON_NAME] Jayeshree [PERSON…" at bounding box center [254, 83] width 60 height 12
click at [183, 94] on icon at bounding box center [185, 94] width 4 height 5
type input "6000"
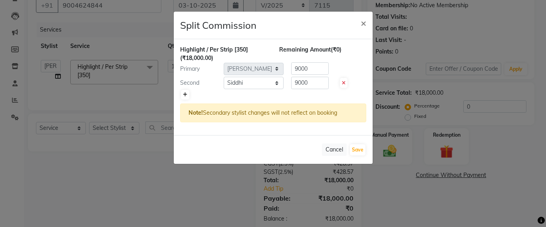
type input "6000"
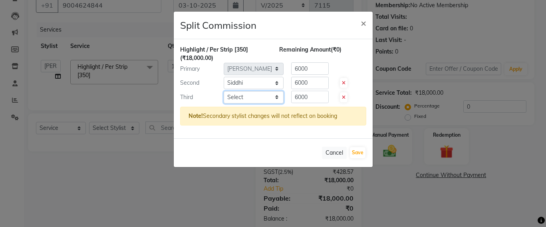
click at [270, 93] on select "Select Admin [PERSON_NAME] Sankat [PERSON_NAME] [PERSON_NAME] Jayeshree [PERSON…" at bounding box center [254, 97] width 60 height 12
select select "51588"
click at [224, 91] on select "Select Admin [PERSON_NAME] Sankat [PERSON_NAME] [PERSON_NAME] Jayeshree [PERSON…" at bounding box center [254, 97] width 60 height 12
click at [313, 94] on input "6000" at bounding box center [310, 97] width 38 height 12
type input "6"
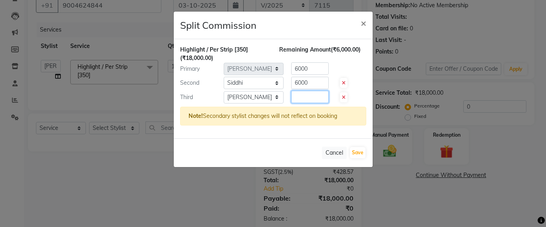
type input "2"
type input "3000"
click at [316, 69] on input "6000" at bounding box center [310, 68] width 38 height 12
type input "6"
type input "8000"
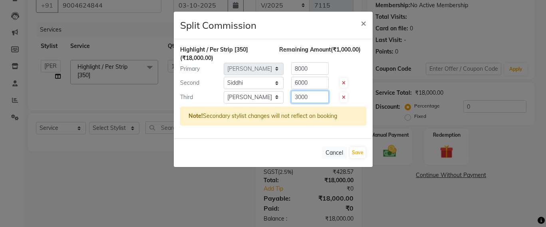
click at [319, 98] on input "3000" at bounding box center [310, 97] width 38 height 12
type input "3"
type input "4000"
click at [359, 149] on button "Save" at bounding box center [358, 152] width 16 height 11
select select "Select"
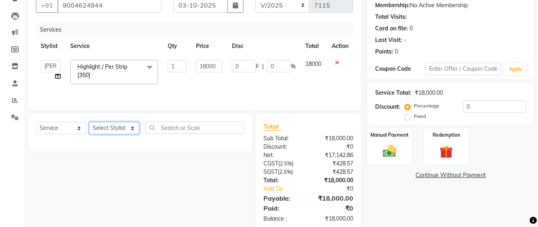
click at [115, 129] on select "Select Stylist Admin [PERSON_NAME] Sankat [PERSON_NAME] [PERSON_NAME] [PERSON_N…" at bounding box center [114, 128] width 50 height 12
select select "47914"
click at [89, 123] on select "Select Stylist Admin [PERSON_NAME] Sankat [PERSON_NAME] [PERSON_NAME] [PERSON_N…" at bounding box center [114, 128] width 50 height 12
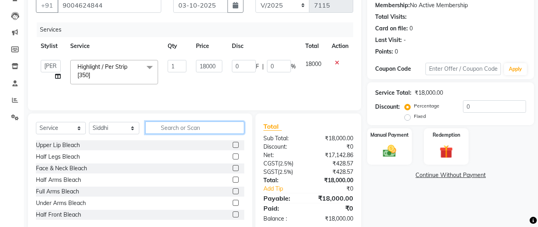
click at [173, 123] on input "text" at bounding box center [194, 127] width 99 height 12
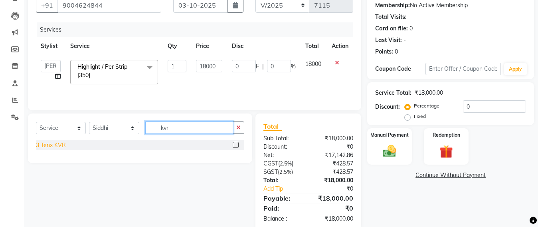
type input "kvr"
click at [49, 146] on div "3 Tenx KVR" at bounding box center [51, 145] width 30 height 8
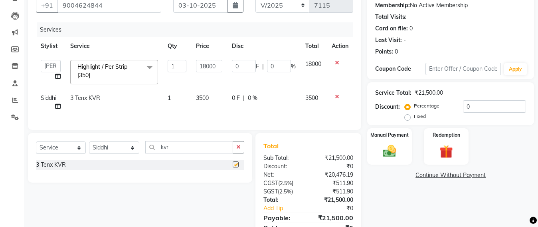
checkbox input "false"
click at [212, 93] on td "3500" at bounding box center [209, 102] width 36 height 26
select select "47914"
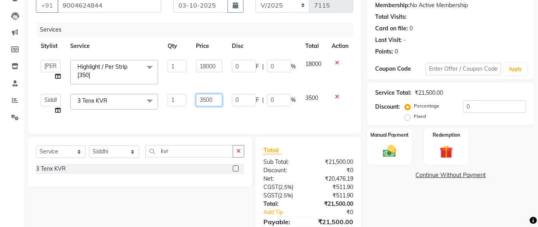
click at [217, 96] on input "3500" at bounding box center [209, 100] width 27 height 12
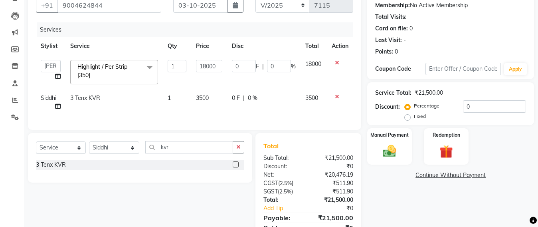
click at [103, 102] on td "3 Tenx KVR" at bounding box center [113, 102] width 97 height 26
select select "47914"
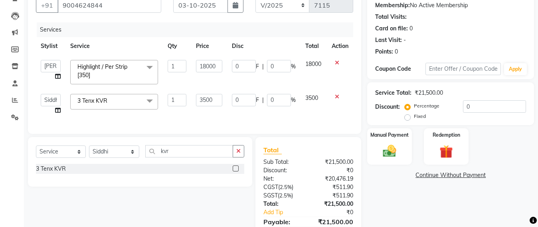
click at [99, 97] on span "3 Tenx KVR" at bounding box center [92, 100] width 30 height 7
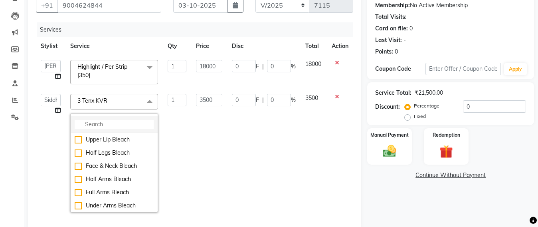
click at [87, 119] on li at bounding box center [114, 124] width 87 height 17
click at [84, 124] on input "multiselect-search" at bounding box center [114, 124] width 79 height 8
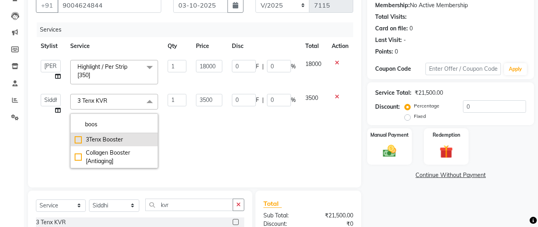
type input "boos"
click at [79, 140] on div "3Tenx Booster" at bounding box center [114, 139] width 79 height 8
checkbox input "true"
type input "3000"
click at [213, 135] on td "3000" at bounding box center [209, 131] width 36 height 84
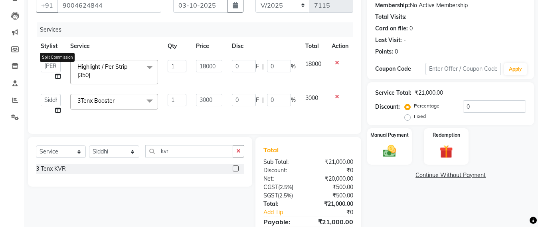
click at [55, 77] on icon at bounding box center [58, 76] width 6 height 6
select select "48409"
select select "47914"
select select "51588"
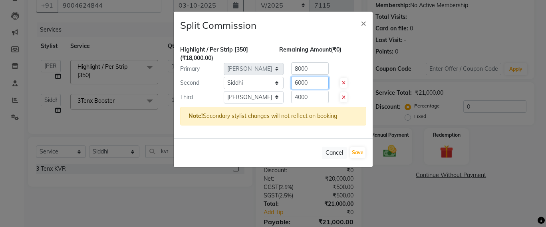
click at [317, 82] on input "6000" at bounding box center [310, 83] width 38 height 12
click at [360, 152] on button "Save" at bounding box center [358, 152] width 16 height 11
select select "Select"
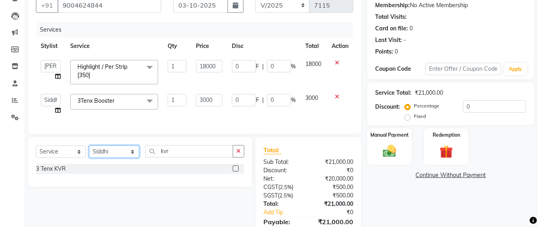
click at [107, 158] on select "Select Stylist Admin [PERSON_NAME] Sankat [PERSON_NAME] [PERSON_NAME] [PERSON_N…" at bounding box center [114, 151] width 50 height 12
select select "48409"
click at [89, 153] on select "Select Stylist Admin [PERSON_NAME] Sankat [PERSON_NAME] [PERSON_NAME] [PERSON_N…" at bounding box center [114, 151] width 50 height 12
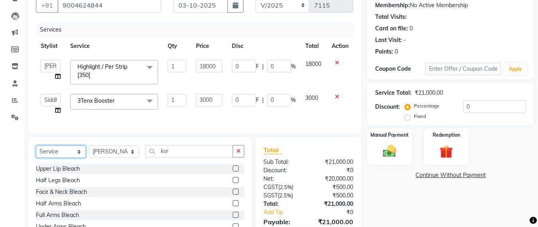
click at [57, 158] on select "Select Service Product Membership Package Voucher Prepaid Gift Card" at bounding box center [61, 151] width 50 height 12
select select "product"
click at [36, 153] on select "Select Service Product Membership Package Voucher Prepaid Gift Card" at bounding box center [61, 151] width 50 height 12
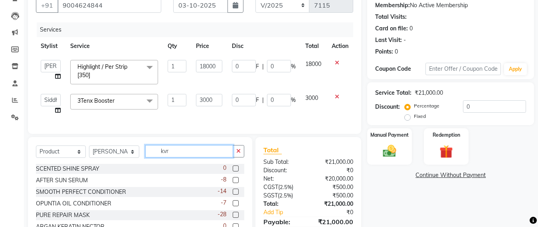
click at [171, 153] on input "kvr" at bounding box center [189, 151] width 88 height 12
type input "k"
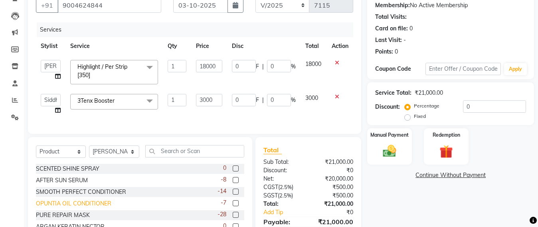
click at [74, 208] on div "OPUNTIA OIL CONDITIONER" at bounding box center [73, 203] width 75 height 8
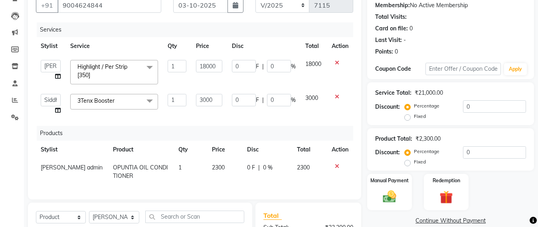
checkbox input "false"
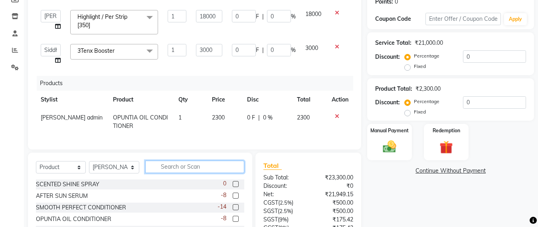
click at [170, 173] on input "text" at bounding box center [194, 166] width 99 height 12
type input "opunt"
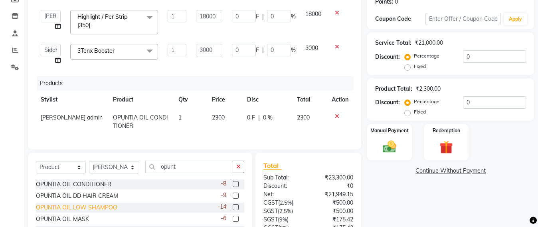
click at [100, 212] on div "OPUNTIA OIL LOW SHAMPOO" at bounding box center [76, 207] width 81 height 8
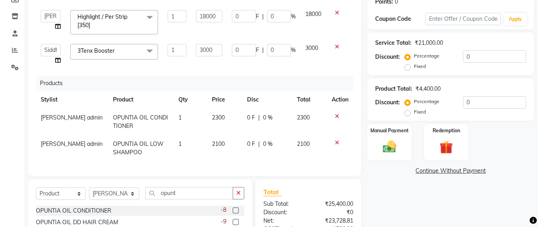
checkbox input "false"
click at [179, 196] on input "opunt" at bounding box center [189, 193] width 88 height 12
type input "o"
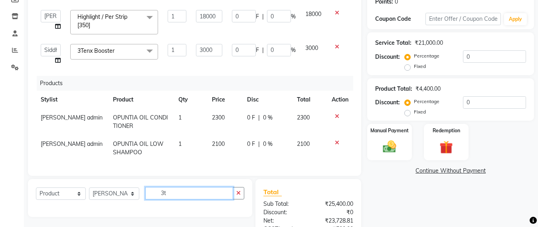
type input "3"
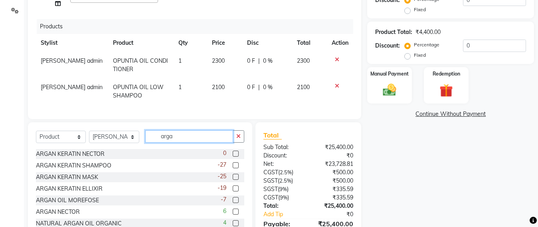
scroll to position [226, 0]
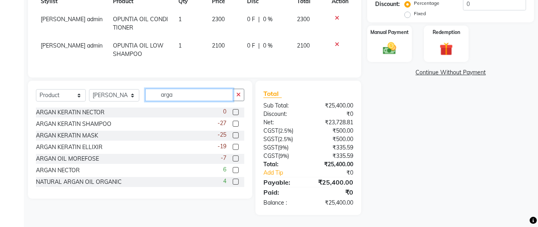
click at [185, 96] on input "arga" at bounding box center [189, 95] width 88 height 12
type input "a"
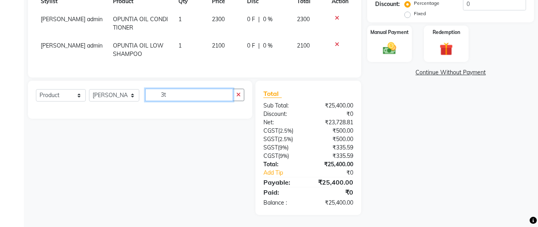
type input "3"
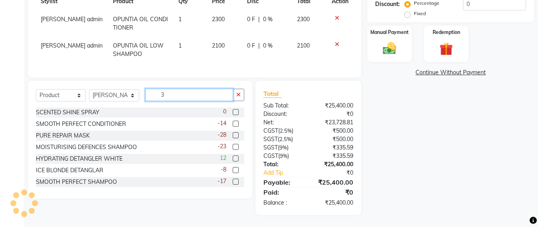
type input "3"
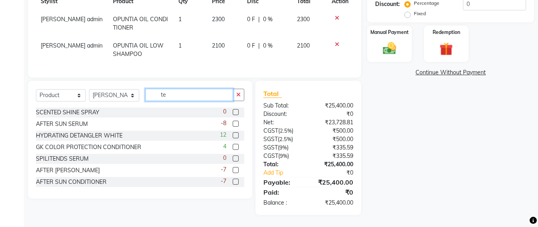
type input "t"
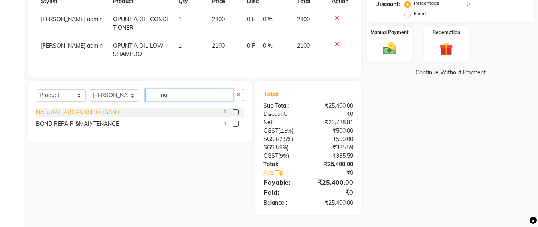
type input "na"
click at [103, 113] on div "NATURAL ARGAN OIL ORGANIC" at bounding box center [79, 112] width 86 height 8
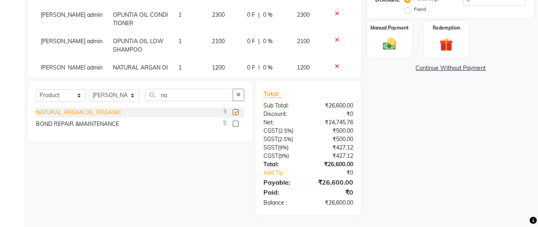
checkbox input "false"
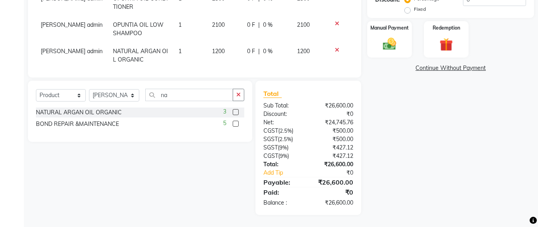
scroll to position [30, 0]
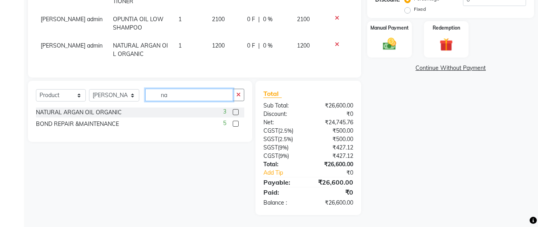
click at [174, 97] on input "na" at bounding box center [189, 95] width 88 height 12
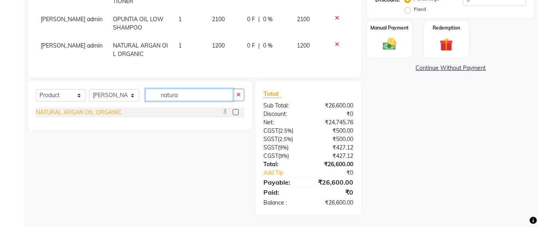
type input "natura"
click at [100, 111] on div "NATURAL ARGAN OIL ORGANIC" at bounding box center [79, 112] width 86 height 8
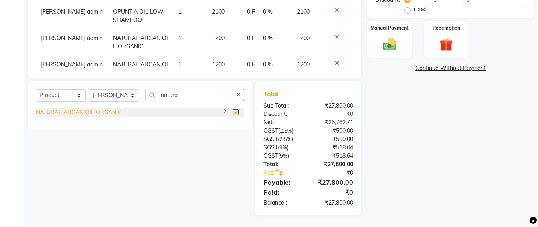
checkbox input "false"
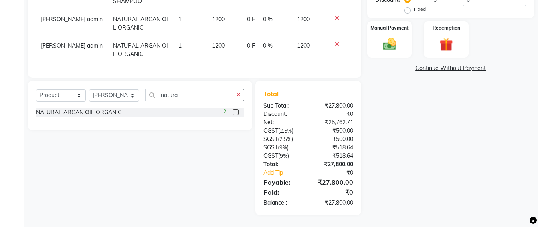
click at [335, 42] on icon at bounding box center [337, 45] width 4 height 6
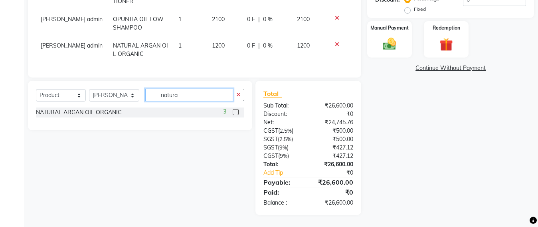
click at [194, 95] on input "natura" at bounding box center [189, 95] width 88 height 12
type input "n"
type input "orga"
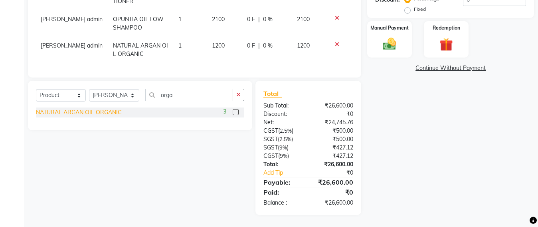
click at [87, 112] on div "NATURAL ARGAN OIL ORGANIC" at bounding box center [79, 112] width 86 height 8
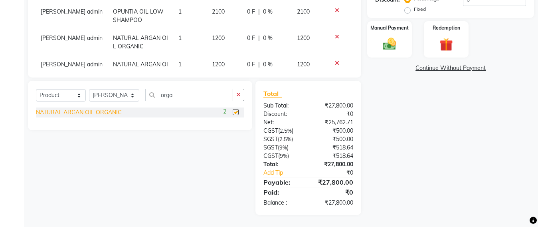
scroll to position [56, 0]
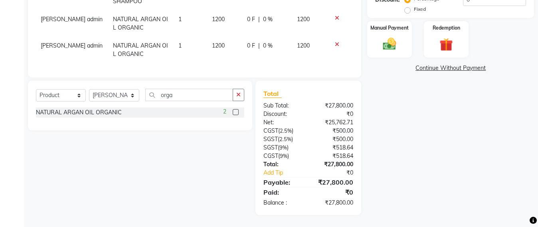
checkbox input "false"
click at [335, 42] on icon at bounding box center [337, 45] width 4 height 6
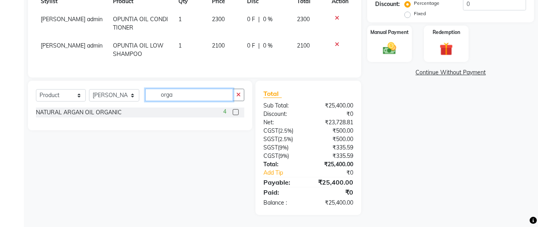
click at [184, 95] on input "orga" at bounding box center [189, 95] width 88 height 12
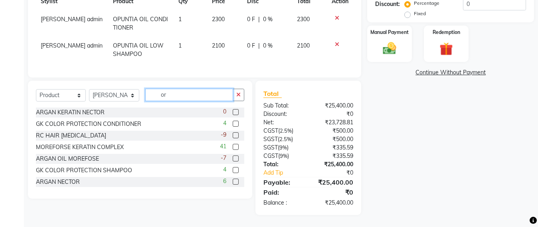
type input "o"
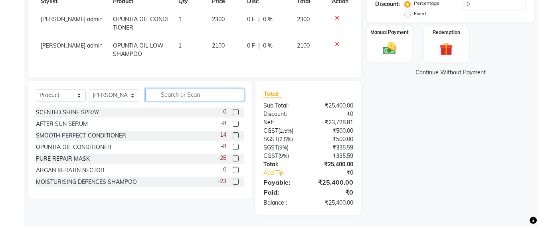
type input "a"
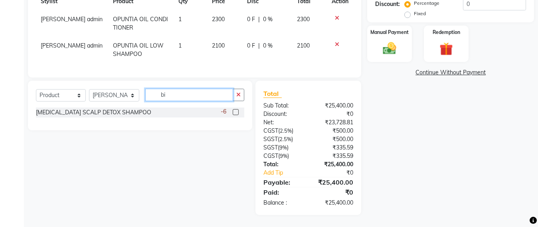
type input "b"
type input "natura"
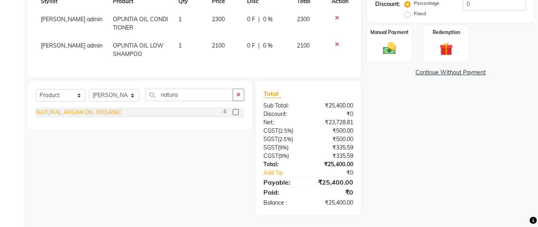
click at [98, 112] on div "NATURAL ARGAN OIL ORGANIC" at bounding box center [79, 112] width 86 height 8
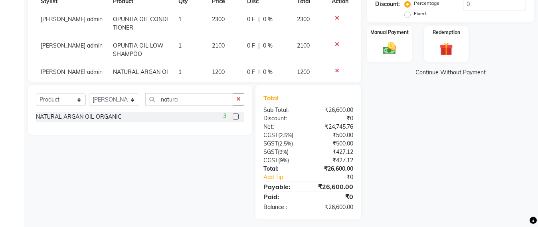
scroll to position [30, 0]
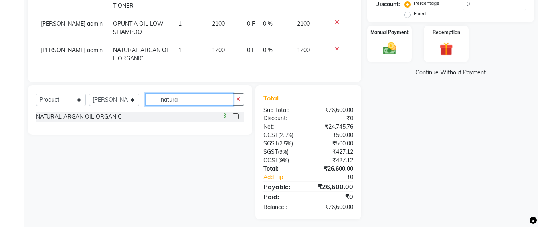
click at [183, 101] on input "natura" at bounding box center [189, 99] width 88 height 12
click at [101, 113] on div "NATURAL ARGAN OIL ORGANIC" at bounding box center [79, 117] width 86 height 8
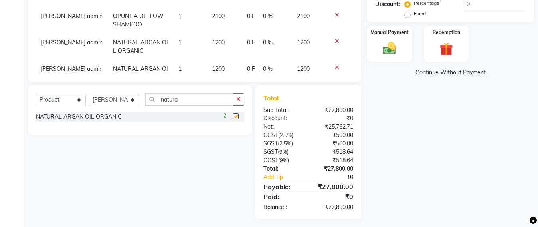
checkbox input "false"
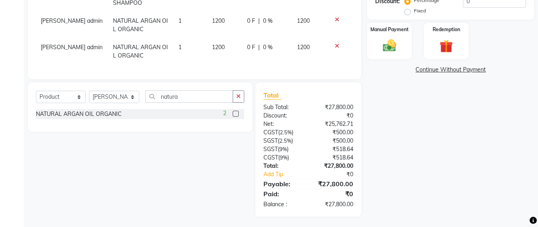
scroll to position [229, 0]
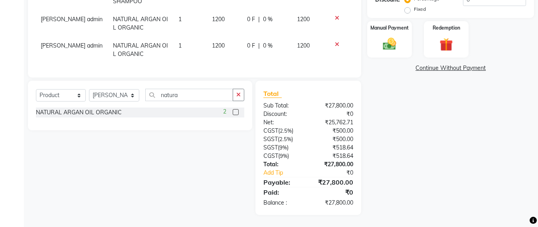
click at [222, 38] on td "1200" at bounding box center [224, 50] width 35 height 26
select select "48409"
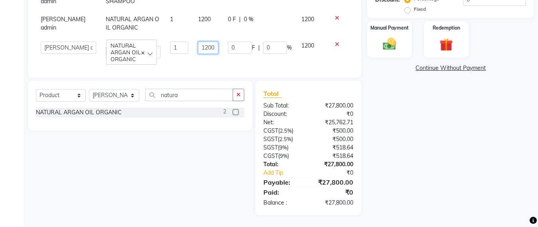
click at [208, 42] on input "1200" at bounding box center [208, 48] width 20 height 12
type input "1"
type input "1900"
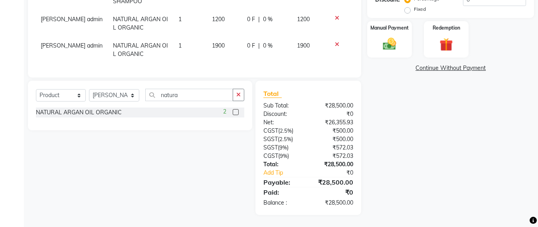
click at [394, 49] on img at bounding box center [389, 44] width 22 height 16
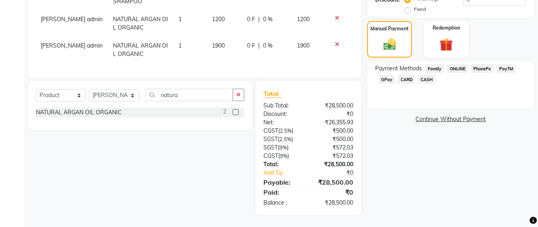
click at [406, 79] on span "CARD" at bounding box center [406, 79] width 17 height 9
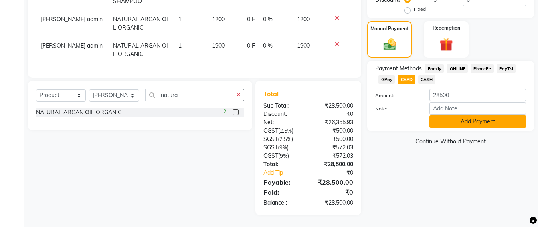
click at [466, 122] on button "Add Payment" at bounding box center [478, 121] width 97 height 12
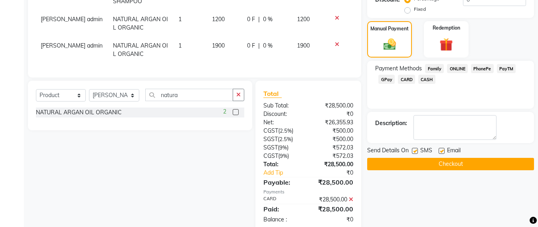
scroll to position [246, 0]
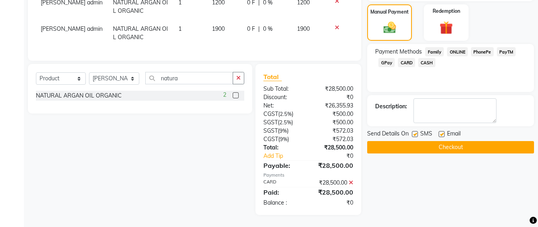
click at [463, 149] on button "Checkout" at bounding box center [450, 147] width 167 height 12
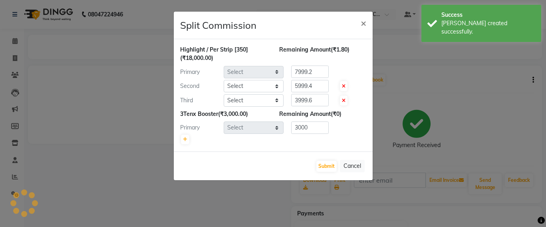
select select "48409"
select select "47914"
select select "51588"
select select "47914"
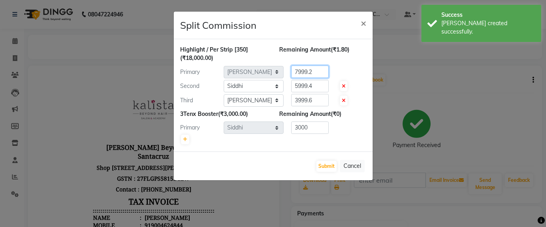
click at [320, 69] on input "7999.2" at bounding box center [310, 71] width 38 height 12
type input "7"
type input "6"
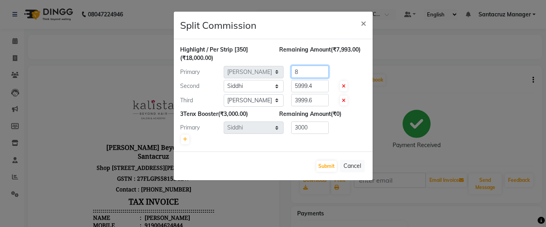
type input "8"
click at [317, 87] on input "5999.4" at bounding box center [310, 86] width 38 height 12
type input "5"
type input "6"
type input "5000"
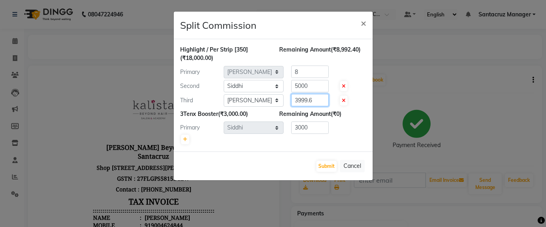
click at [321, 98] on input "3999.6" at bounding box center [310, 100] width 38 height 12
type input "3"
type input "5000"
click at [308, 71] on input "8" at bounding box center [310, 71] width 38 height 12
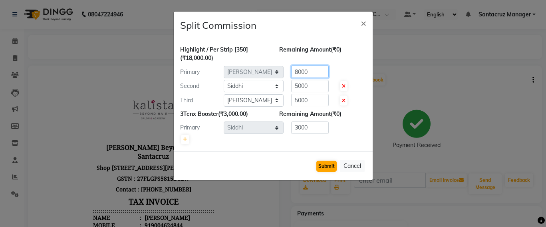
type input "8000"
click at [323, 165] on button "Submit" at bounding box center [326, 165] width 20 height 11
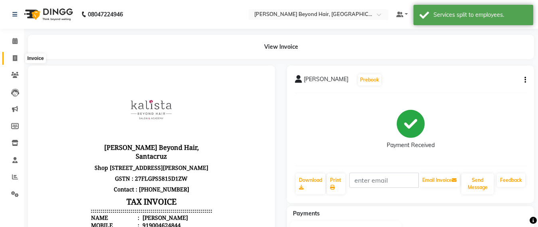
click at [11, 56] on span at bounding box center [15, 58] width 14 height 9
select select "service"
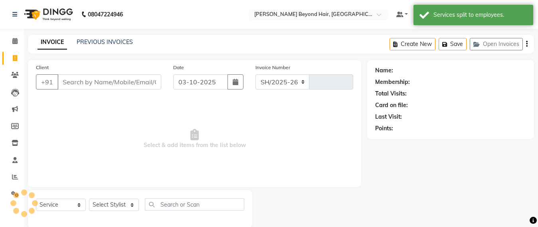
select select "6357"
type input "7116"
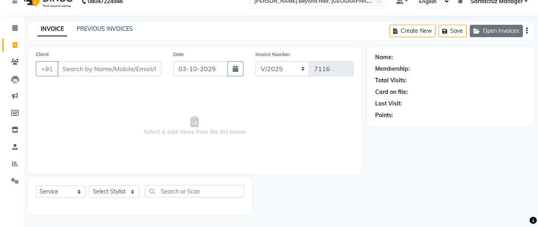
click at [504, 34] on button "Open Invoices" at bounding box center [496, 31] width 53 height 12
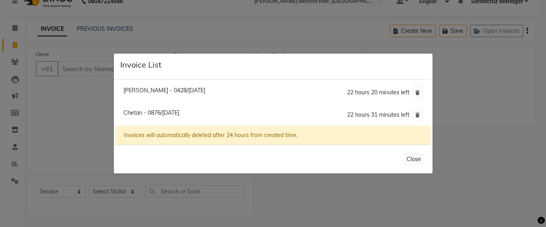
click at [183, 87] on span "[PERSON_NAME] - 0428/[DATE]" at bounding box center [164, 90] width 82 height 7
type input "9930330428"
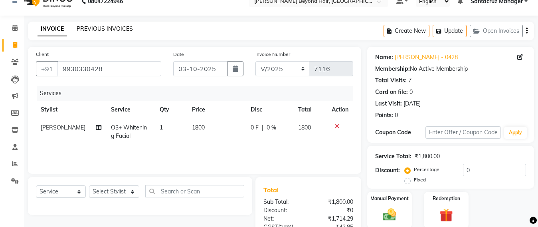
click at [108, 30] on link "PREVIOUS INVOICES" at bounding box center [105, 28] width 56 height 7
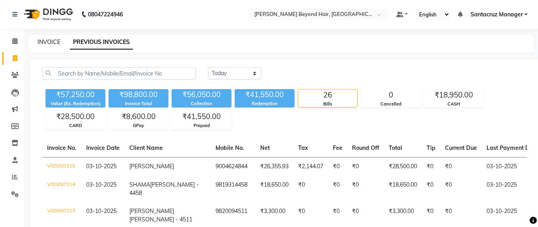
click at [43, 41] on link "INVOICE" at bounding box center [49, 41] width 23 height 7
select select "service"
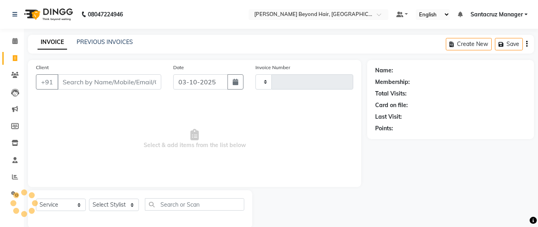
scroll to position [13, 0]
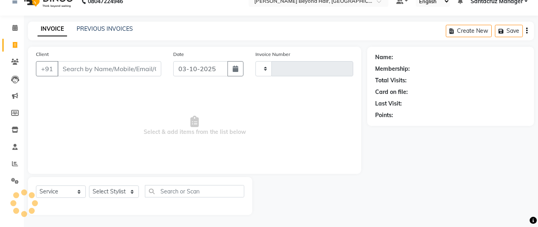
type input "7116"
select select "6357"
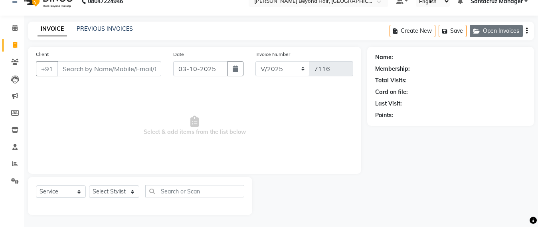
click at [502, 27] on button "Open Invoices" at bounding box center [496, 31] width 53 height 12
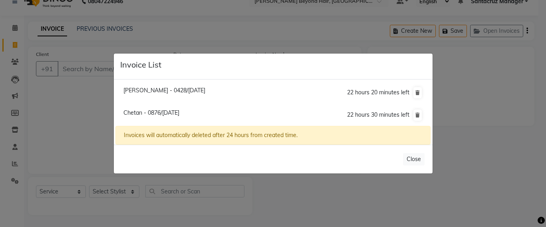
click at [140, 88] on span "[PERSON_NAME] - 0428/[DATE]" at bounding box center [164, 90] width 82 height 7
type input "9930330428"
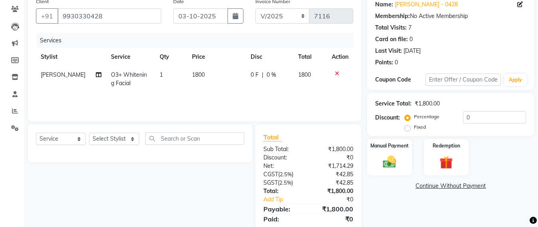
scroll to position [93, 0]
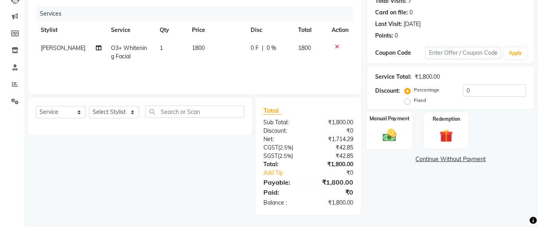
click at [396, 134] on img at bounding box center [389, 135] width 22 height 16
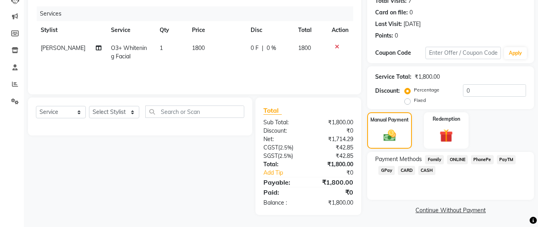
click at [409, 172] on span "CARD" at bounding box center [406, 170] width 17 height 9
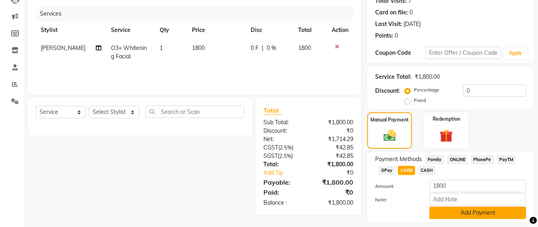
click at [463, 214] on button "Add Payment" at bounding box center [478, 212] width 97 height 12
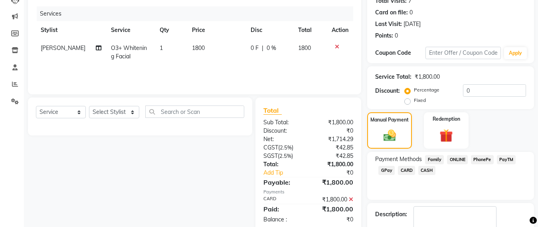
scroll to position [139, 0]
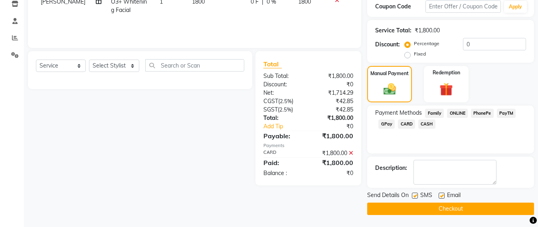
click at [462, 213] on button "Checkout" at bounding box center [450, 208] width 167 height 12
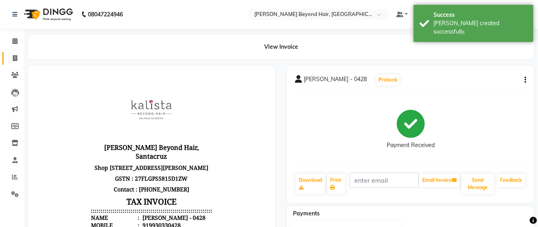
click at [7, 57] on link "Invoice" at bounding box center [11, 58] width 19 height 13
select select "service"
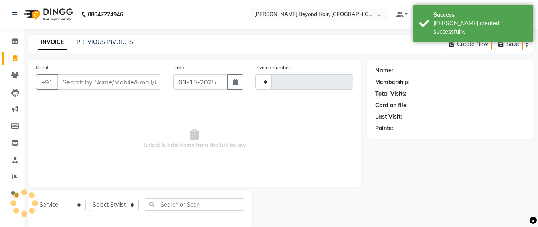
scroll to position [13, 0]
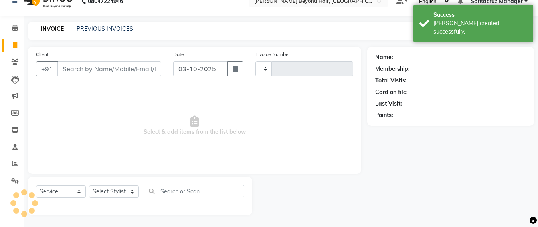
type input "7117"
select select "6357"
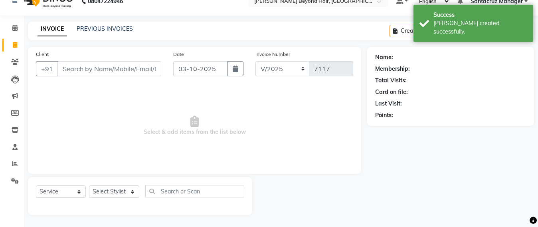
click at [475, 34] on button "Open Invoices" at bounding box center [496, 31] width 53 height 12
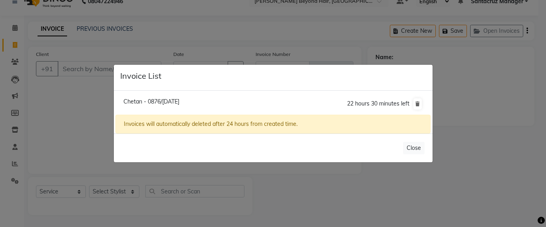
click at [141, 100] on span "Chetan - 0876/[DATE]" at bounding box center [151, 101] width 56 height 7
type input "9930960876"
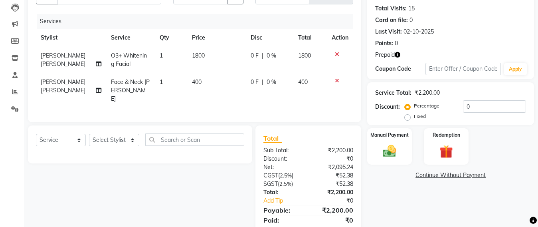
scroll to position [112, 0]
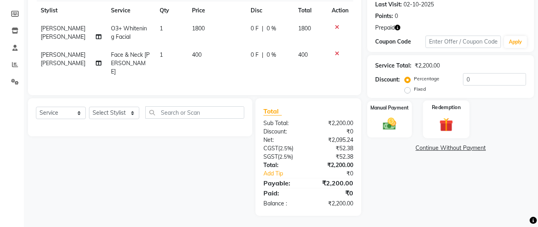
click at [443, 123] on img at bounding box center [446, 124] width 22 height 17
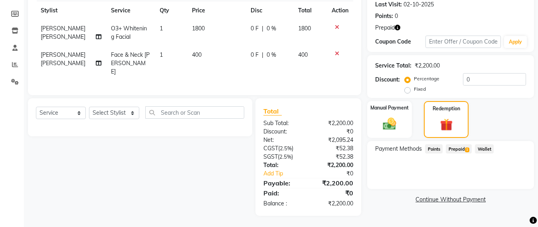
click at [456, 148] on span "Prepaid 1" at bounding box center [459, 148] width 26 height 9
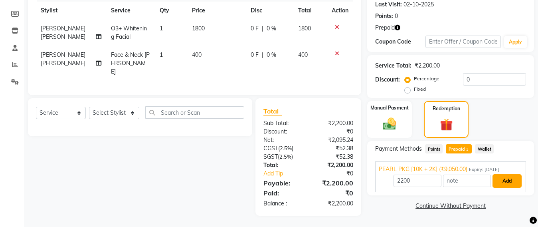
click at [507, 176] on button "Add" at bounding box center [507, 181] width 29 height 14
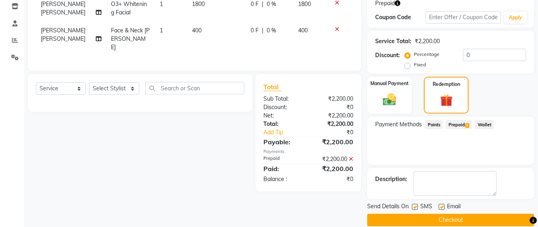
scroll to position [148, 0]
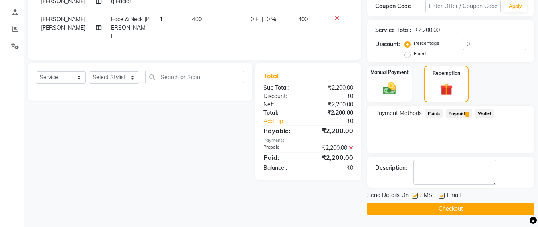
click at [453, 208] on button "Checkout" at bounding box center [450, 208] width 167 height 12
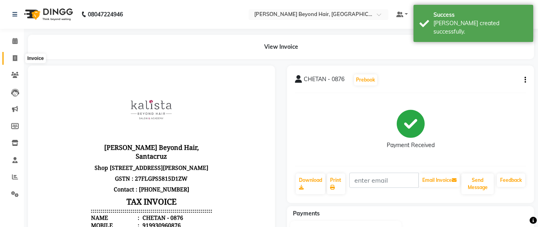
click at [8, 60] on span at bounding box center [15, 58] width 14 height 9
select select "service"
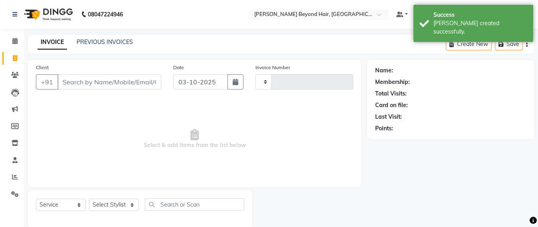
scroll to position [13, 0]
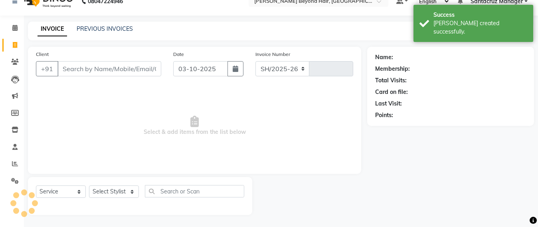
select select "6357"
type input "7118"
click at [110, 30] on link "PREVIOUS INVOICES" at bounding box center [105, 28] width 56 height 7
